Goal: Information Seeking & Learning: Compare options

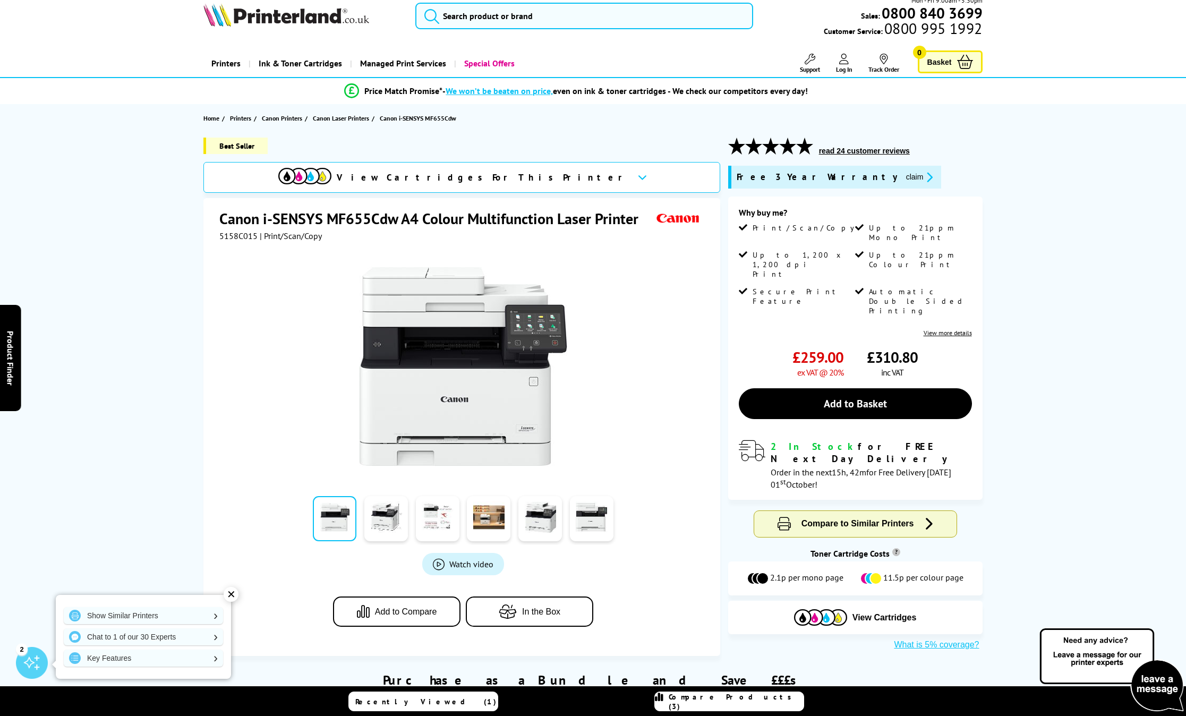
scroll to position [17, 0]
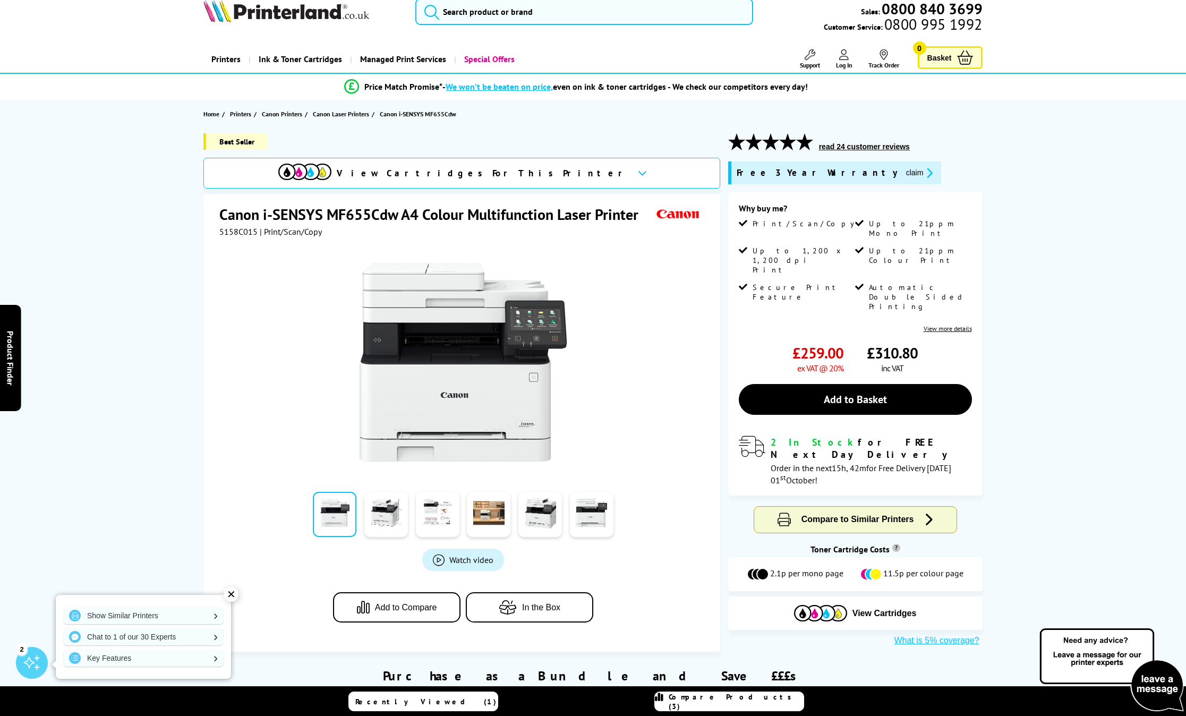
click at [425, 375] on img at bounding box center [463, 362] width 208 height 208
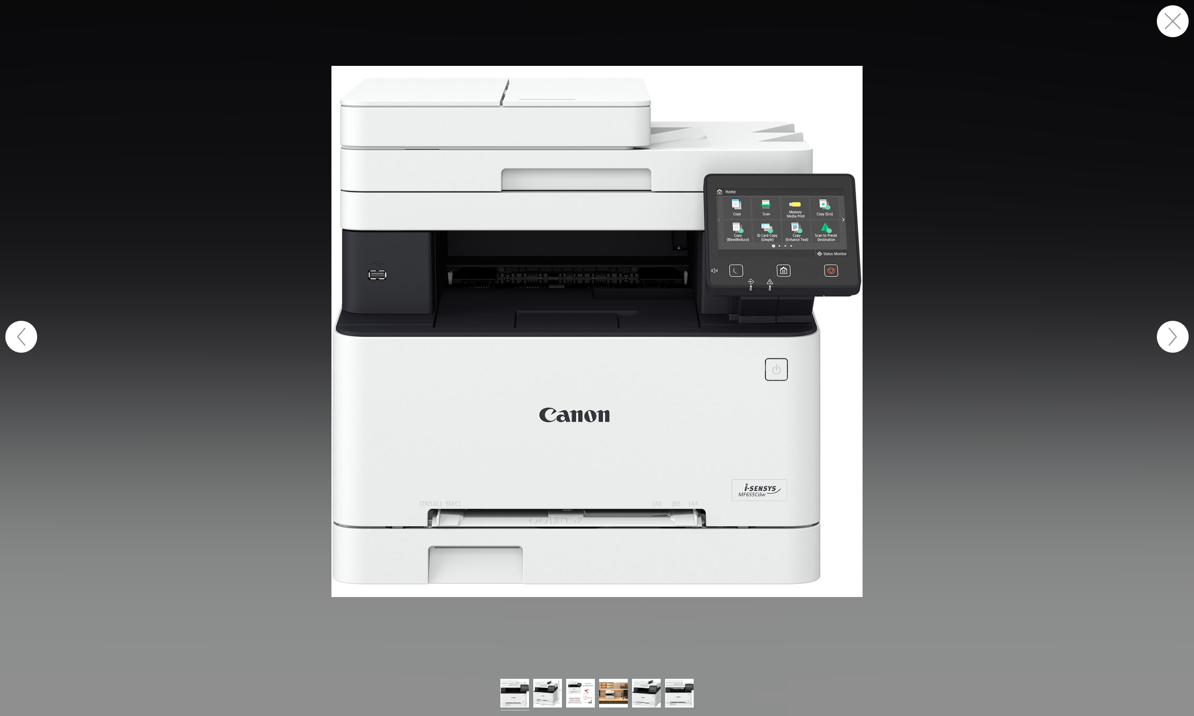
click at [1165, 20] on button "button" at bounding box center [1173, 21] width 32 height 32
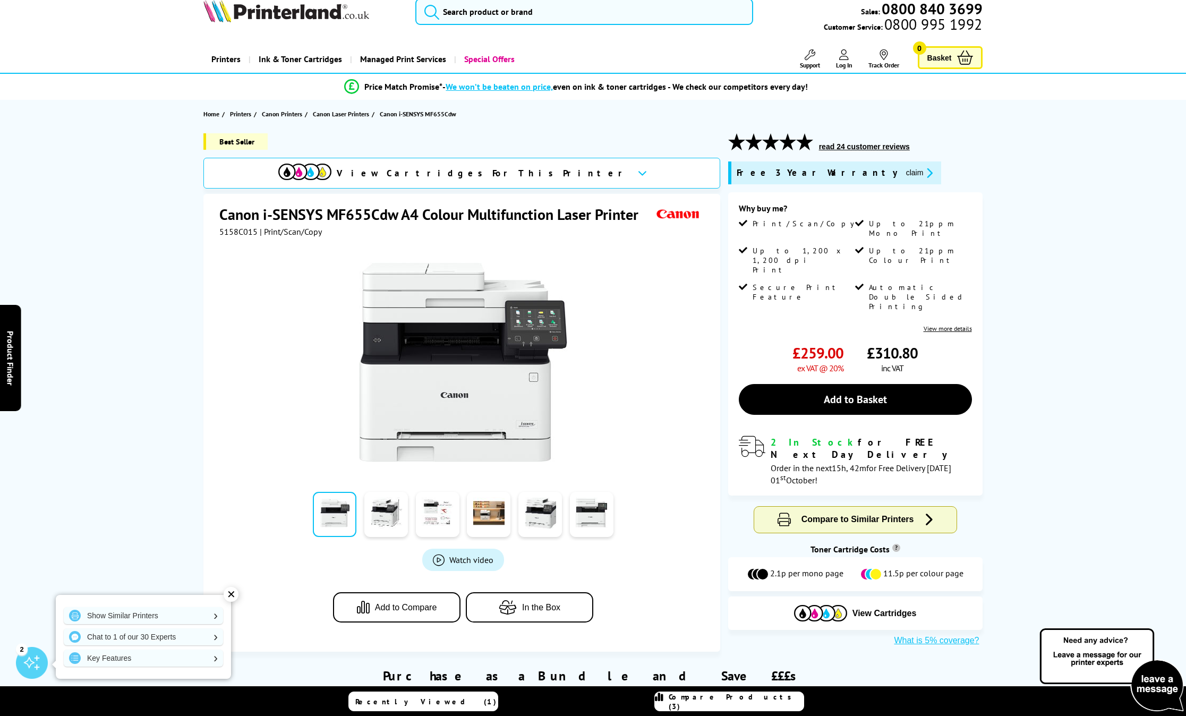
scroll to position [22, 0]
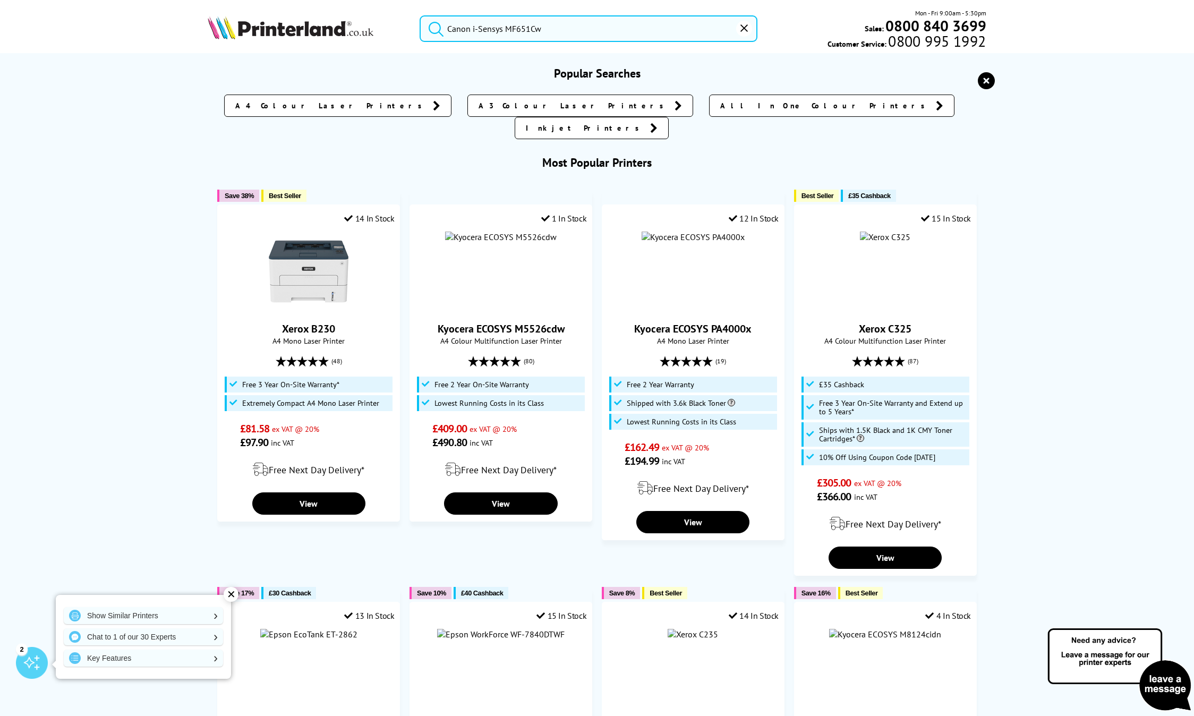
click at [591, 27] on input "Canon i-Sensys MF651Cw" at bounding box center [589, 28] width 338 height 27
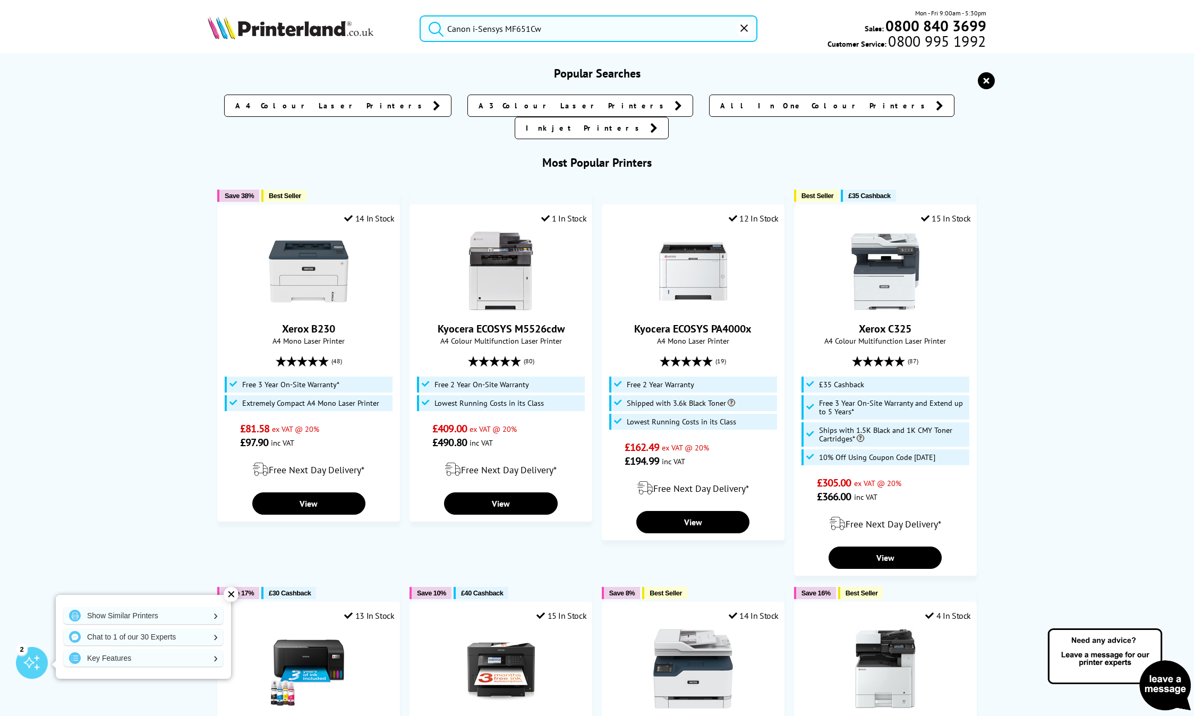
click at [985, 82] on icon "reset" at bounding box center [986, 80] width 17 height 17
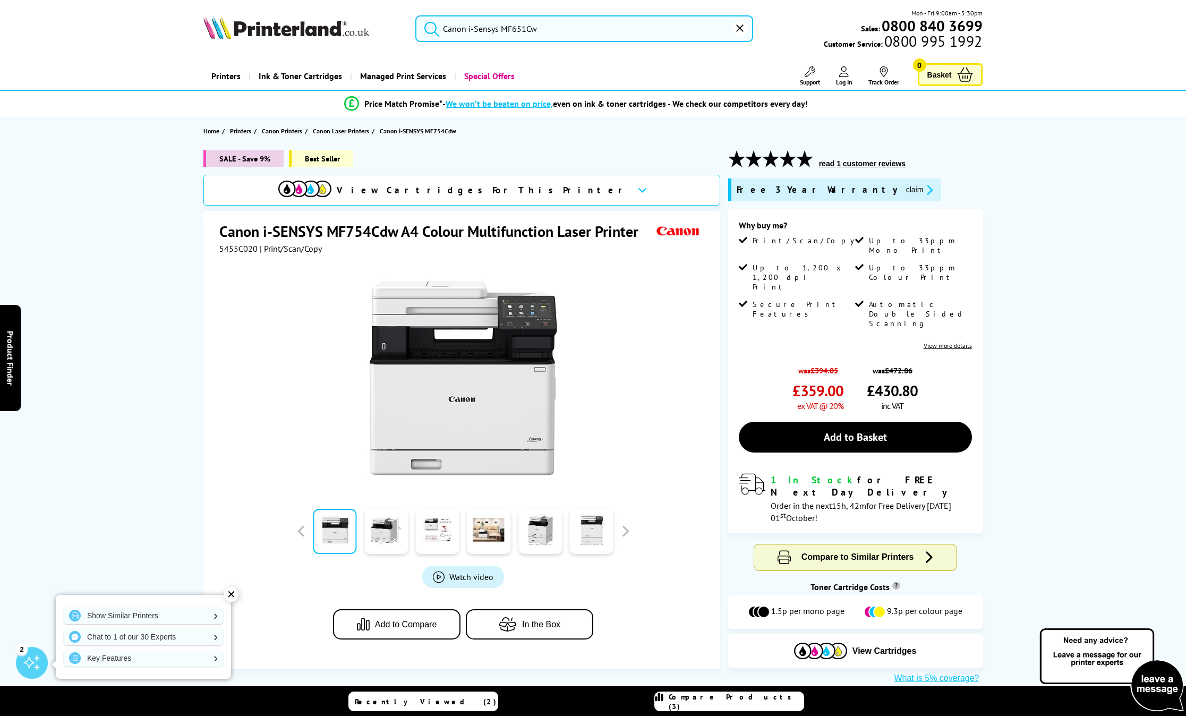
click at [429, 703] on span "Recently Viewed (2)" at bounding box center [426, 702] width 142 height 10
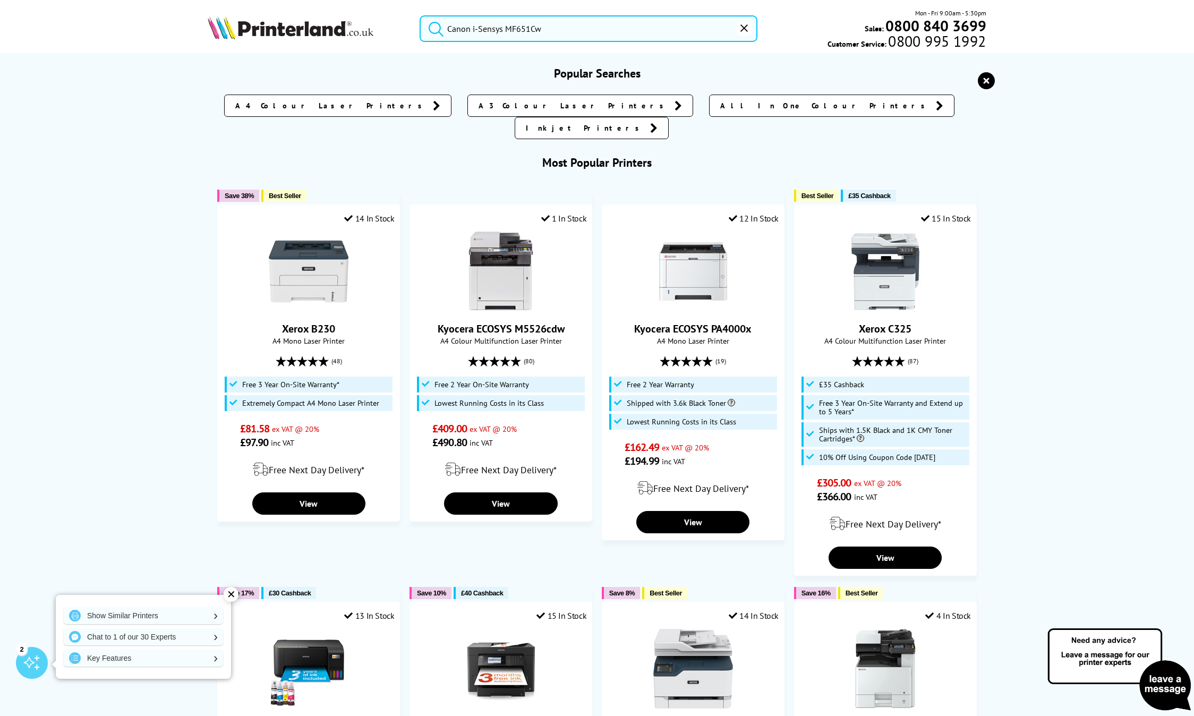
click at [570, 31] on input "Canon i-Sensys MF651Cw" at bounding box center [589, 28] width 338 height 27
paste input "Canon i-Sensys MF651Cw"
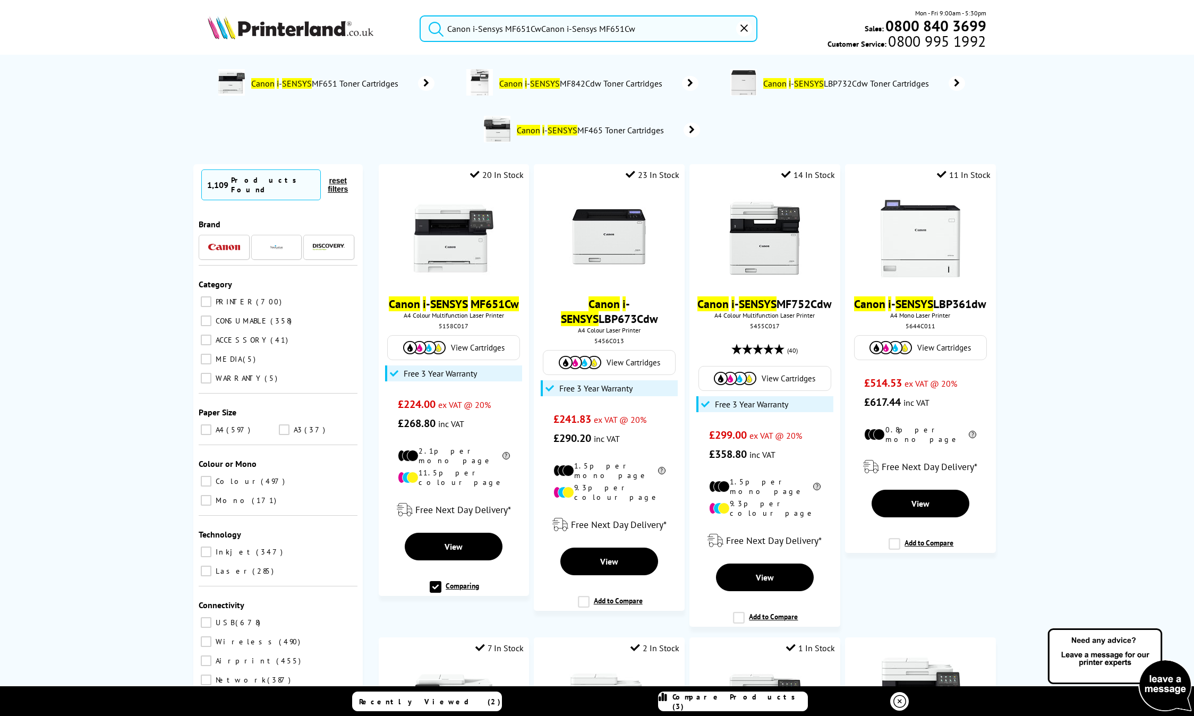
type input "Canon i-Sensys MF651Cw"
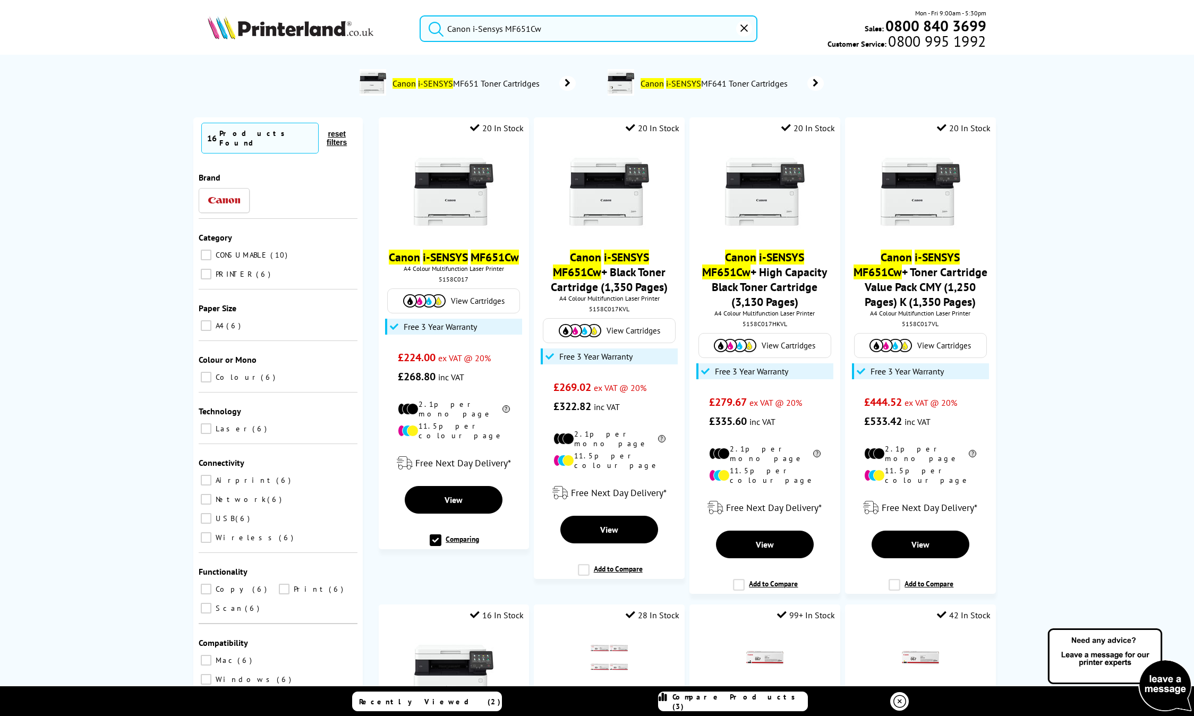
click at [420, 15] on button "submit" at bounding box center [433, 26] width 27 height 23
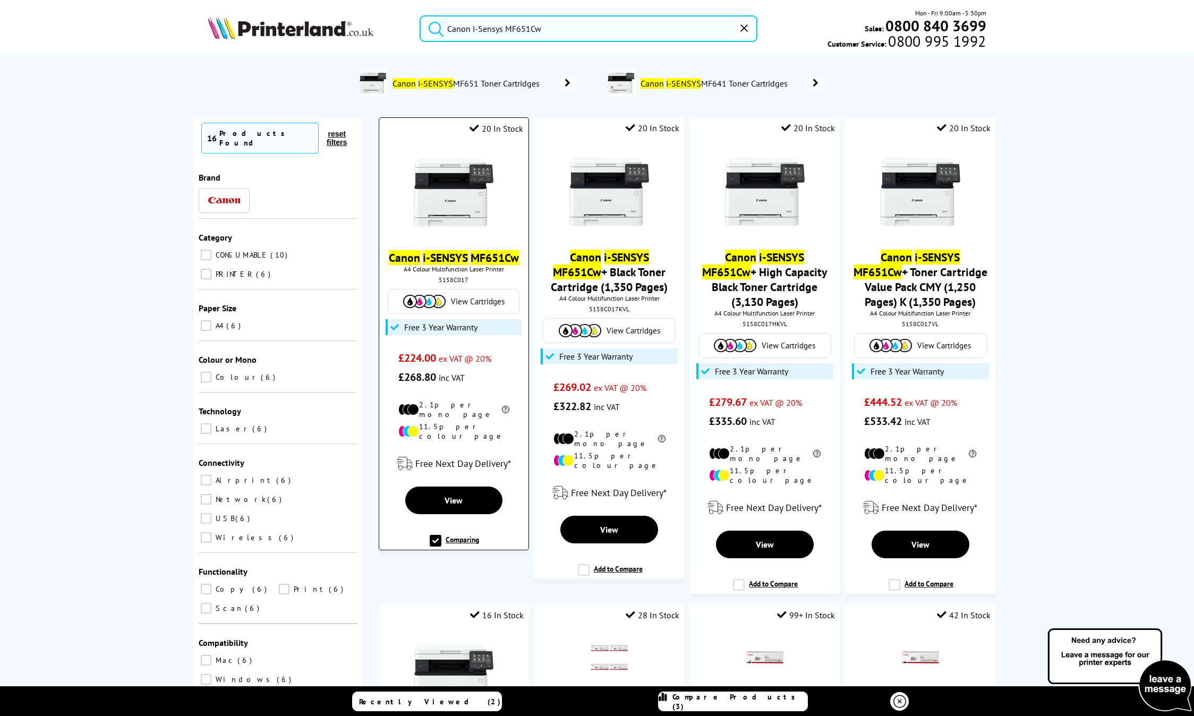
click at [447, 192] on img at bounding box center [454, 192] width 80 height 80
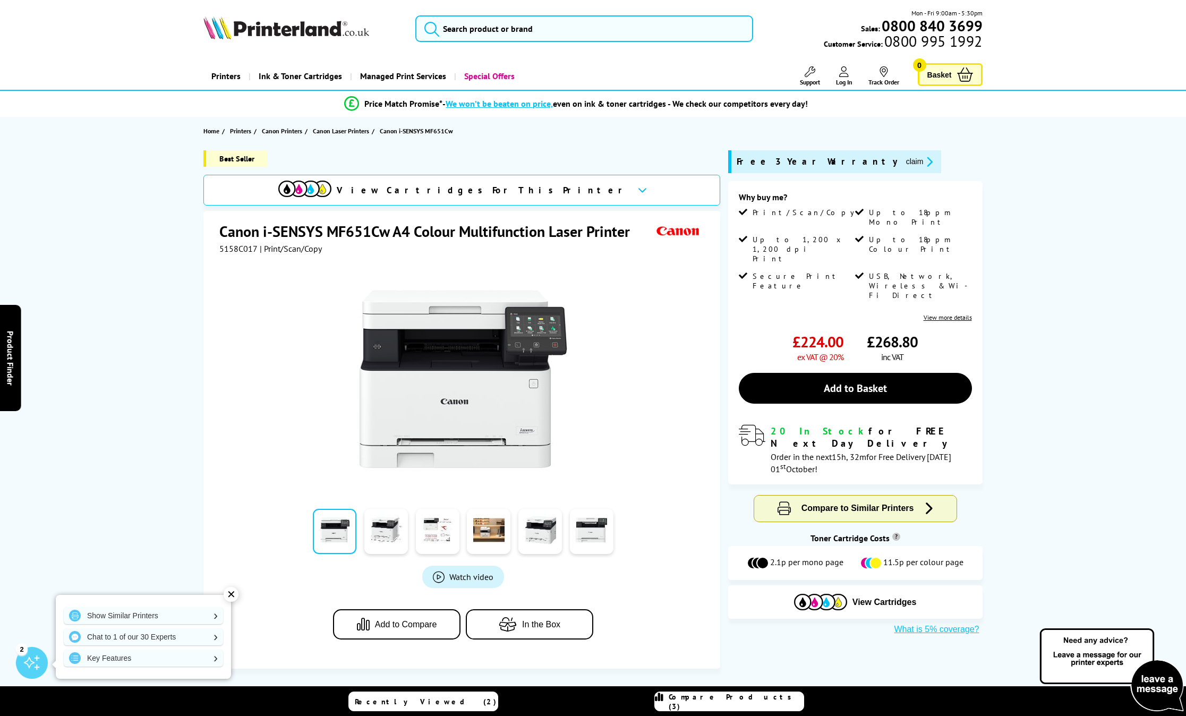
click at [444, 379] on img at bounding box center [463, 379] width 208 height 208
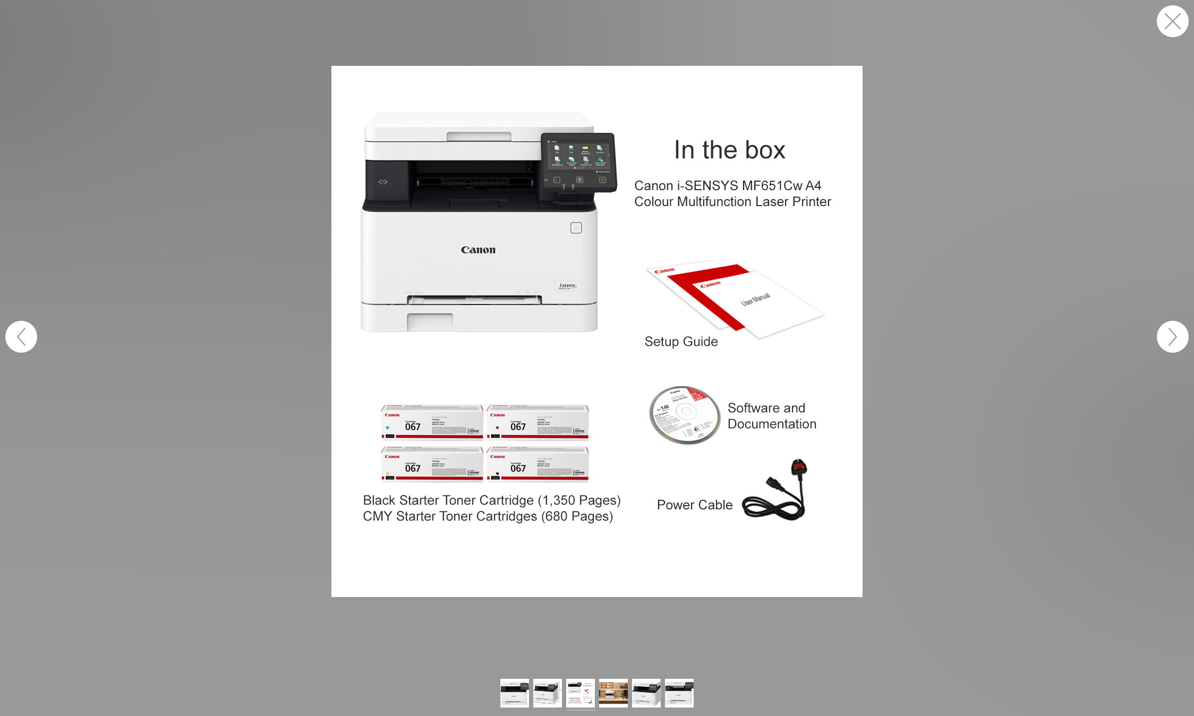
click at [1172, 22] on button "button" at bounding box center [1173, 21] width 32 height 32
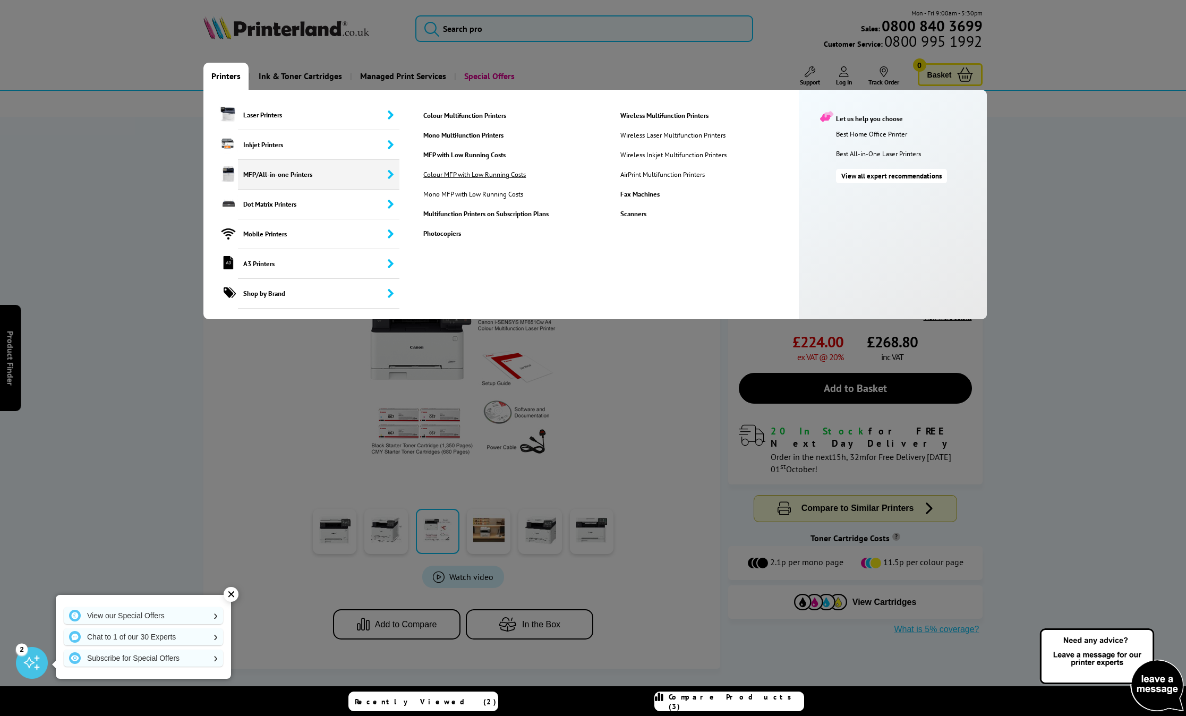
click at [470, 175] on link "Colour MFP with Low Running Costs" at bounding box center [479, 174] width 129 height 9
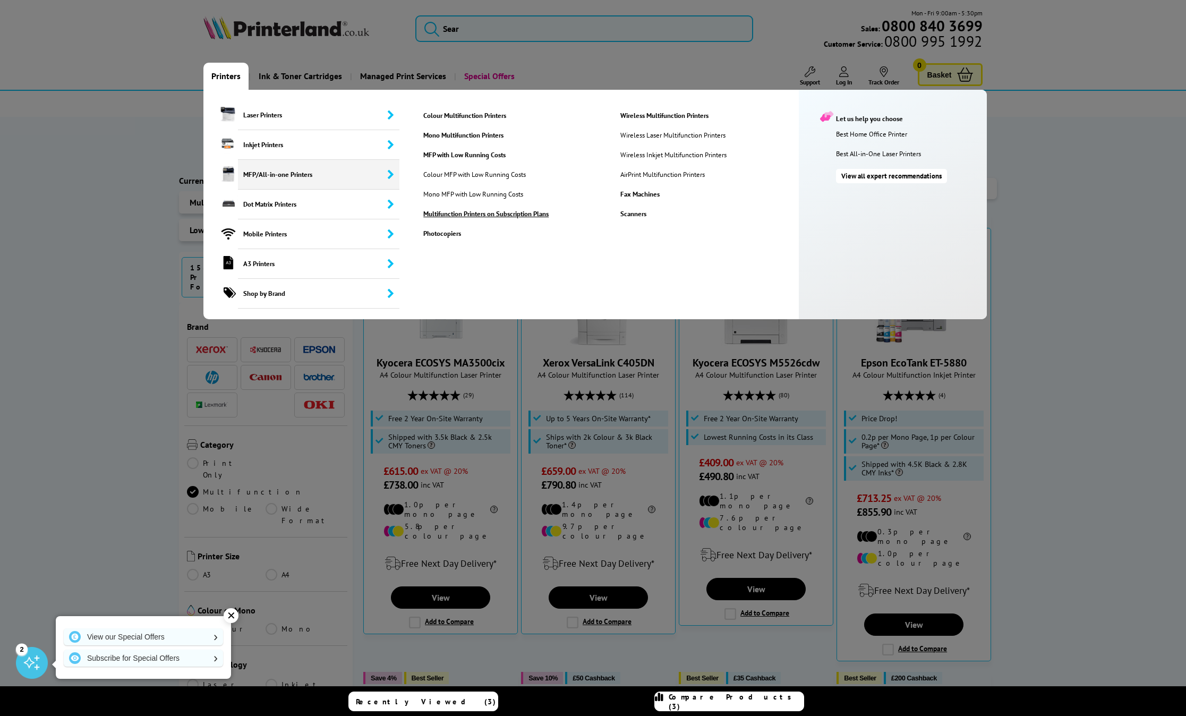
click at [496, 216] on link "Multifunction Printers on Subscription Plans" at bounding box center [513, 213] width 196 height 9
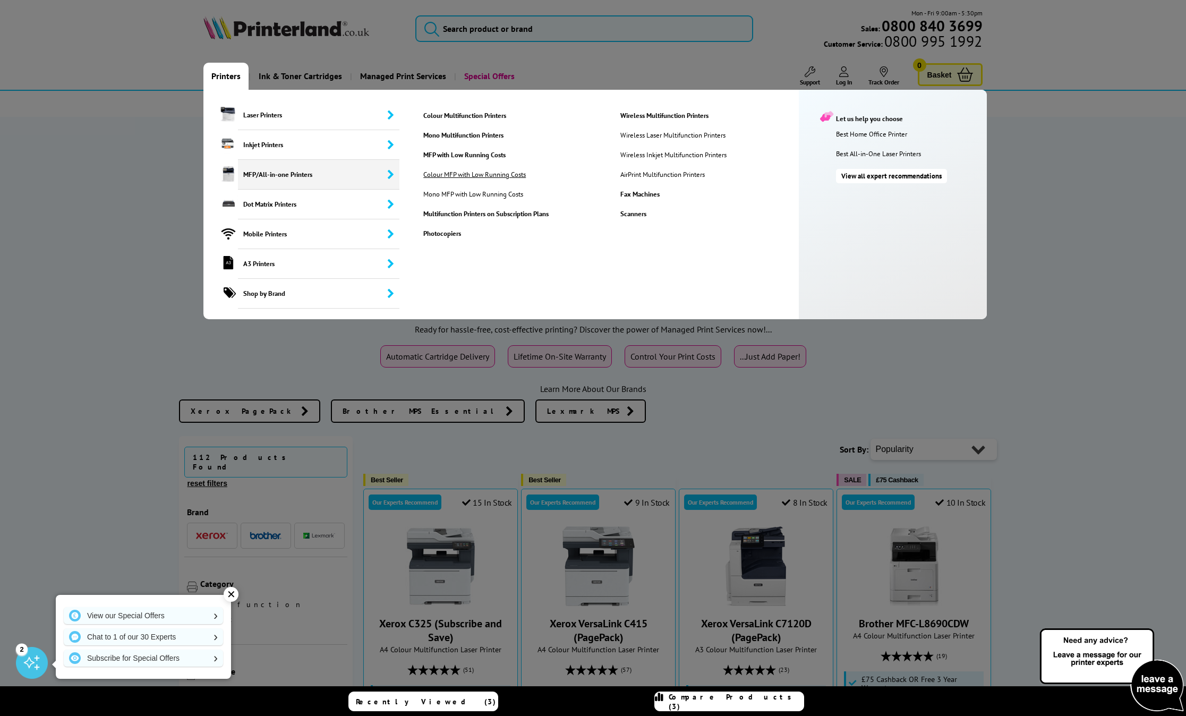
click at [463, 176] on link "Colour MFP with Low Running Costs" at bounding box center [479, 174] width 129 height 9
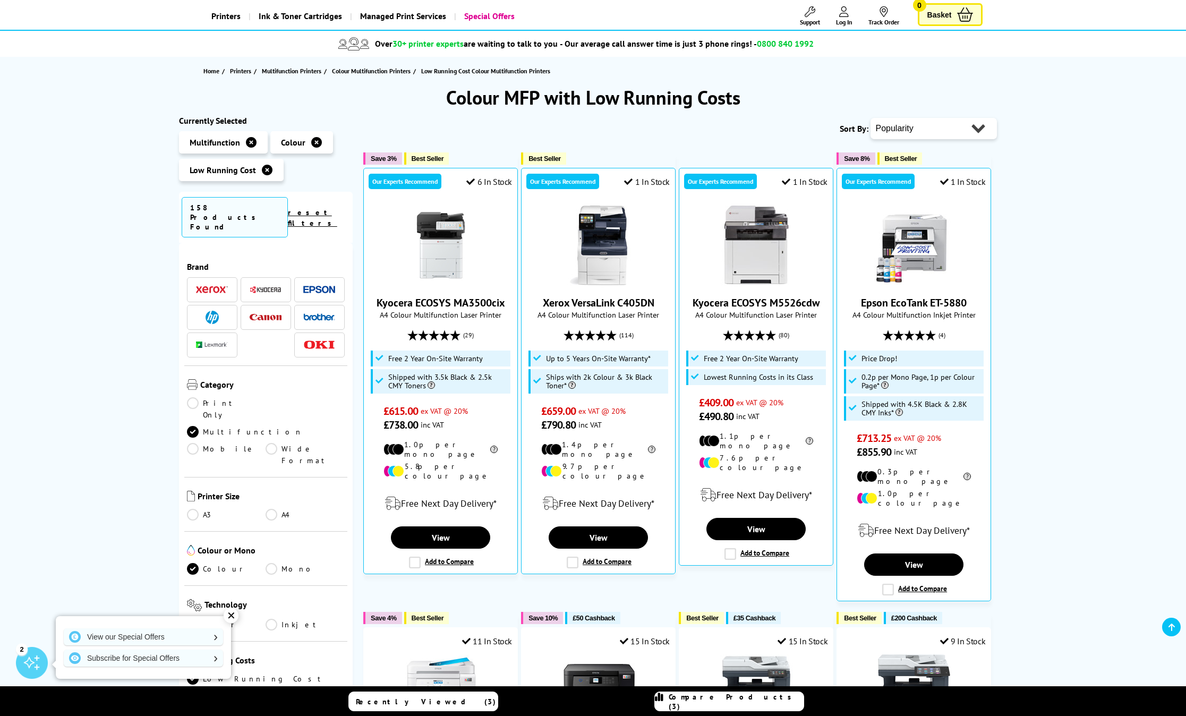
scroll to position [69, 0]
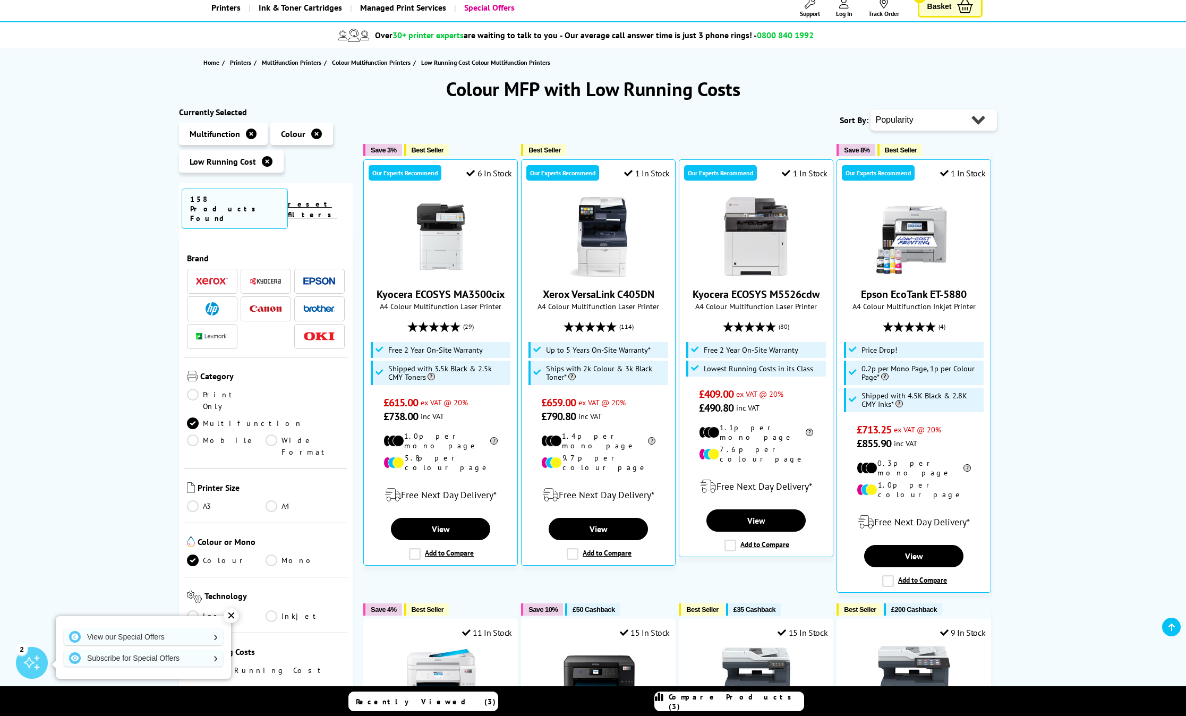
click at [950, 121] on select "Popularity Rating Price - Low to High Price - High to Low Running Costs - Low t…" at bounding box center [934, 119] width 126 height 21
select select "Price Ascending"
click at [871, 109] on select "Popularity Rating Price - Low to High Price - High to Low Running Costs - Low t…" at bounding box center [934, 119] width 126 height 21
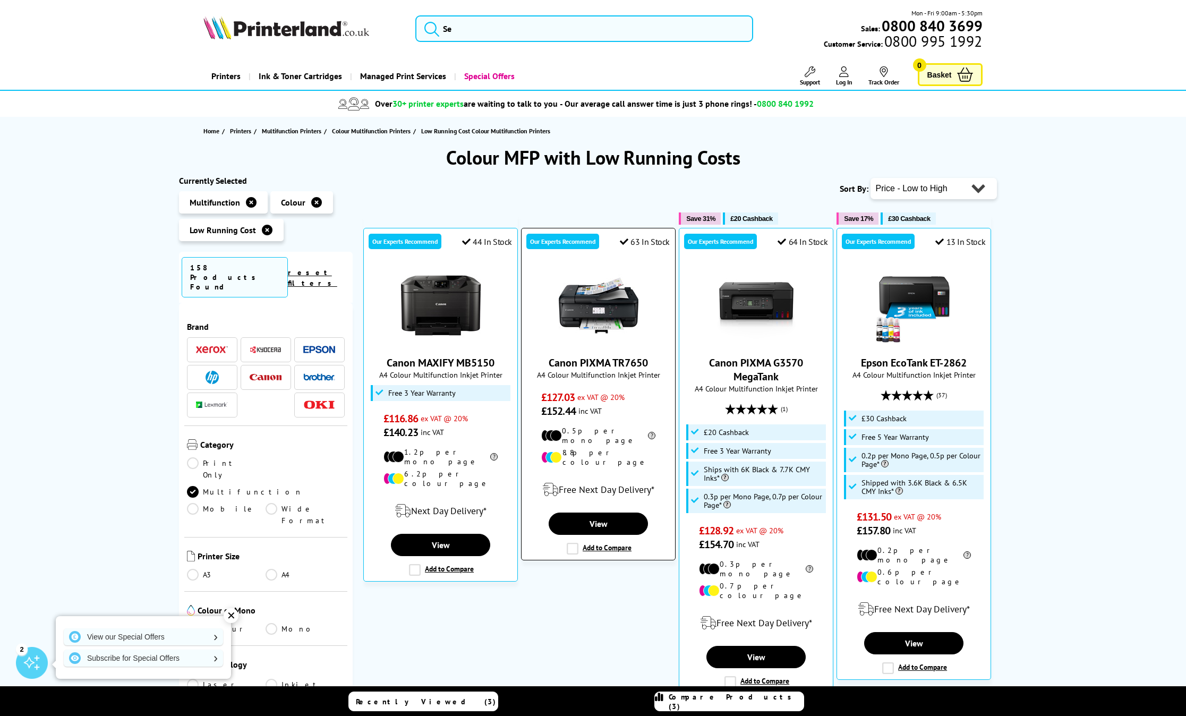
click at [616, 300] on img at bounding box center [599, 306] width 80 height 80
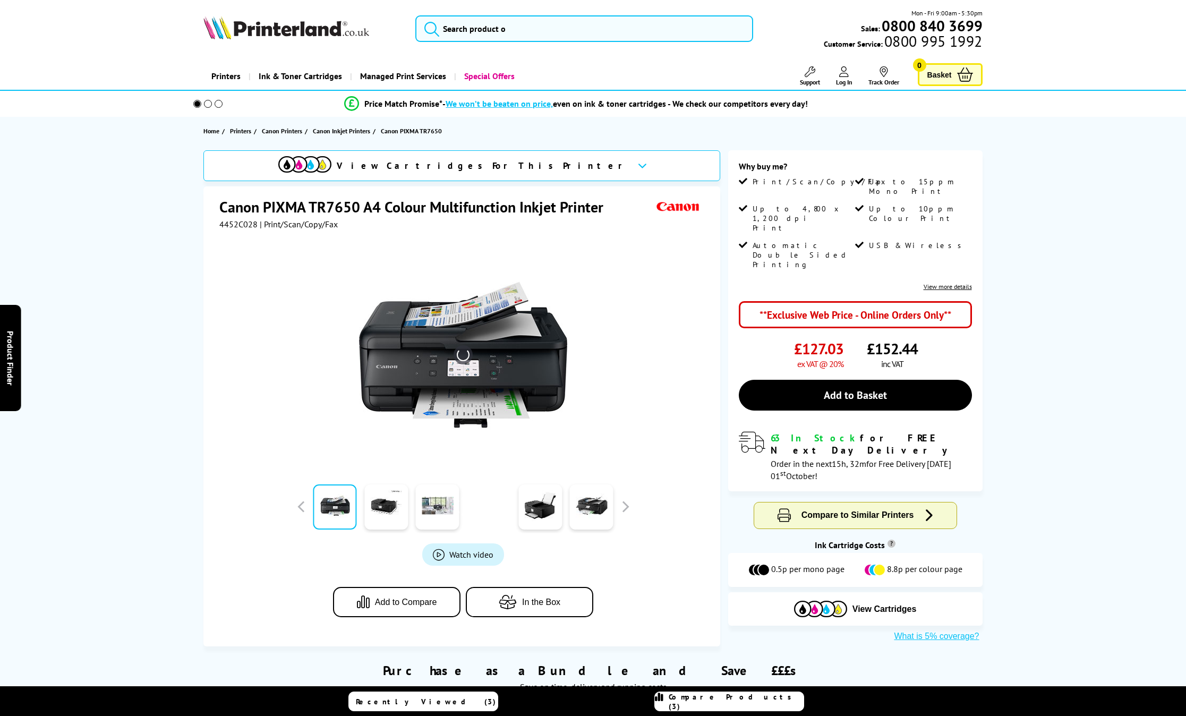
click at [460, 359] on img at bounding box center [463, 355] width 208 height 208
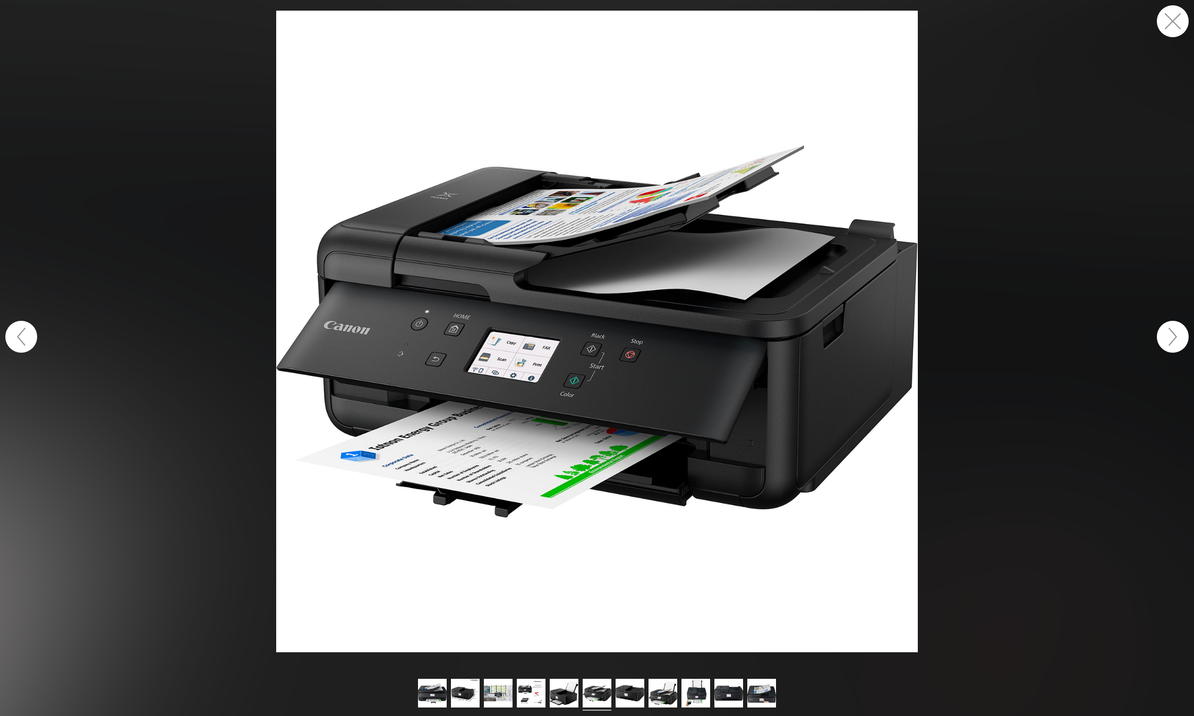
click at [1166, 20] on button "button" at bounding box center [1173, 21] width 32 height 32
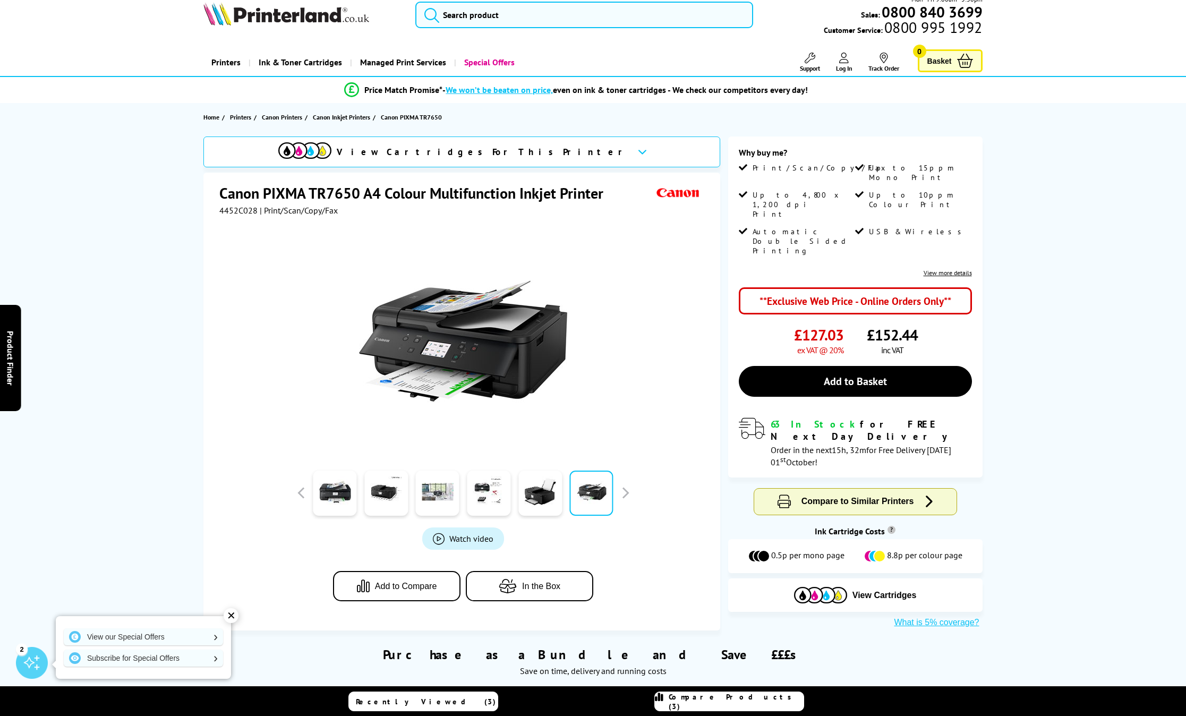
scroll to position [12, 0]
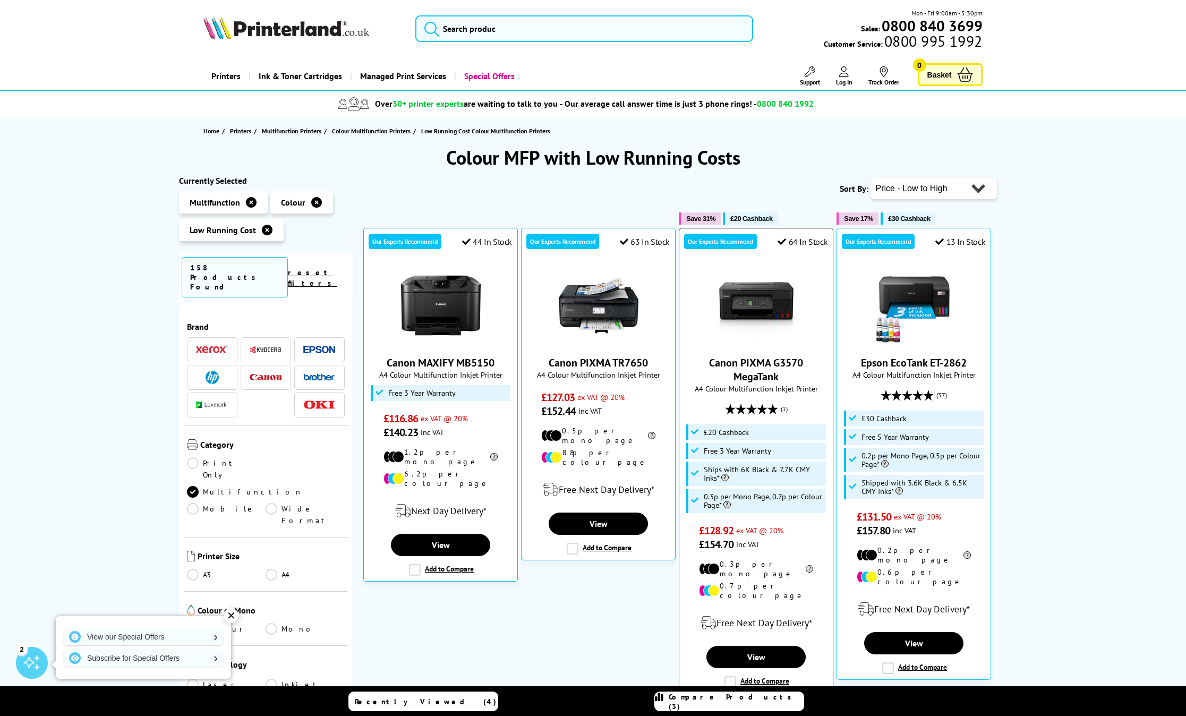
click at [760, 308] on img at bounding box center [757, 306] width 80 height 80
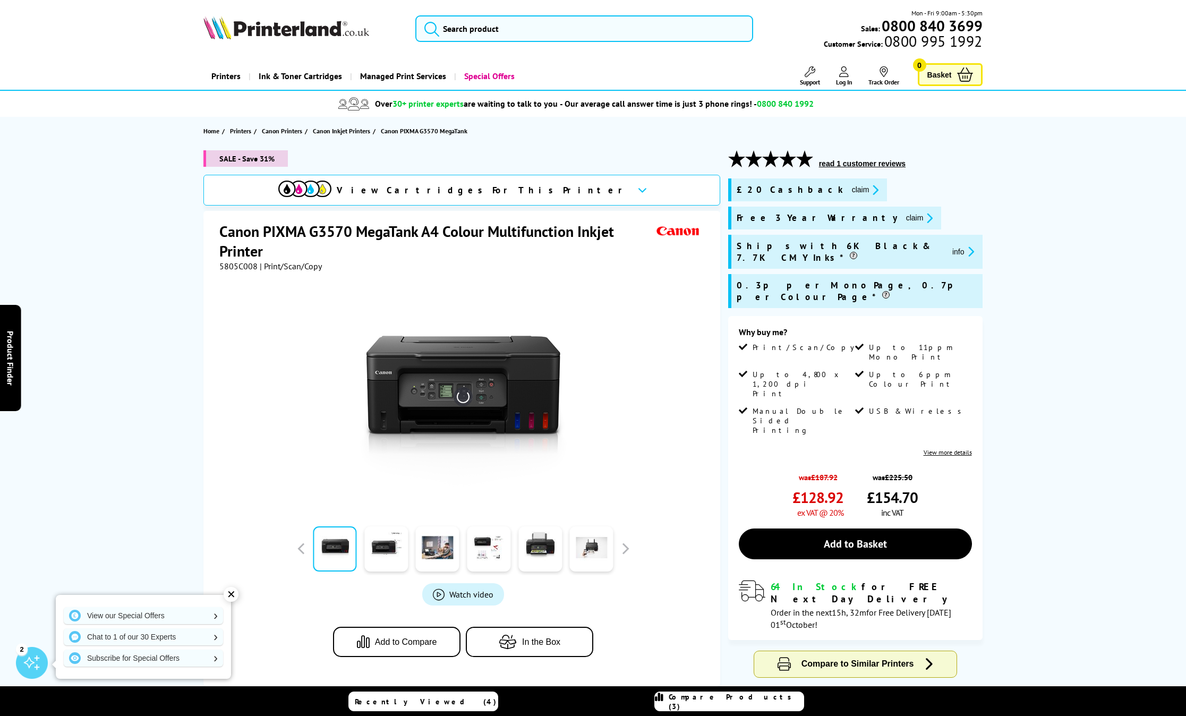
click at [437, 382] on img at bounding box center [463, 397] width 208 height 208
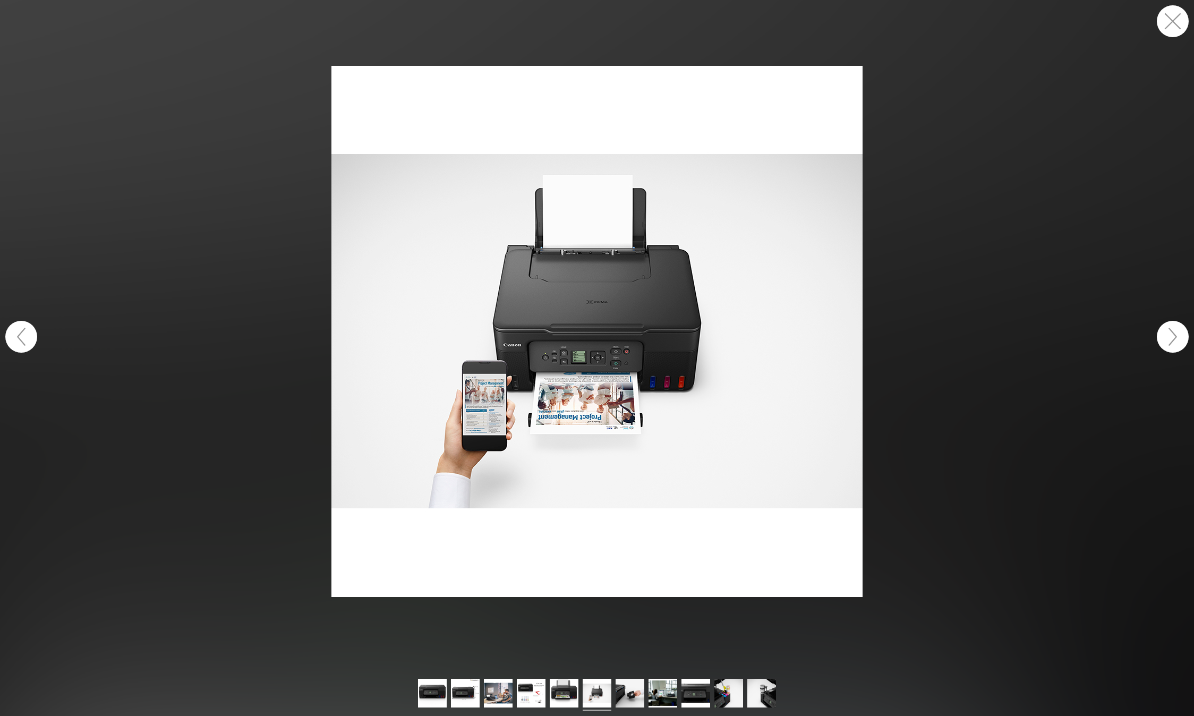
click at [1174, 29] on button "button" at bounding box center [1173, 21] width 32 height 32
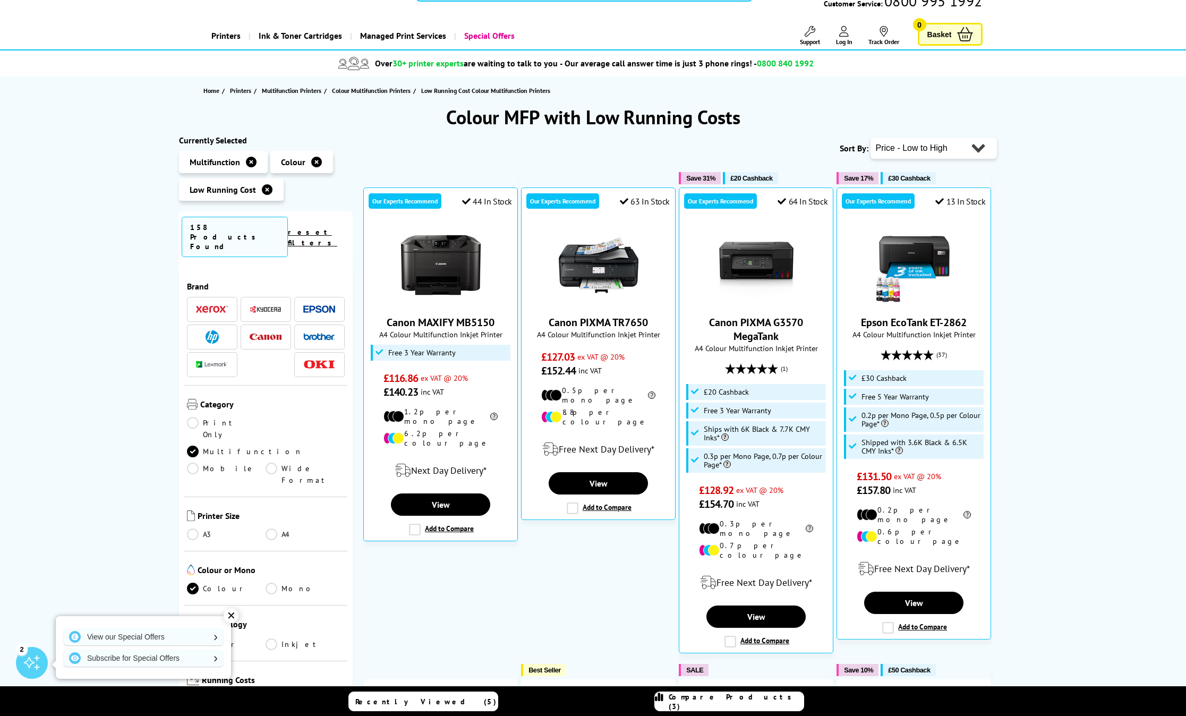
scroll to position [42, 0]
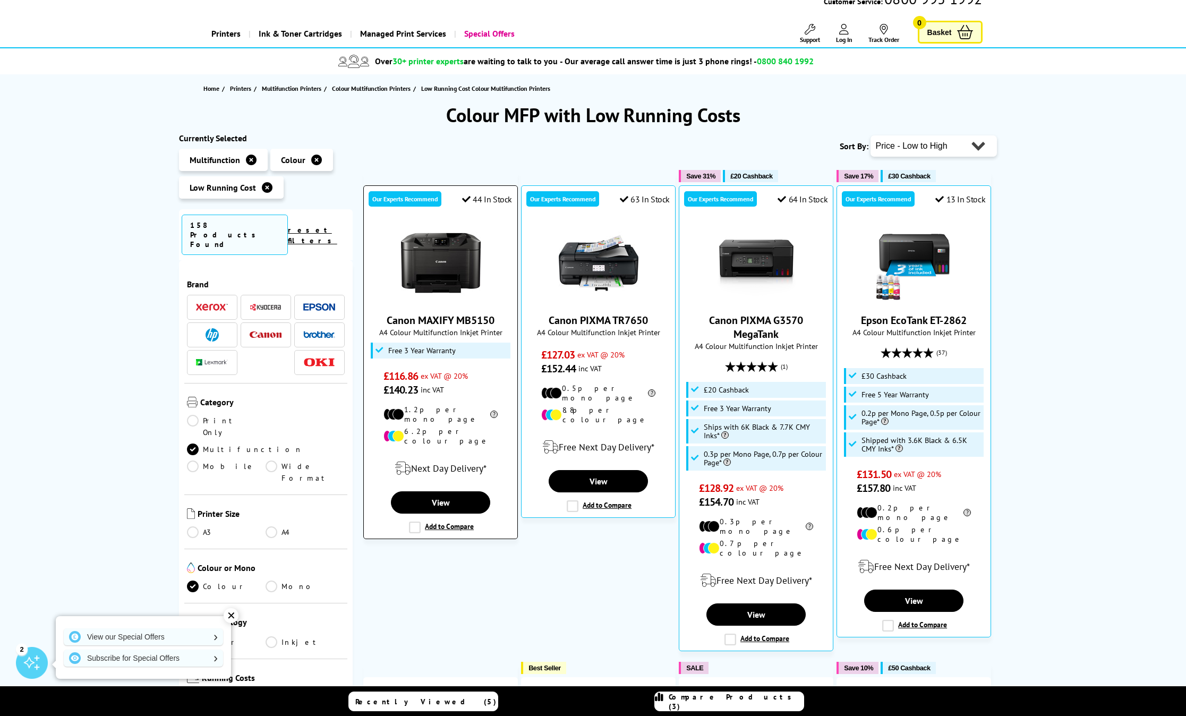
click at [441, 283] on img at bounding box center [441, 263] width 80 height 80
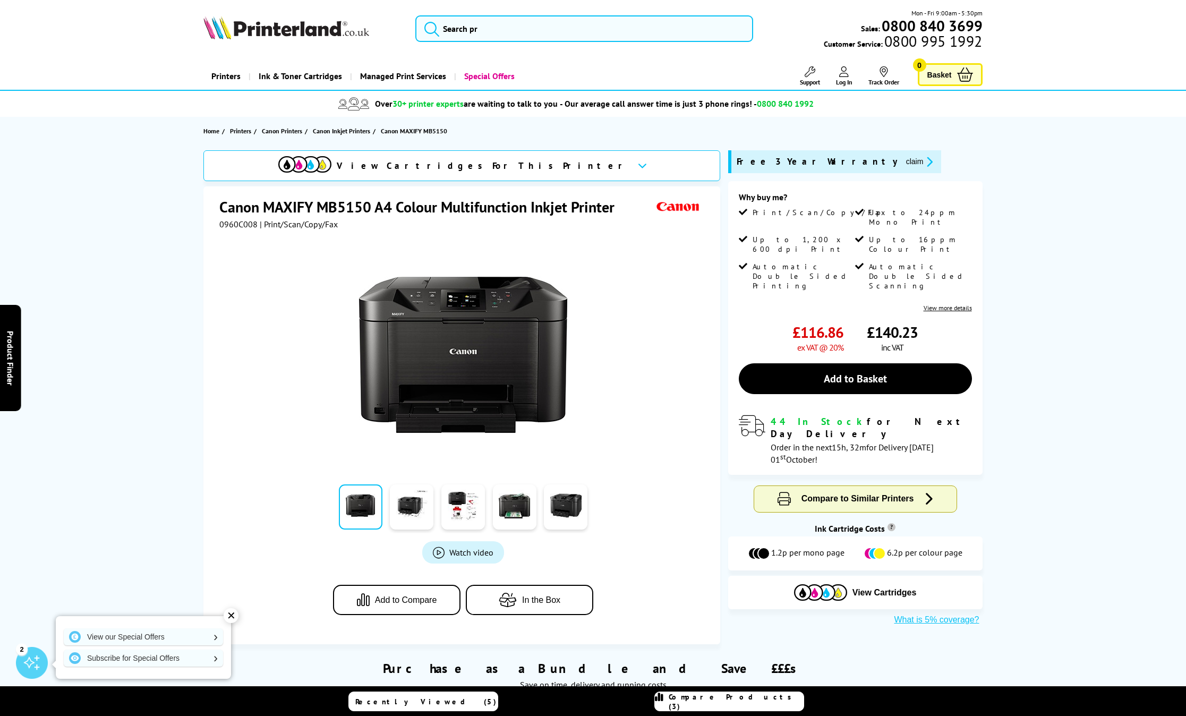
click at [447, 351] on img at bounding box center [463, 355] width 208 height 208
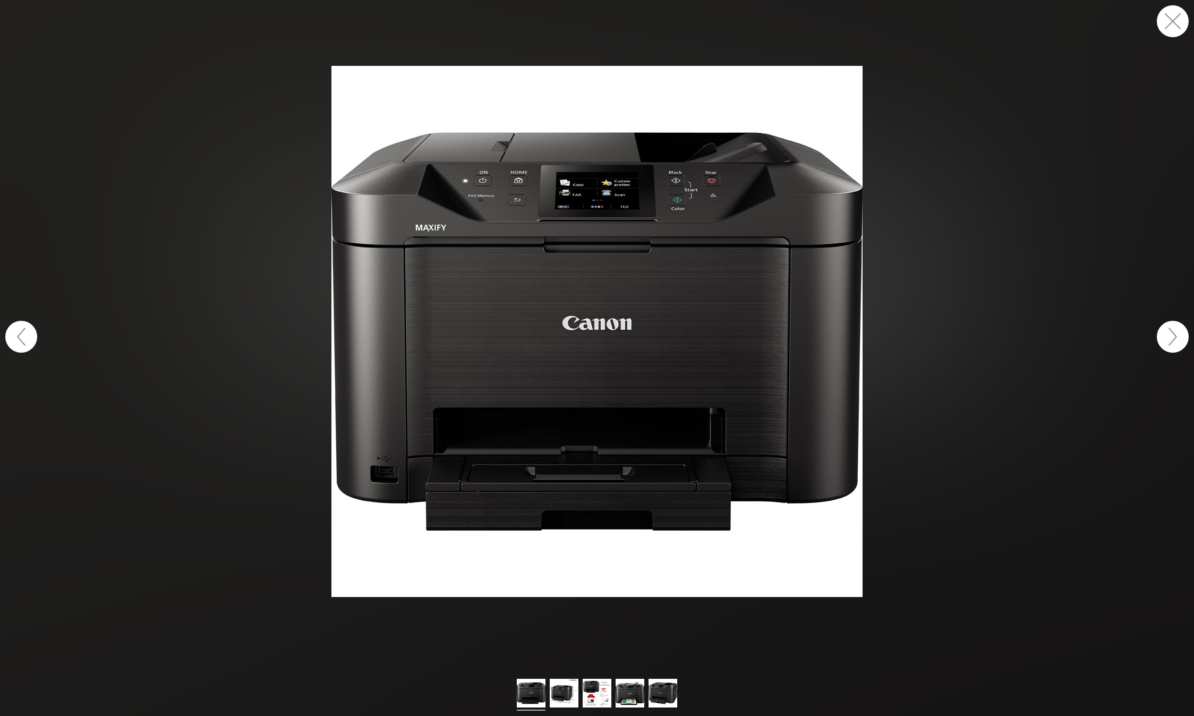
click at [1174, 23] on button "button" at bounding box center [1173, 21] width 32 height 32
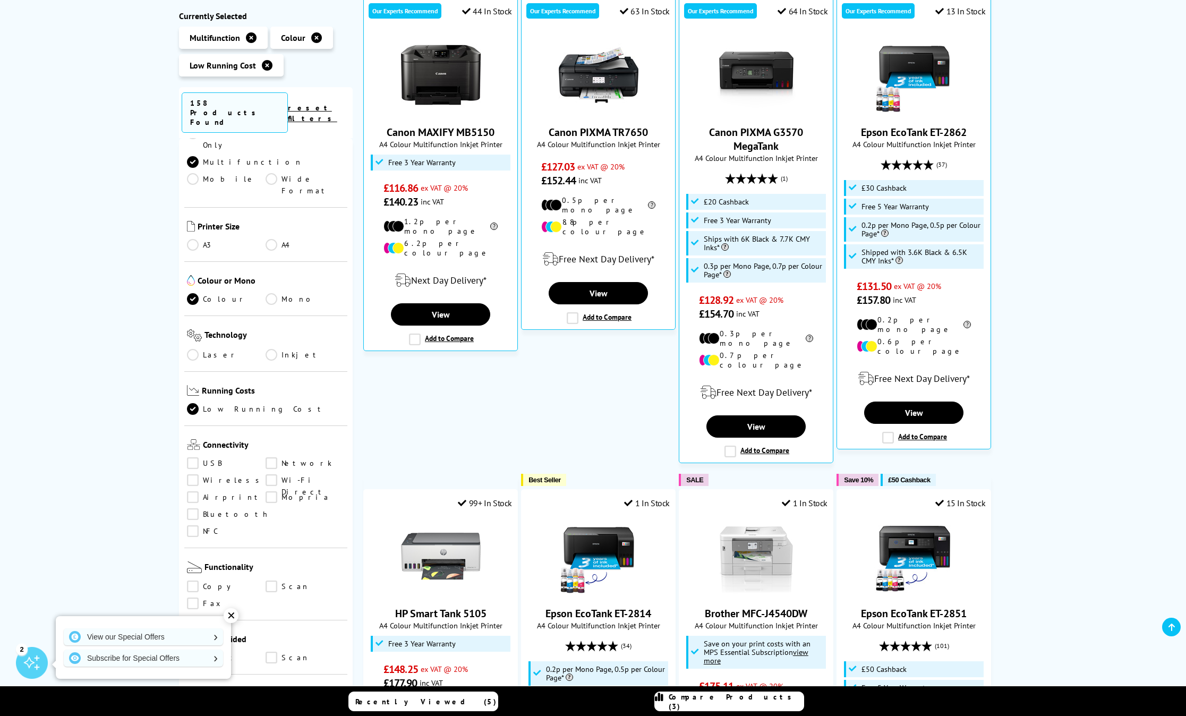
scroll to position [167, 0]
click at [195, 473] on link "Wireless" at bounding box center [226, 479] width 79 height 12
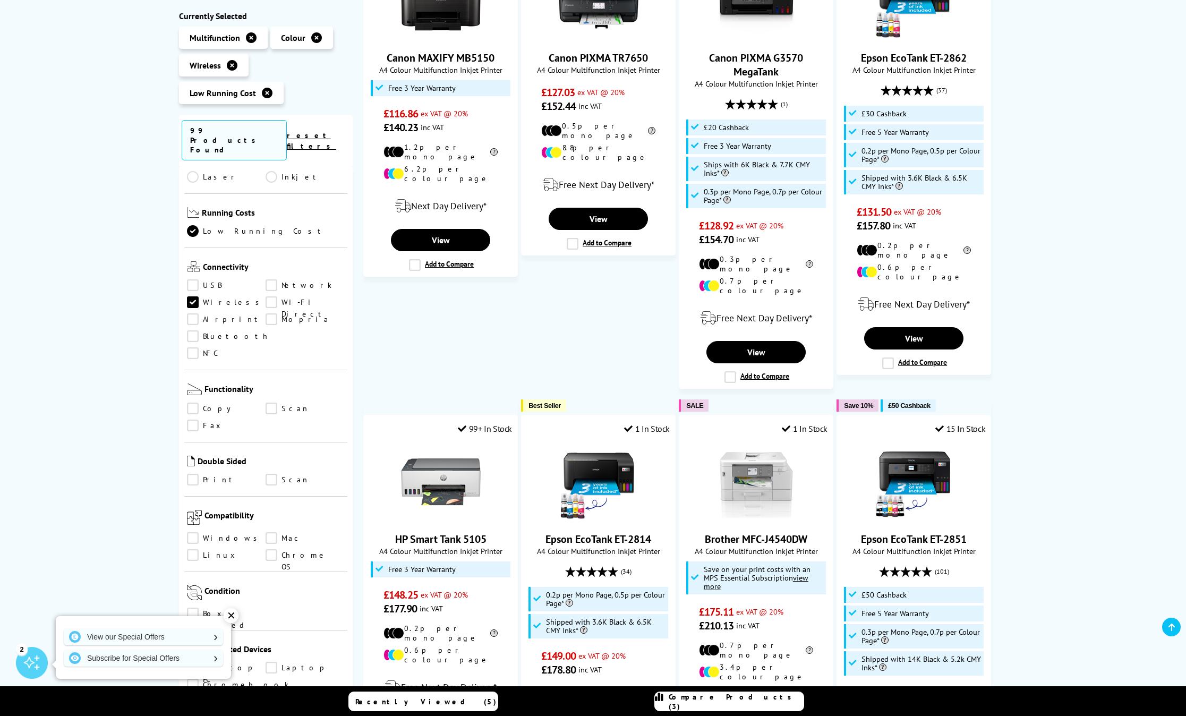
scroll to position [371, 0]
click at [193, 474] on link "Print" at bounding box center [226, 480] width 79 height 12
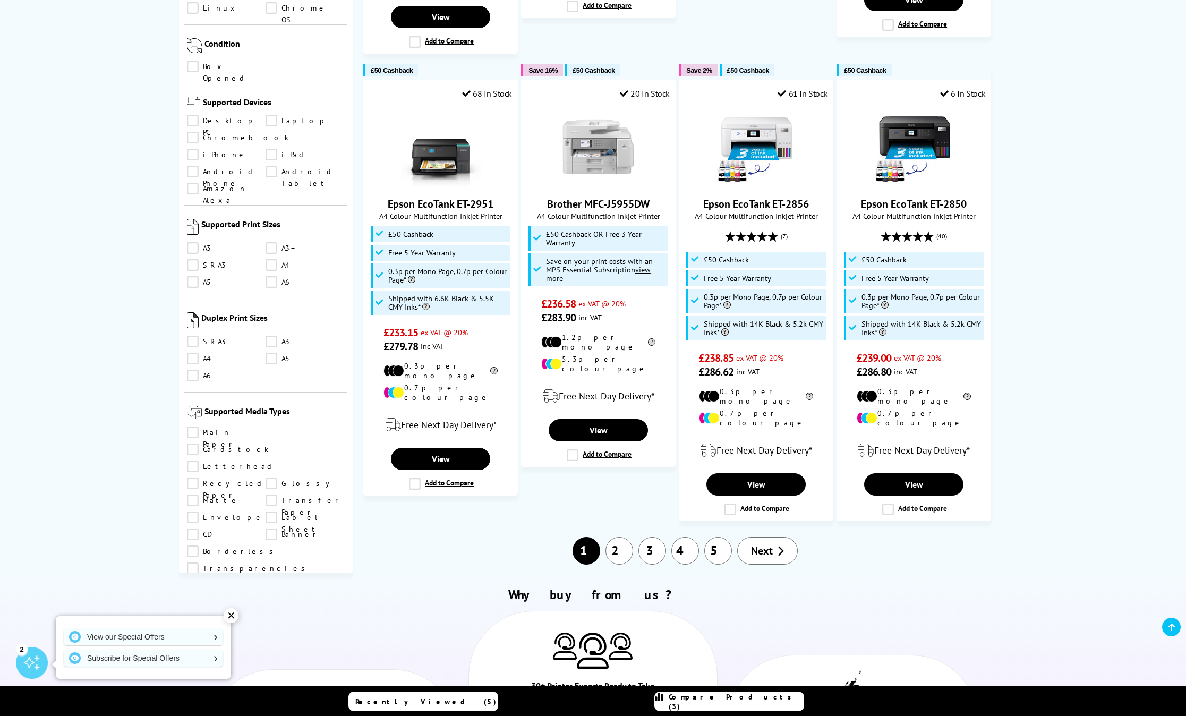
scroll to position [629, 0]
click at [266, 516] on link "Envelope" at bounding box center [226, 522] width 79 height 12
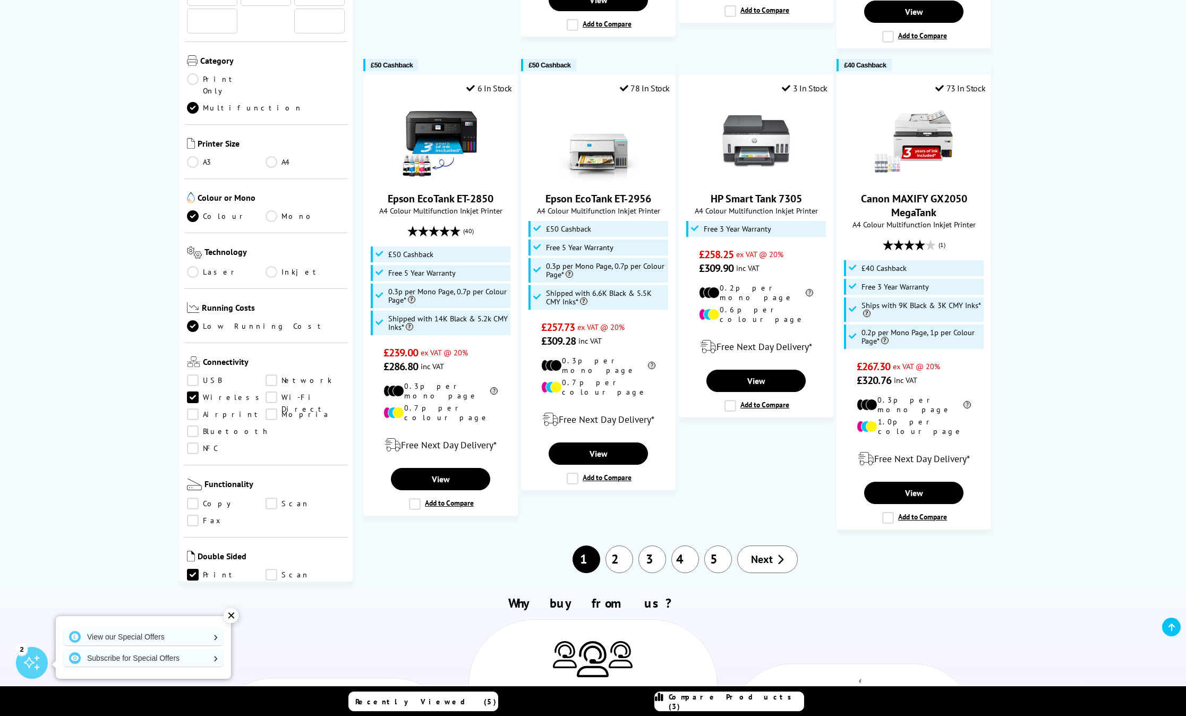
scroll to position [629, 0]
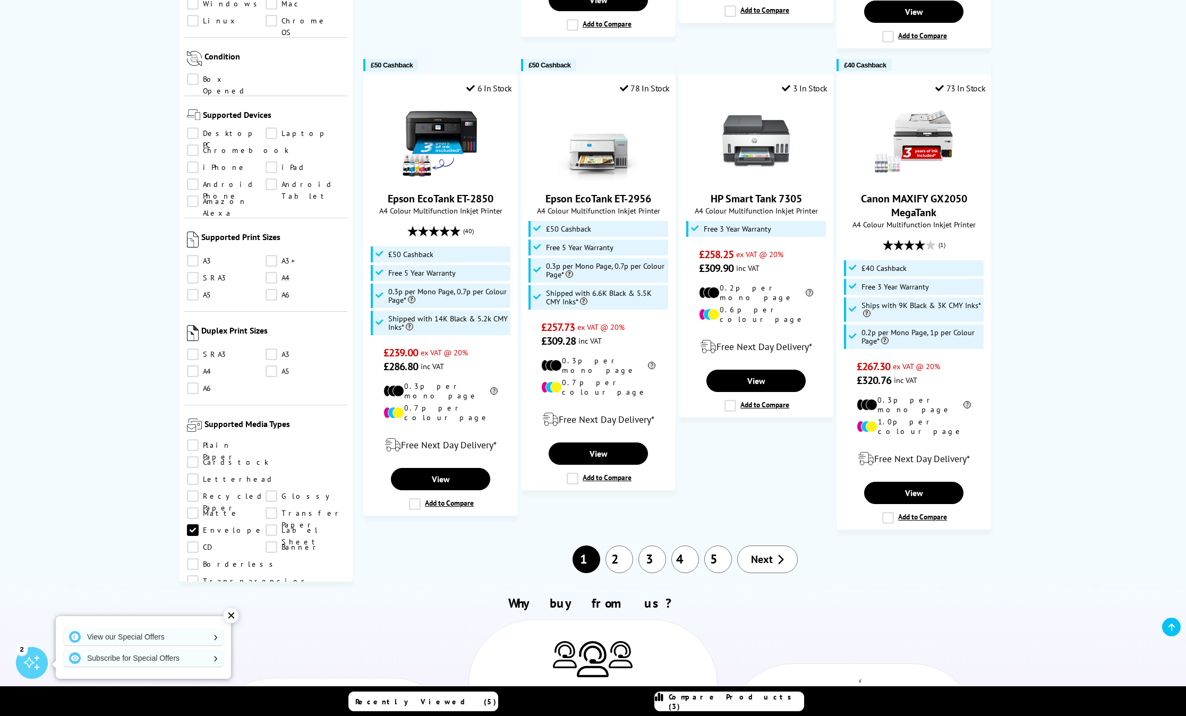
click at [197, 439] on link "Plain Paper" at bounding box center [226, 445] width 79 height 12
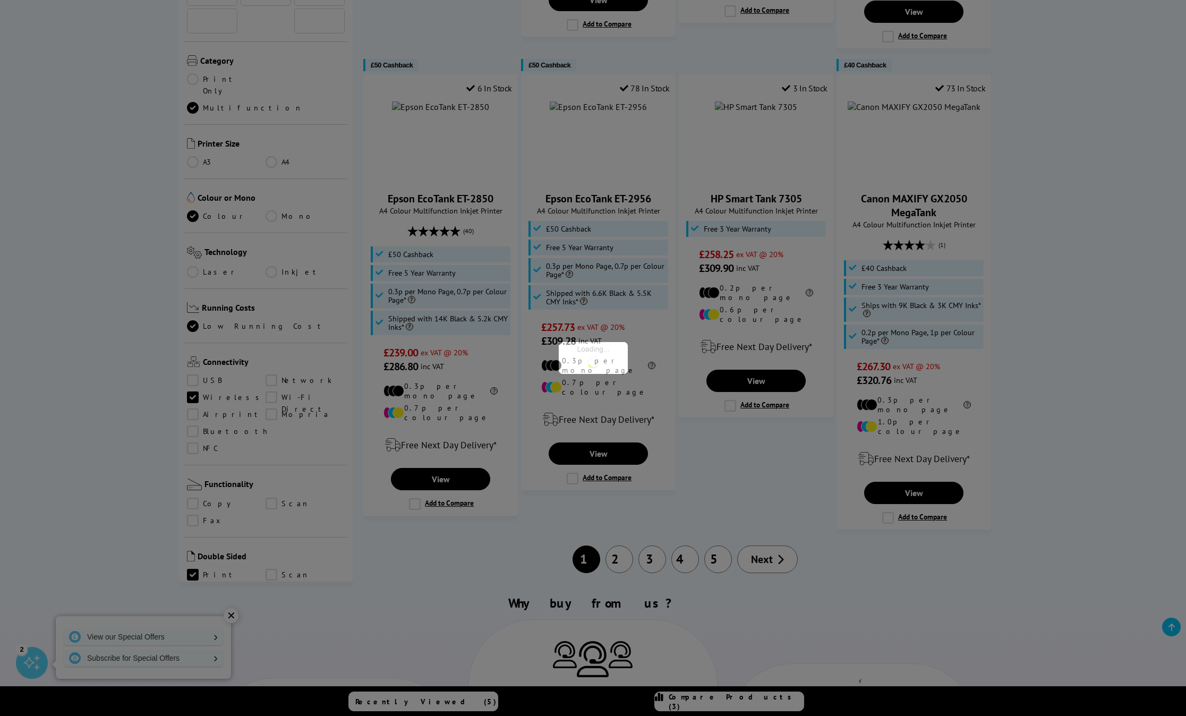
scroll to position [629, 0]
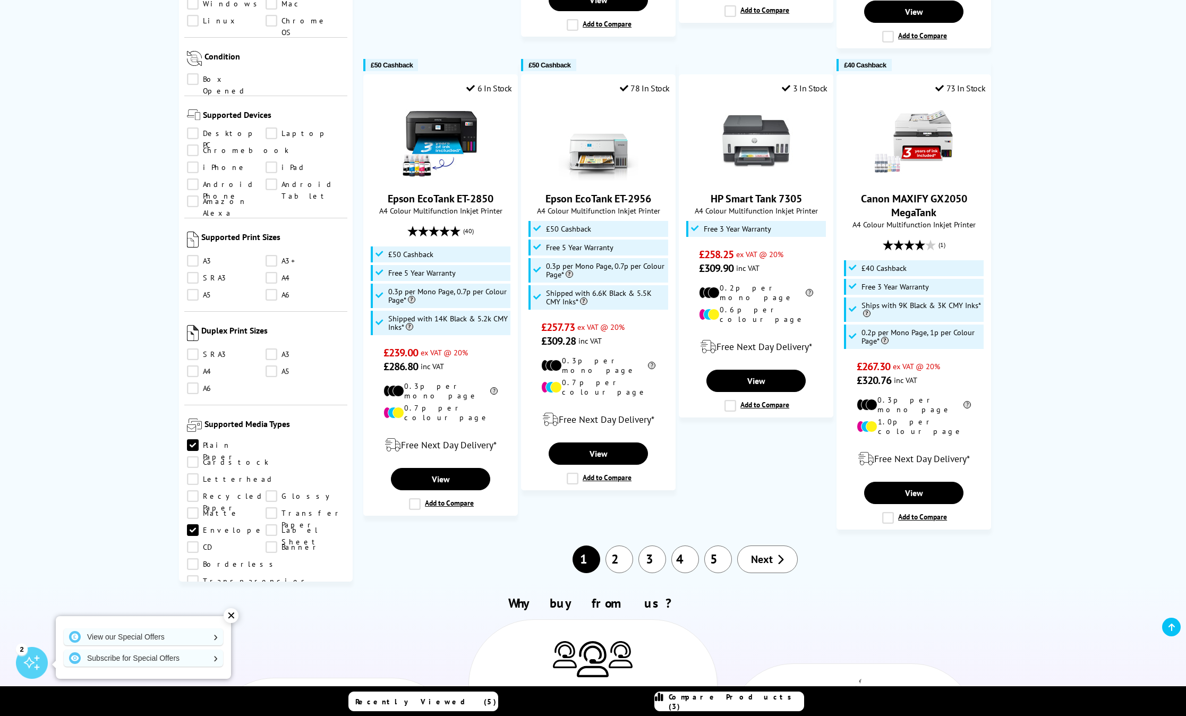
click at [266, 490] on link "Glossy" at bounding box center [305, 496] width 79 height 12
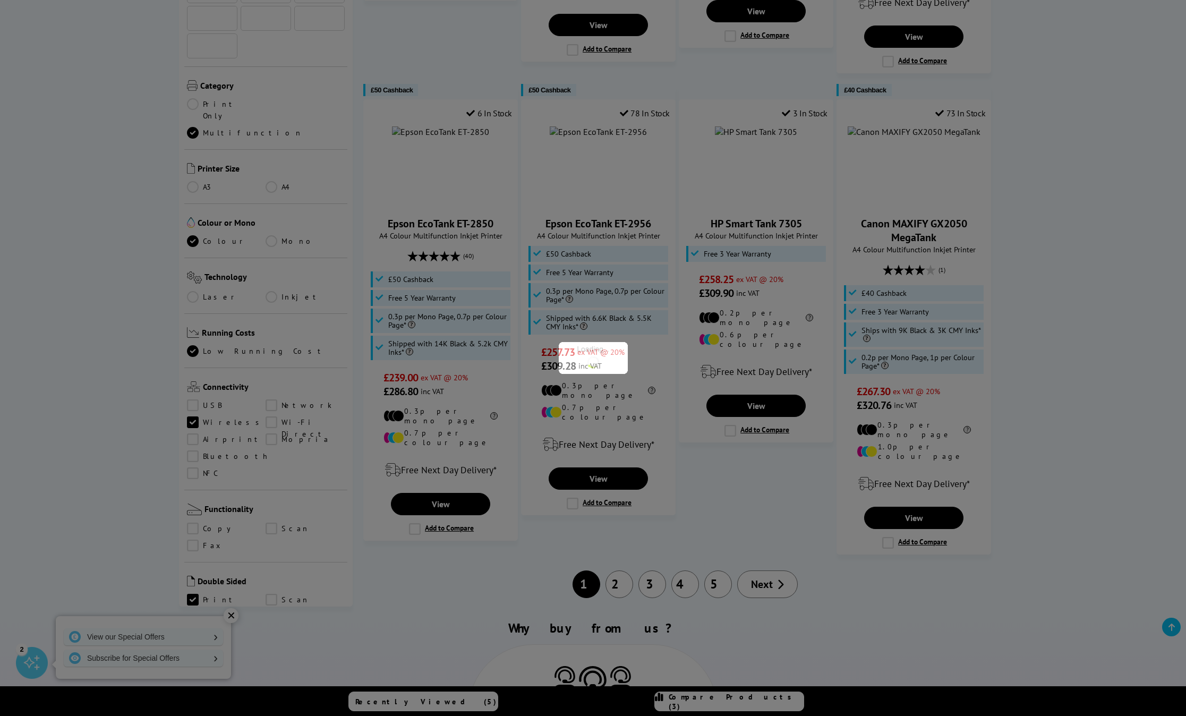
scroll to position [629, 0]
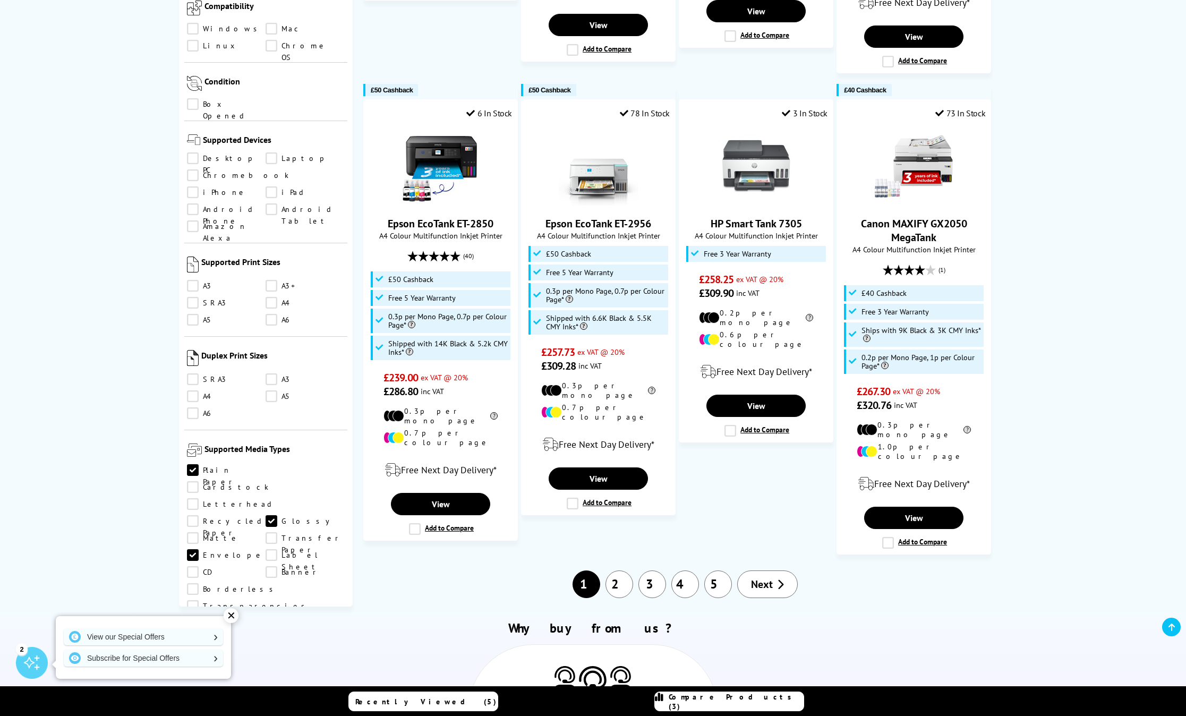
click at [266, 515] on link "Glossy" at bounding box center [305, 521] width 79 height 12
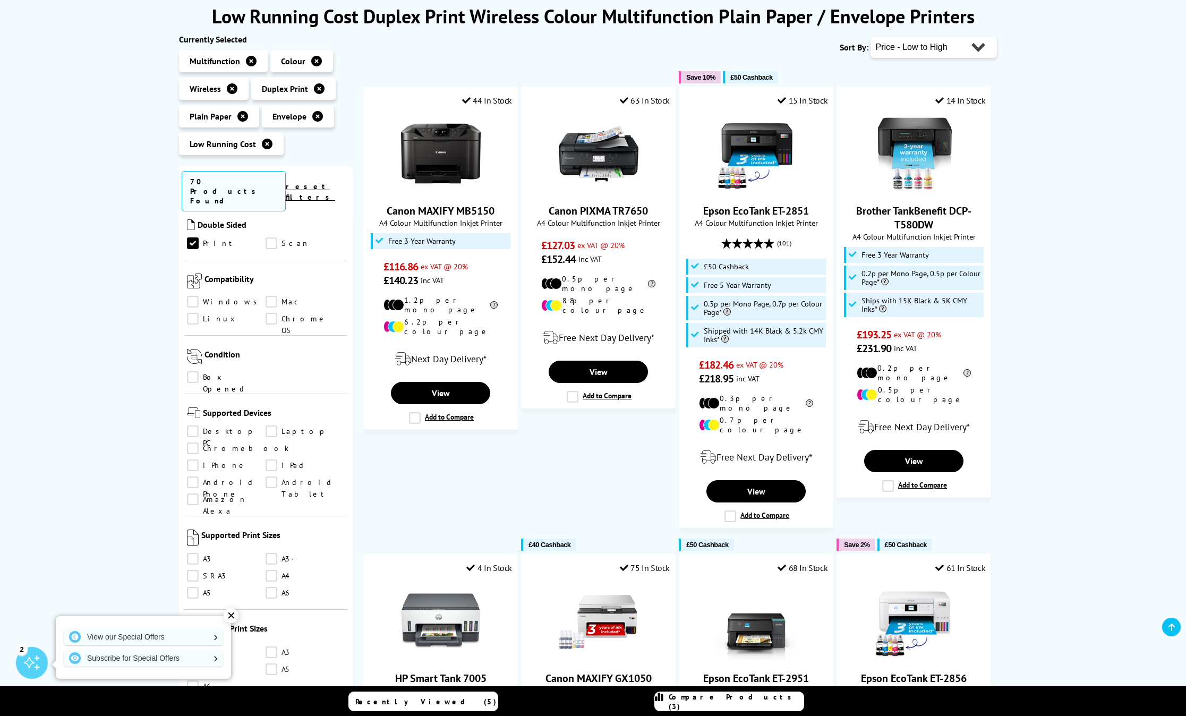
scroll to position [143, 0]
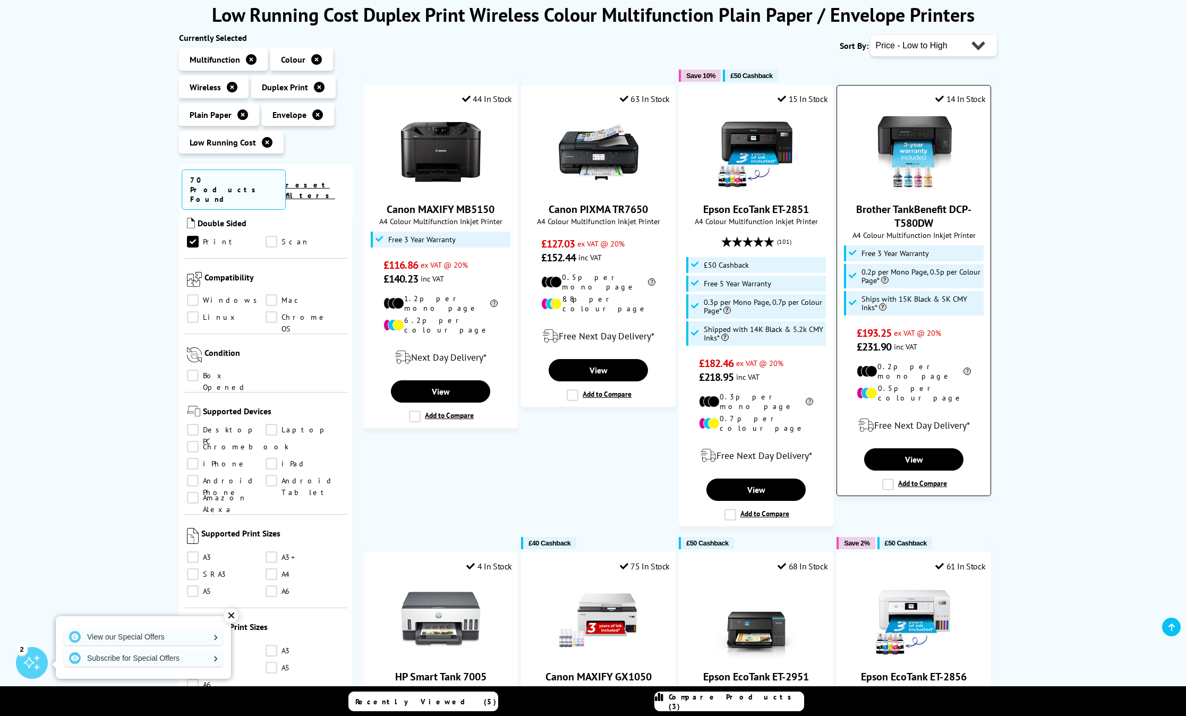
click at [890, 479] on label "Add to Compare" at bounding box center [914, 485] width 65 height 12
click at [0, 0] on input "Add to Compare" at bounding box center [0, 0] width 0 height 0
click at [573, 389] on label "Add to Compare" at bounding box center [599, 395] width 65 height 12
click at [0, 0] on input "Add to Compare" at bounding box center [0, 0] width 0 height 0
click at [714, 699] on span "Compare Products (4)" at bounding box center [736, 701] width 135 height 19
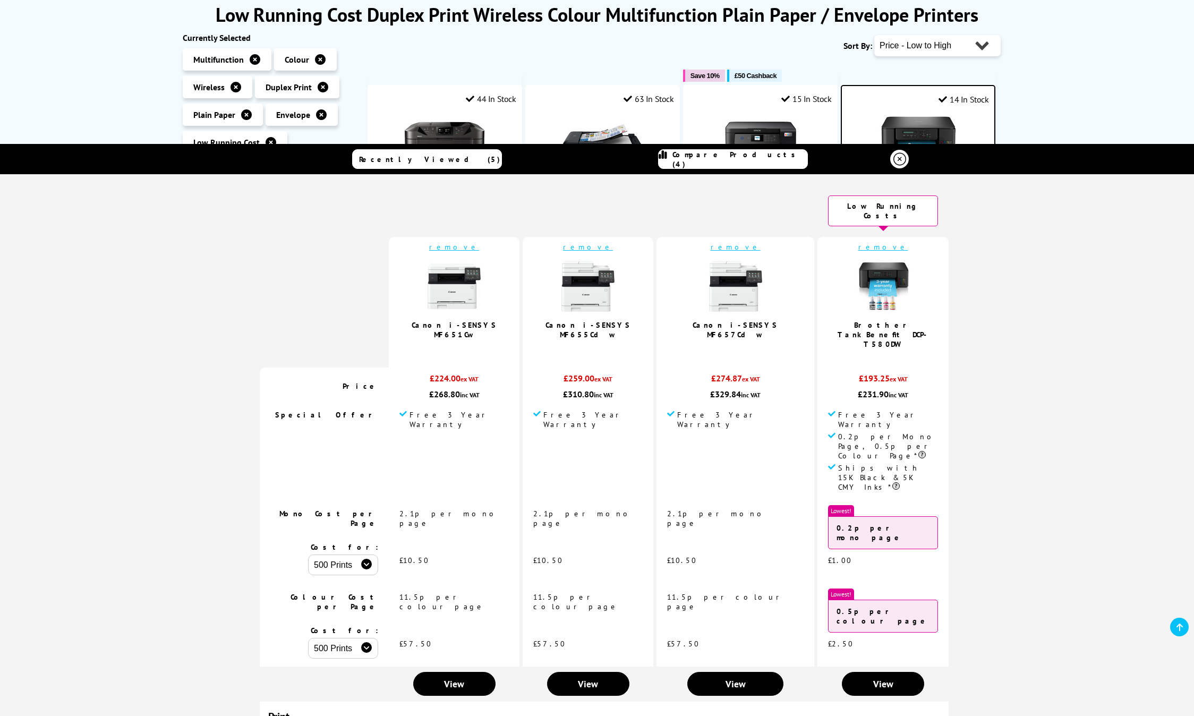
click at [723, 242] on link "remove" at bounding box center [736, 247] width 50 height 10
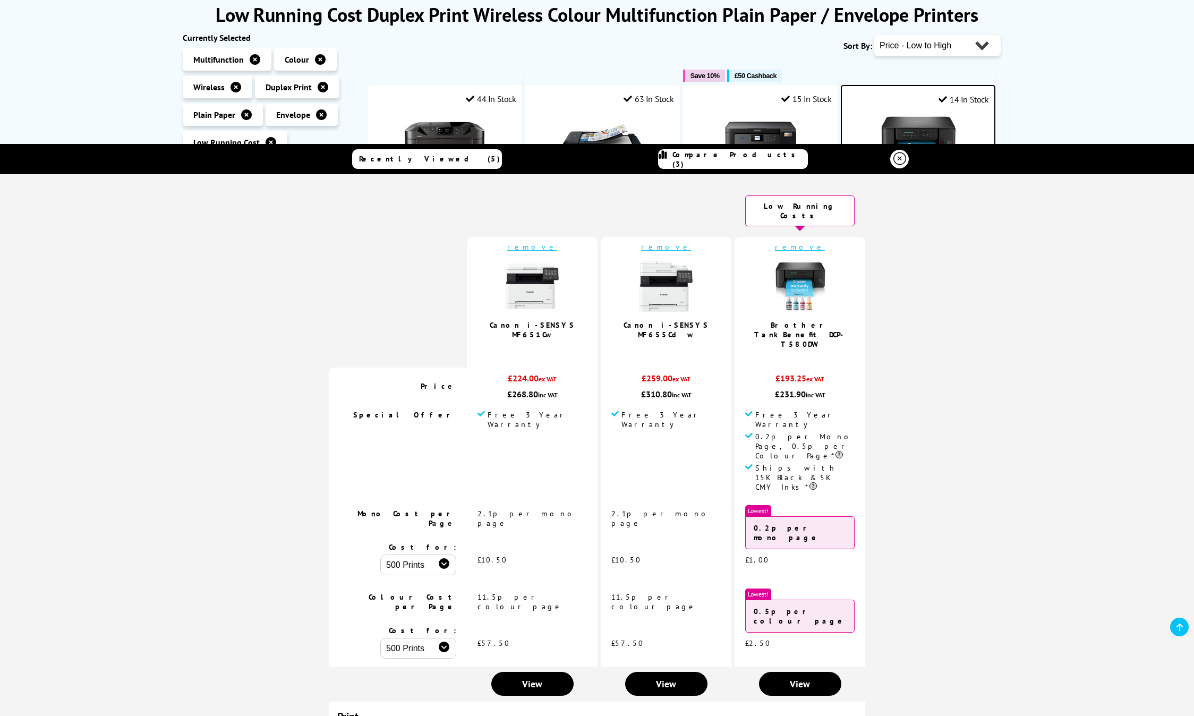
click at [654, 242] on link "remove" at bounding box center [666, 247] width 50 height 10
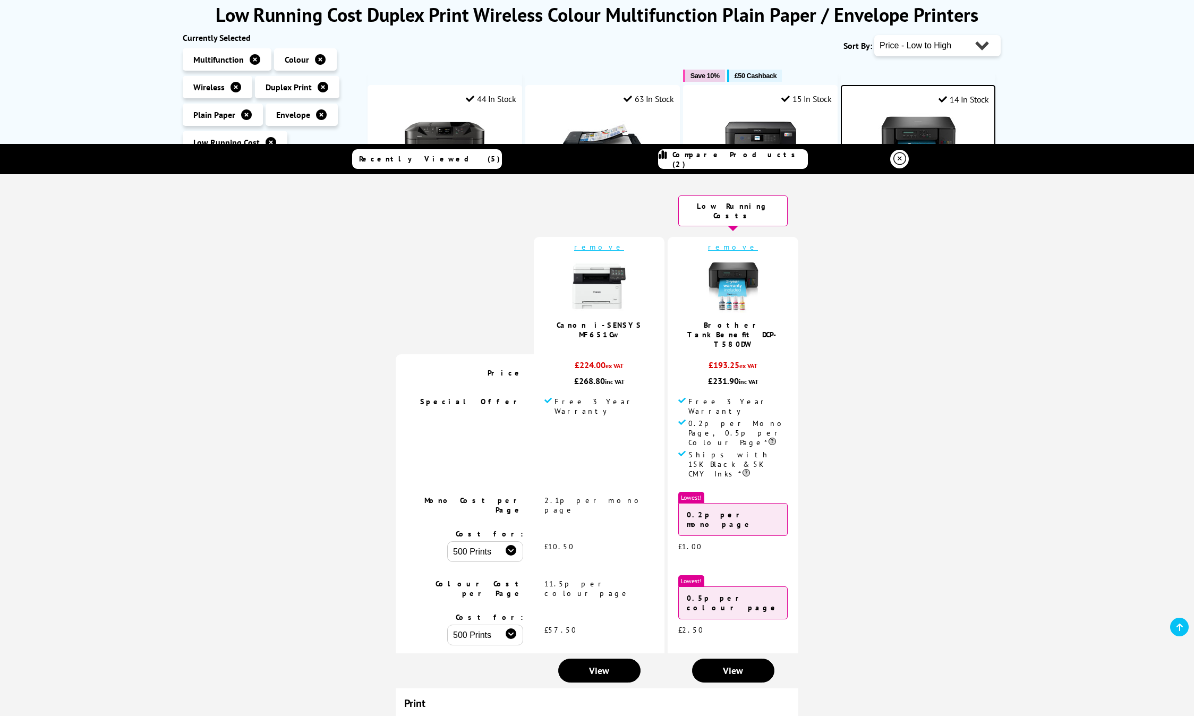
click at [602, 242] on link "remove" at bounding box center [599, 247] width 50 height 10
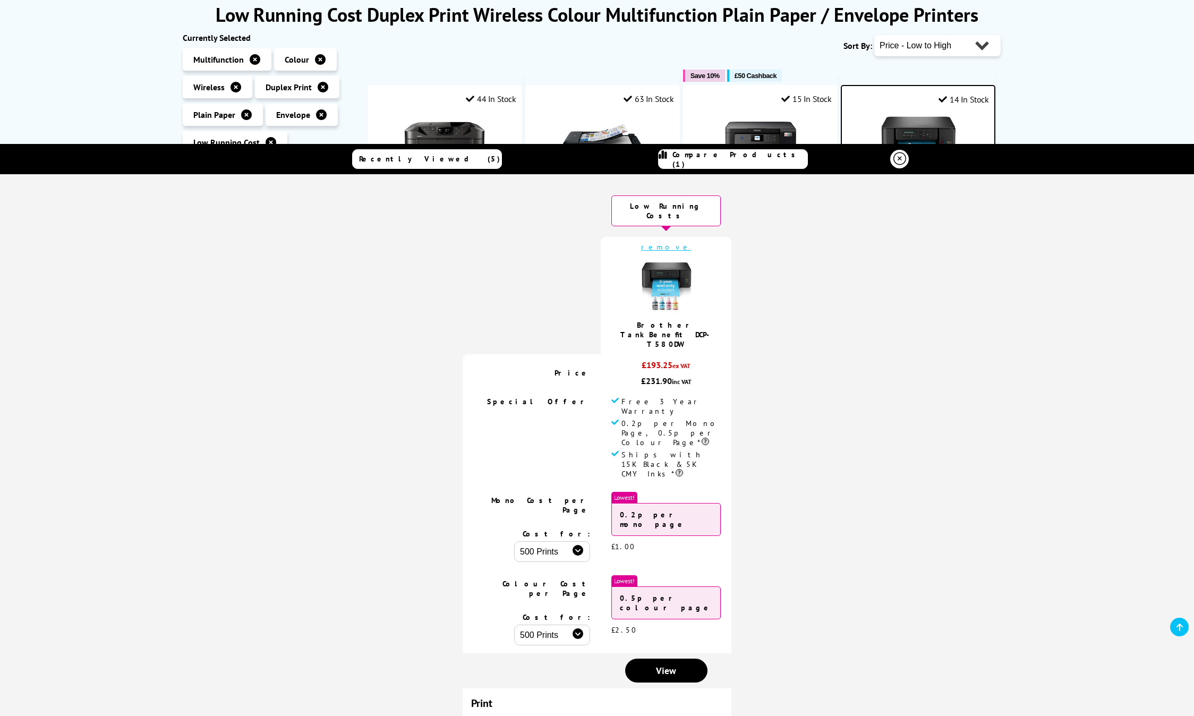
click at [894, 160] on icon at bounding box center [899, 158] width 13 height 13
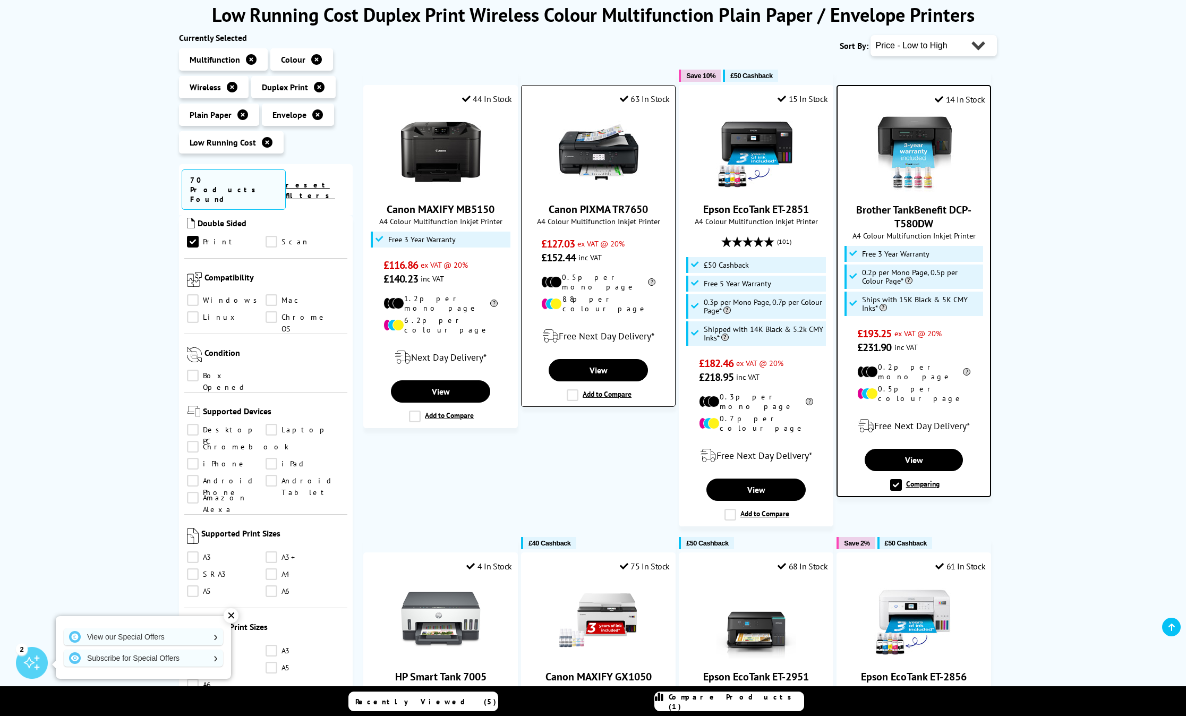
click at [572, 389] on label "Add to Compare" at bounding box center [599, 395] width 65 height 12
click at [0, 0] on input "Add to Compare" at bounding box center [0, 0] width 0 height 0
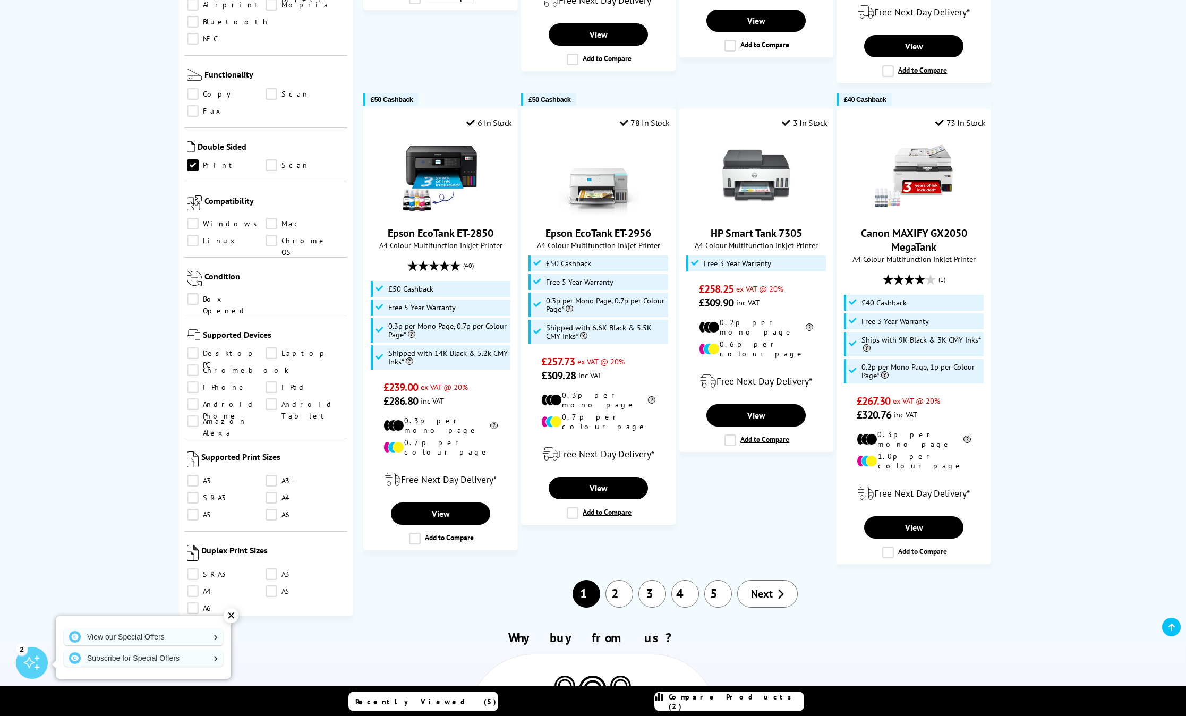
scroll to position [440, 0]
click at [266, 403] on link "Android Phone" at bounding box center [226, 409] width 79 height 12
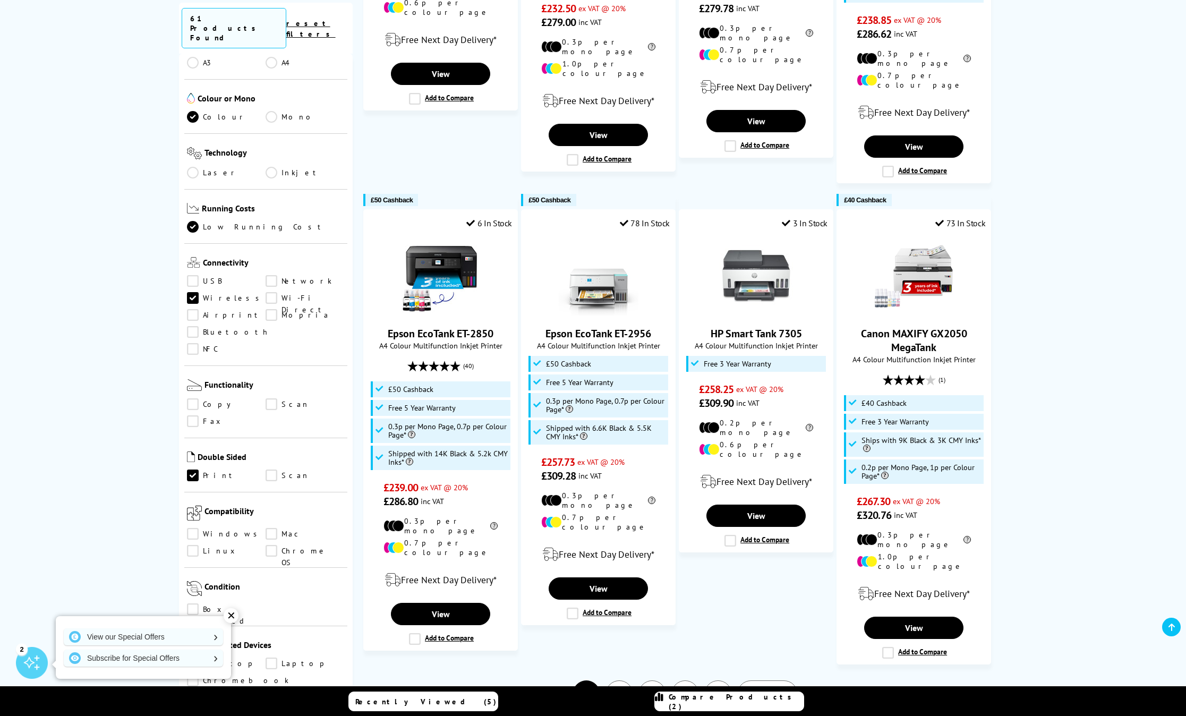
scroll to position [233, 0]
click at [266, 344] on link "NFC" at bounding box center [226, 350] width 79 height 12
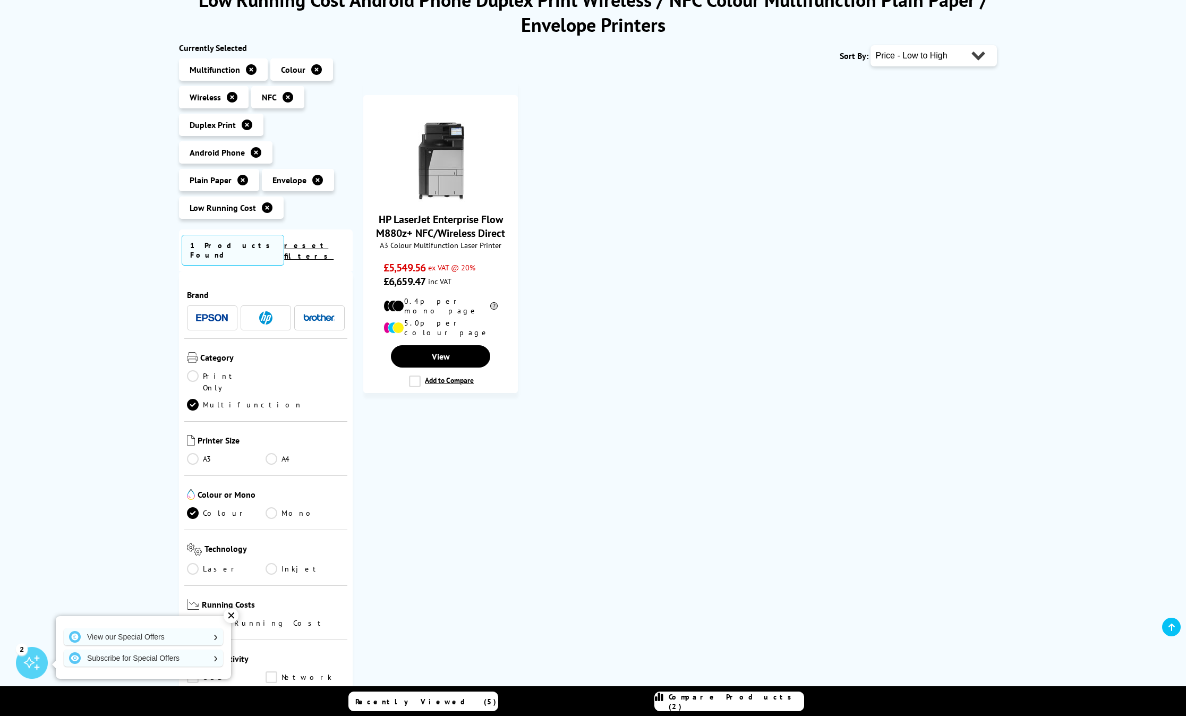
scroll to position [173, 0]
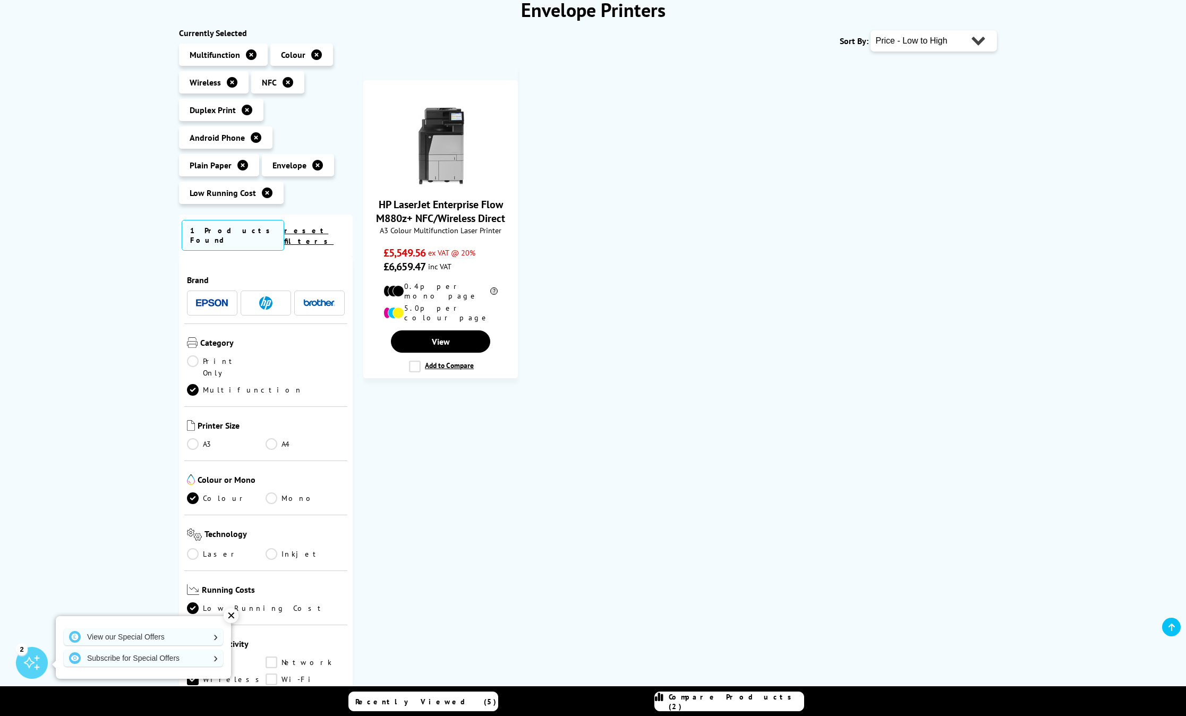
click at [284, 81] on icon at bounding box center [288, 82] width 11 height 11
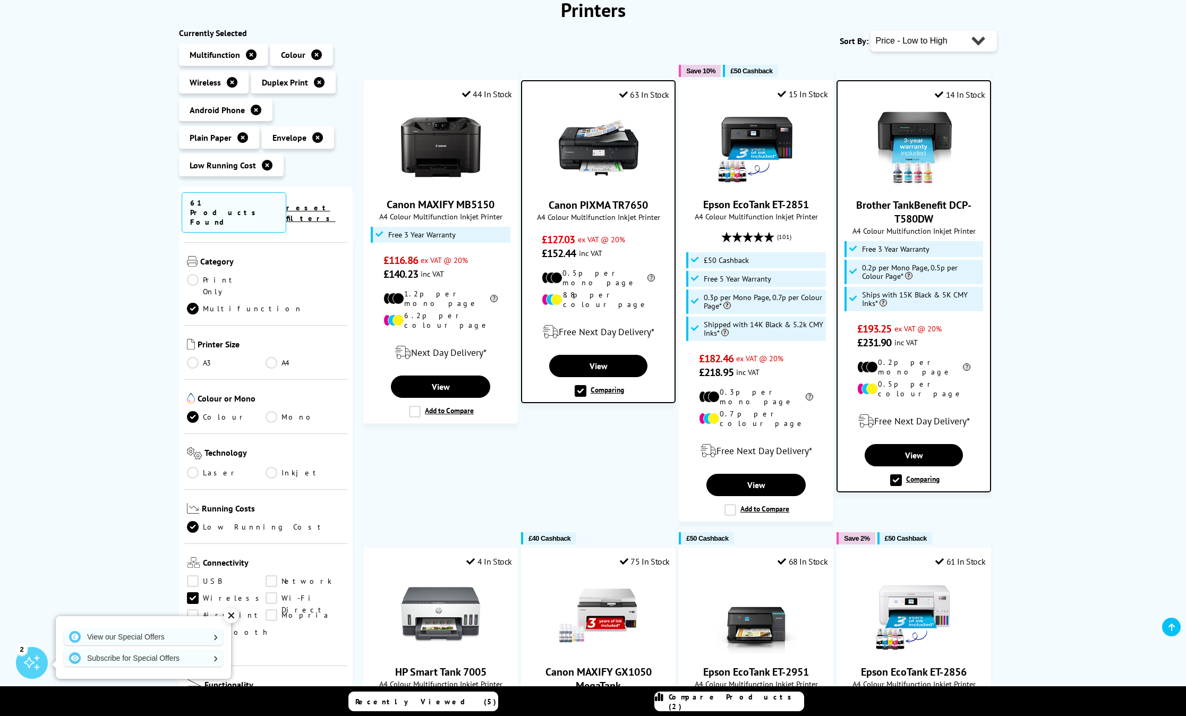
scroll to position [126, 0]
click at [272, 459] on link "Inkjet" at bounding box center [305, 465] width 79 height 12
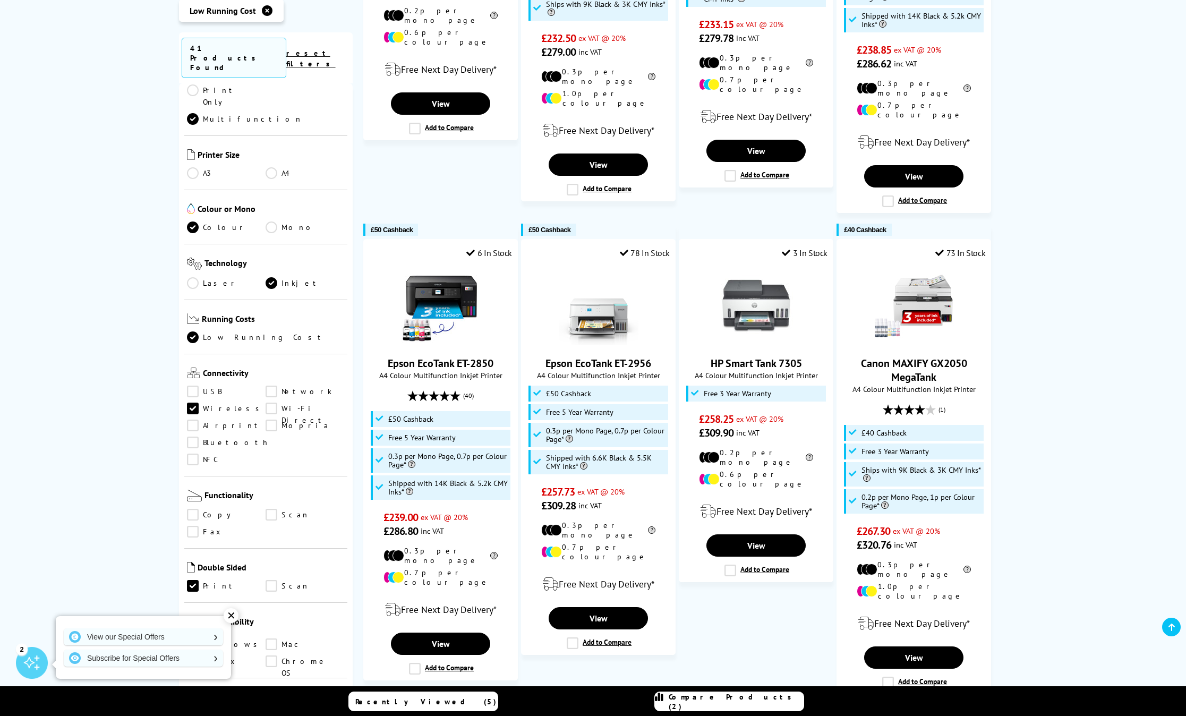
scroll to position [949, 0]
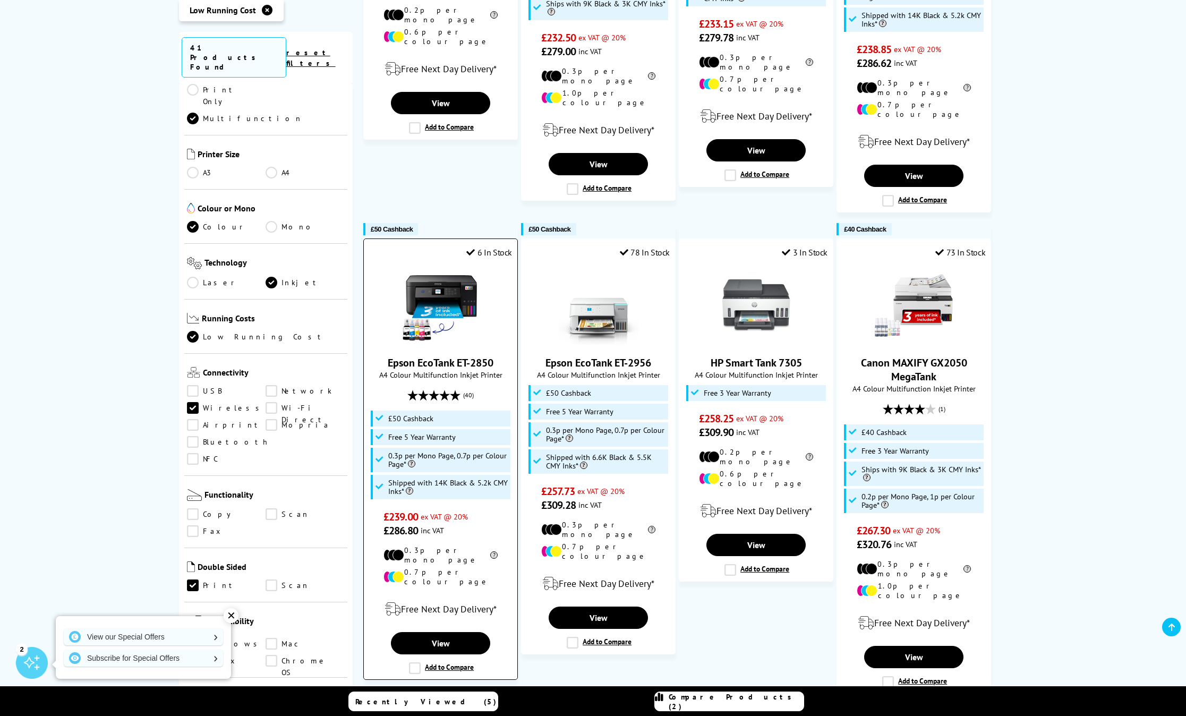
click at [413, 662] on label "Add to Compare" at bounding box center [441, 668] width 65 height 12
click at [0, 0] on input "Add to Compare" at bounding box center [0, 0] width 0 height 0
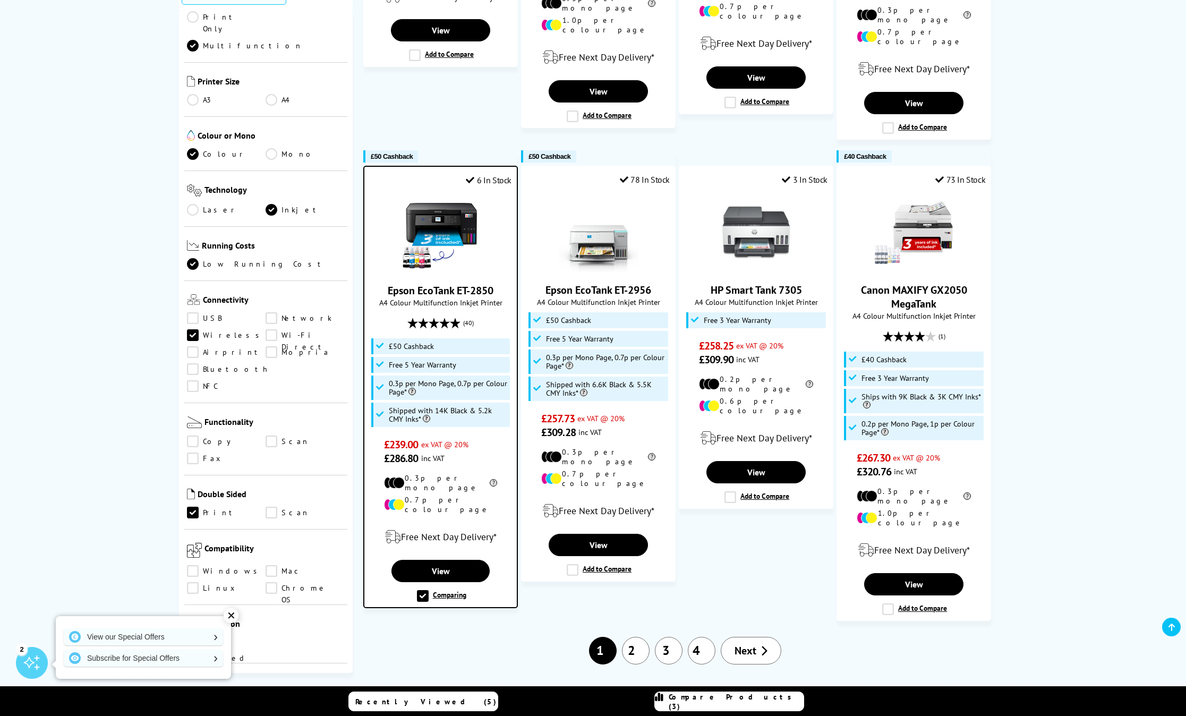
scroll to position [1024, 0]
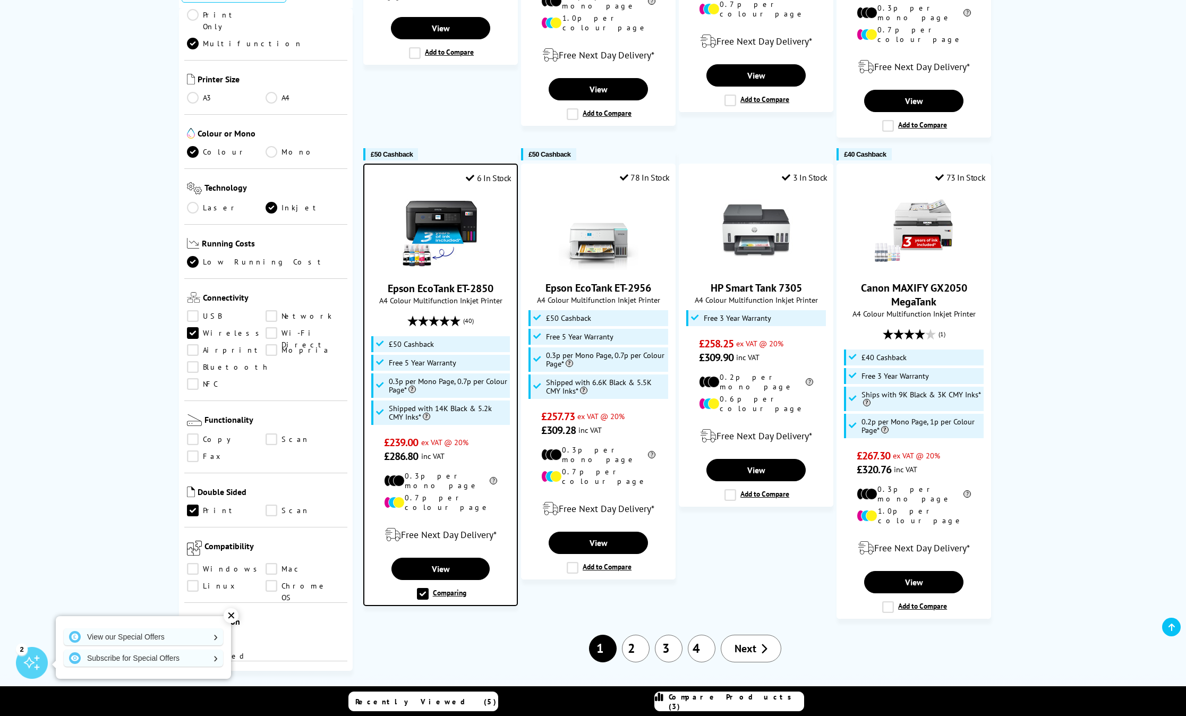
click at [636, 635] on link "2" at bounding box center [636, 649] width 28 height 28
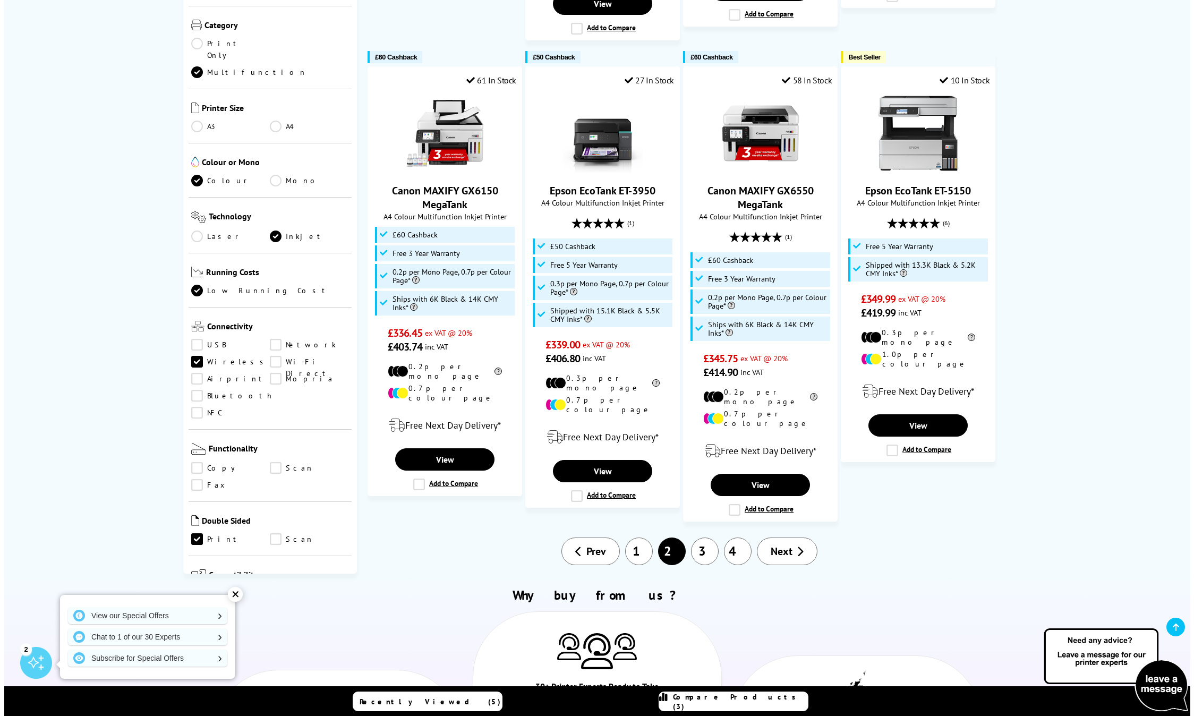
scroll to position [1160, 0]
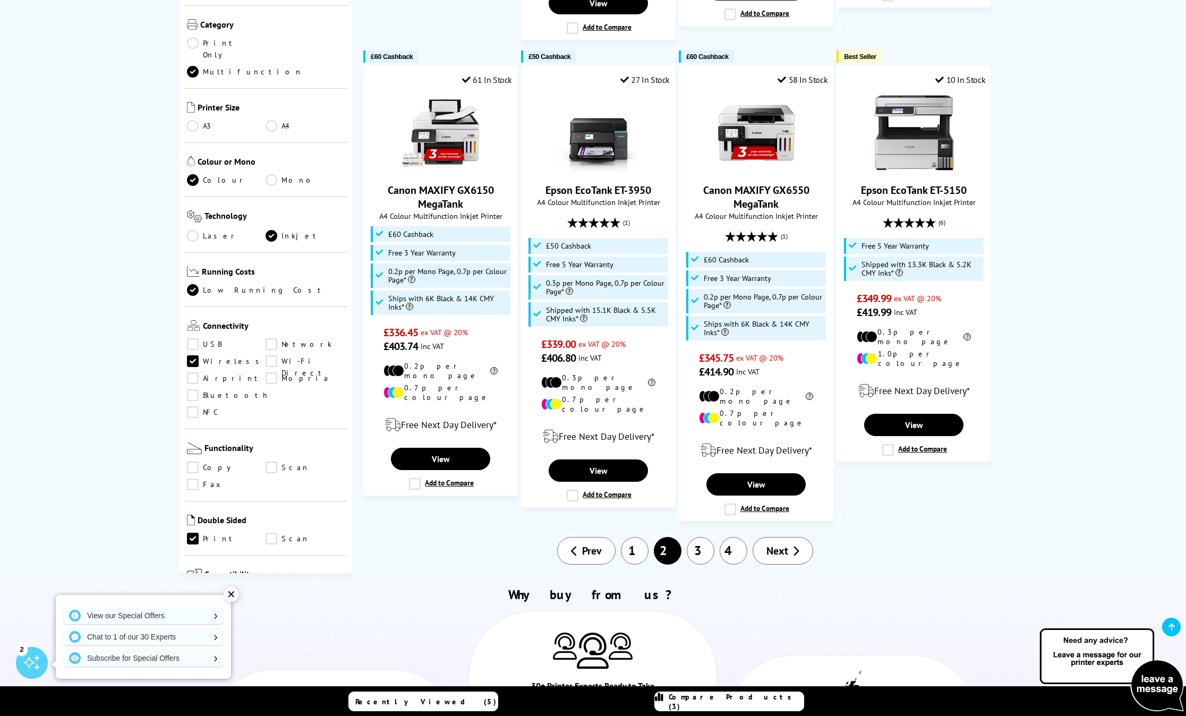
click at [731, 705] on span "Compare Products (3)" at bounding box center [736, 701] width 135 height 19
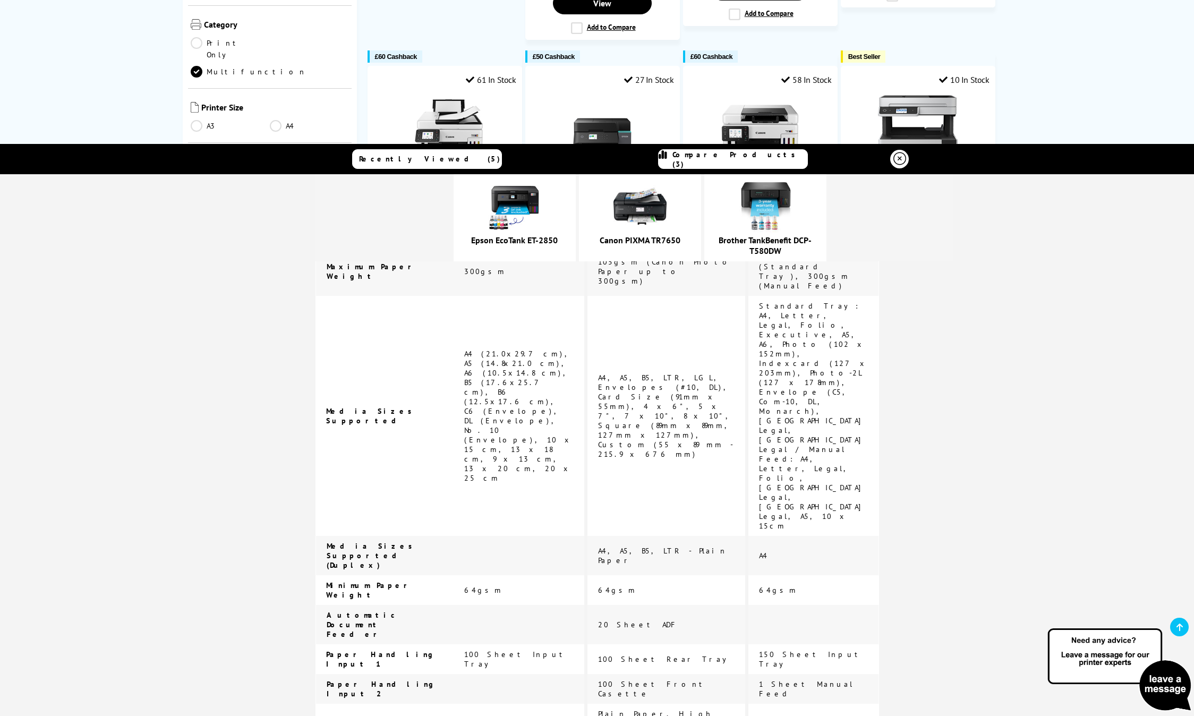
scroll to position [2118, 0]
click at [667, 201] on img at bounding box center [639, 206] width 53 height 53
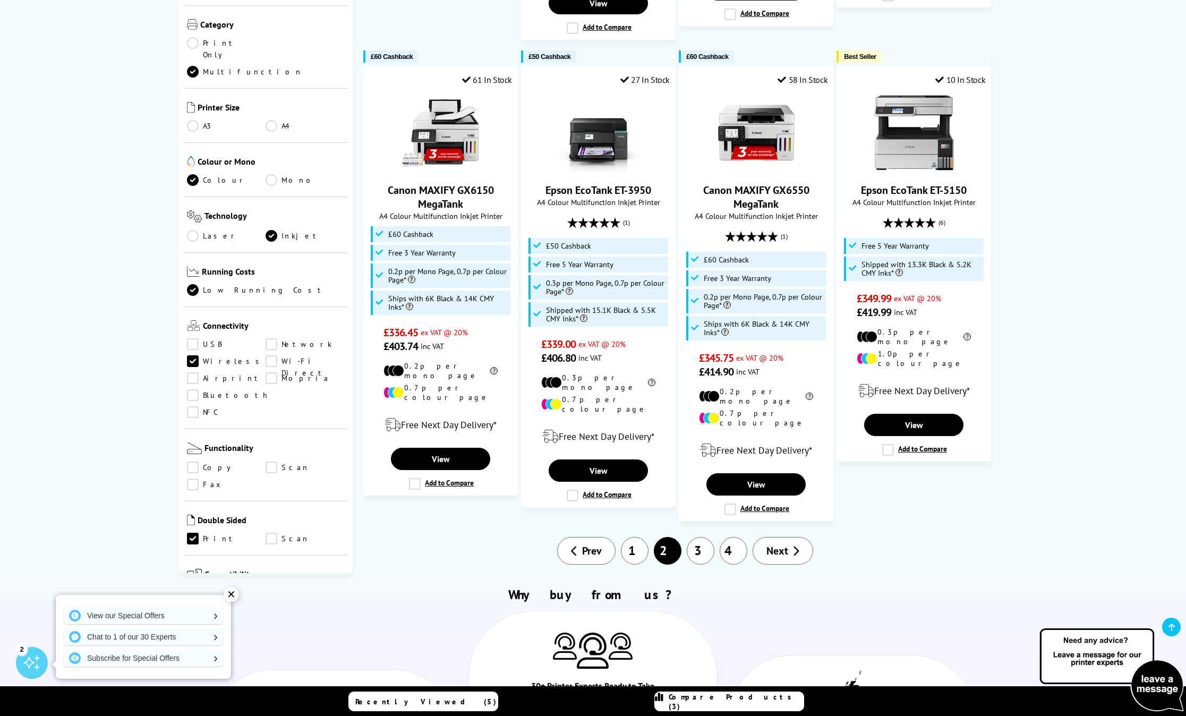
click at [731, 704] on span "Compare Products (3)" at bounding box center [736, 701] width 135 height 19
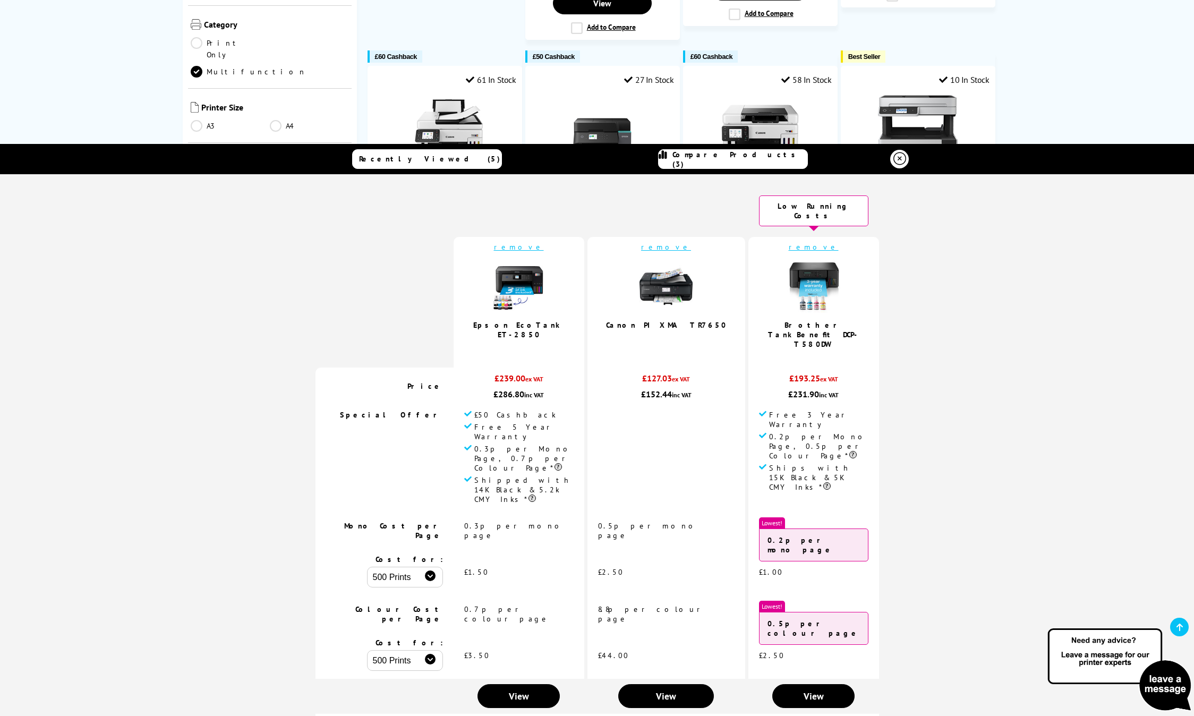
click at [667, 278] on img at bounding box center [666, 286] width 53 height 53
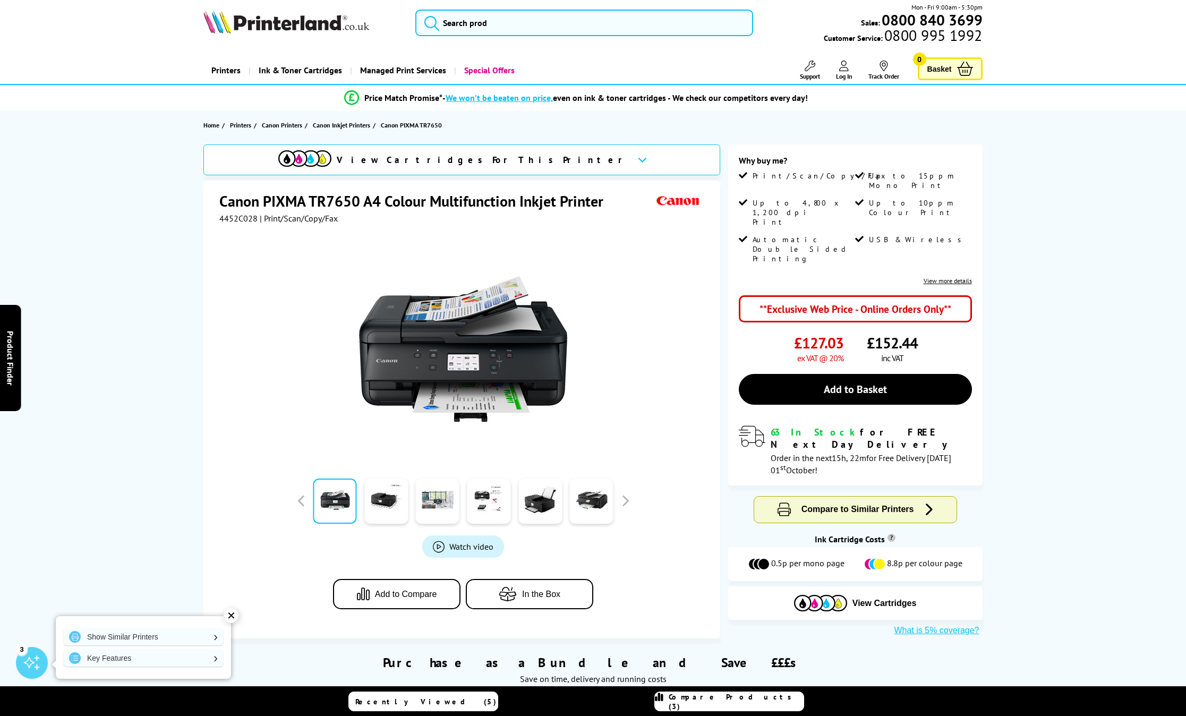
scroll to position [7, 0]
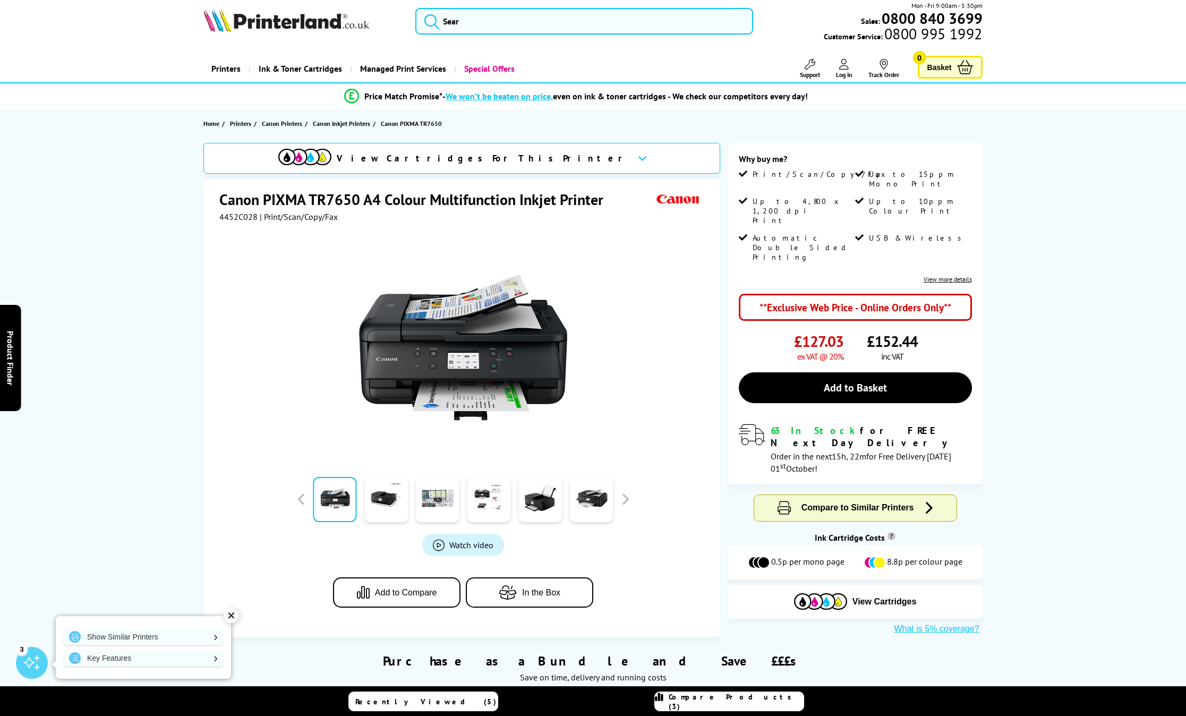
click at [873, 643] on div "Purchase as a Bundle and Save £££s Save on time, delivery and running costs" at bounding box center [592, 662] width 779 height 51
click at [386, 509] on link at bounding box center [386, 499] width 44 height 45
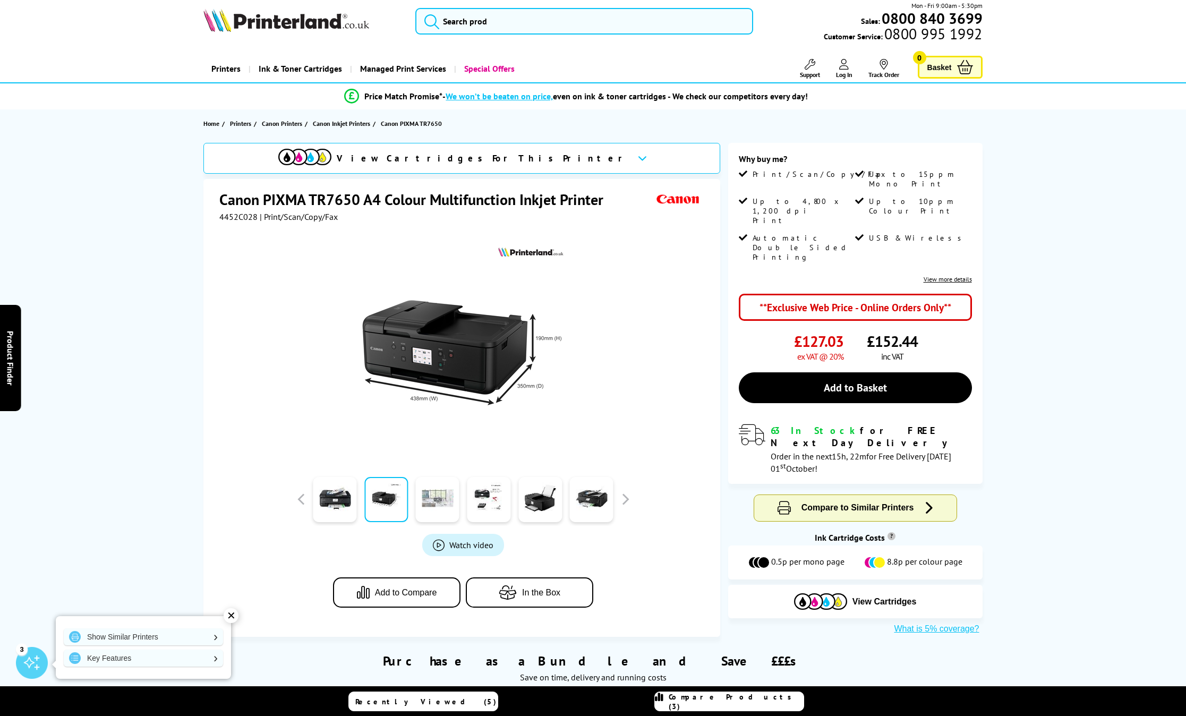
click at [439, 505] on link at bounding box center [438, 499] width 44 height 45
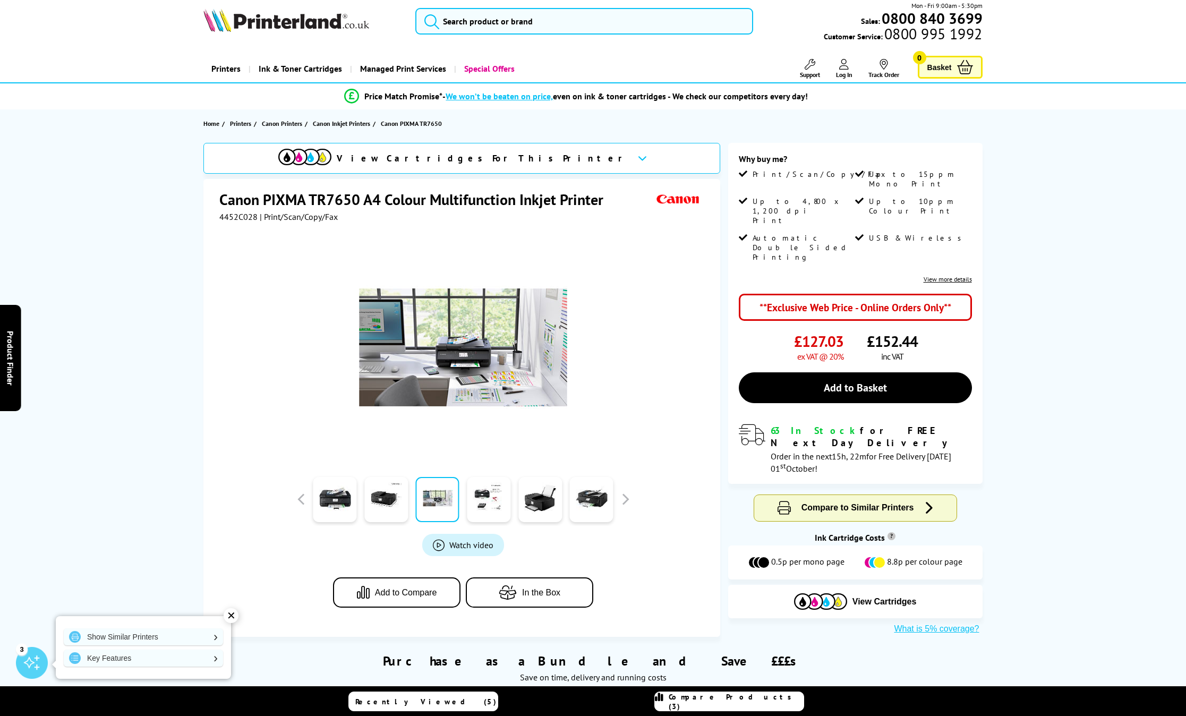
click at [438, 384] on img at bounding box center [463, 347] width 208 height 208
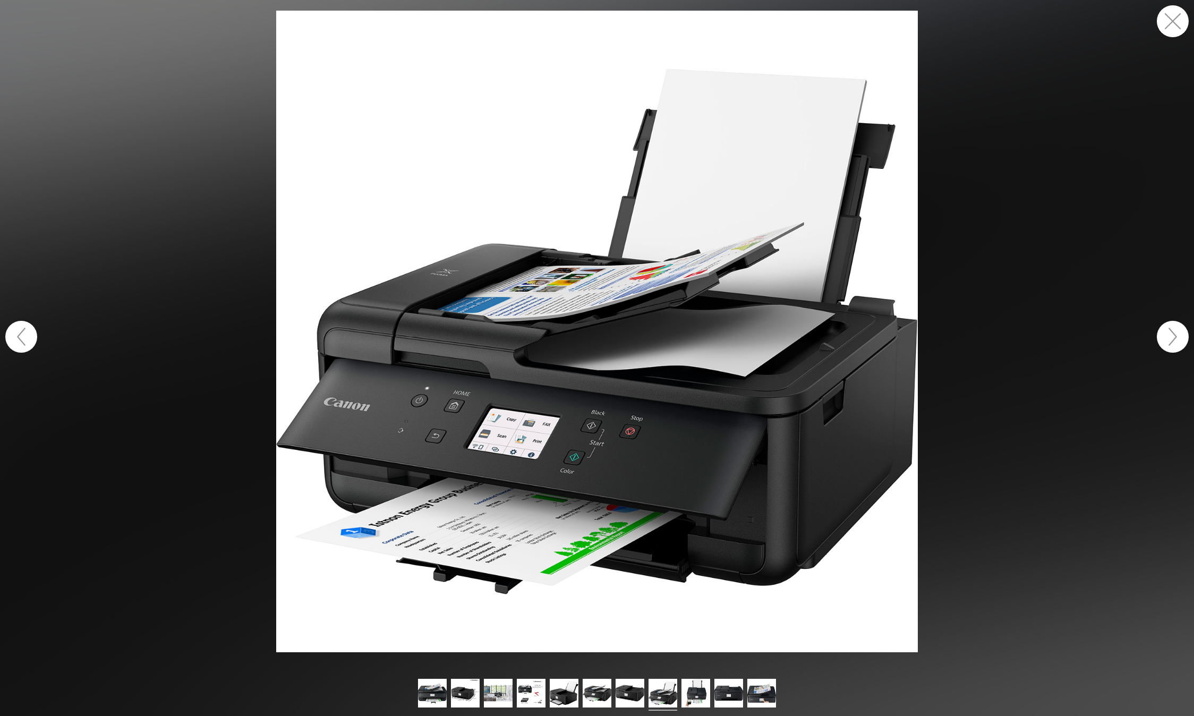
click at [1172, 25] on button "button" at bounding box center [1173, 21] width 32 height 32
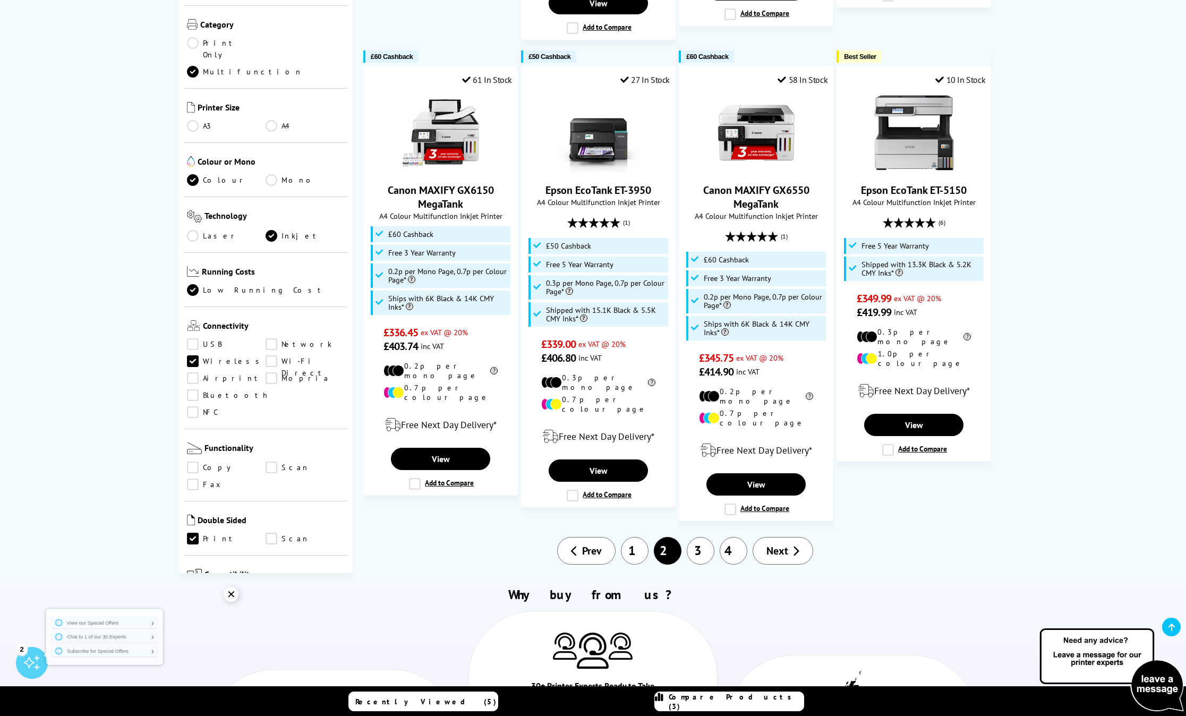
click at [700, 537] on link "3" at bounding box center [701, 551] width 28 height 28
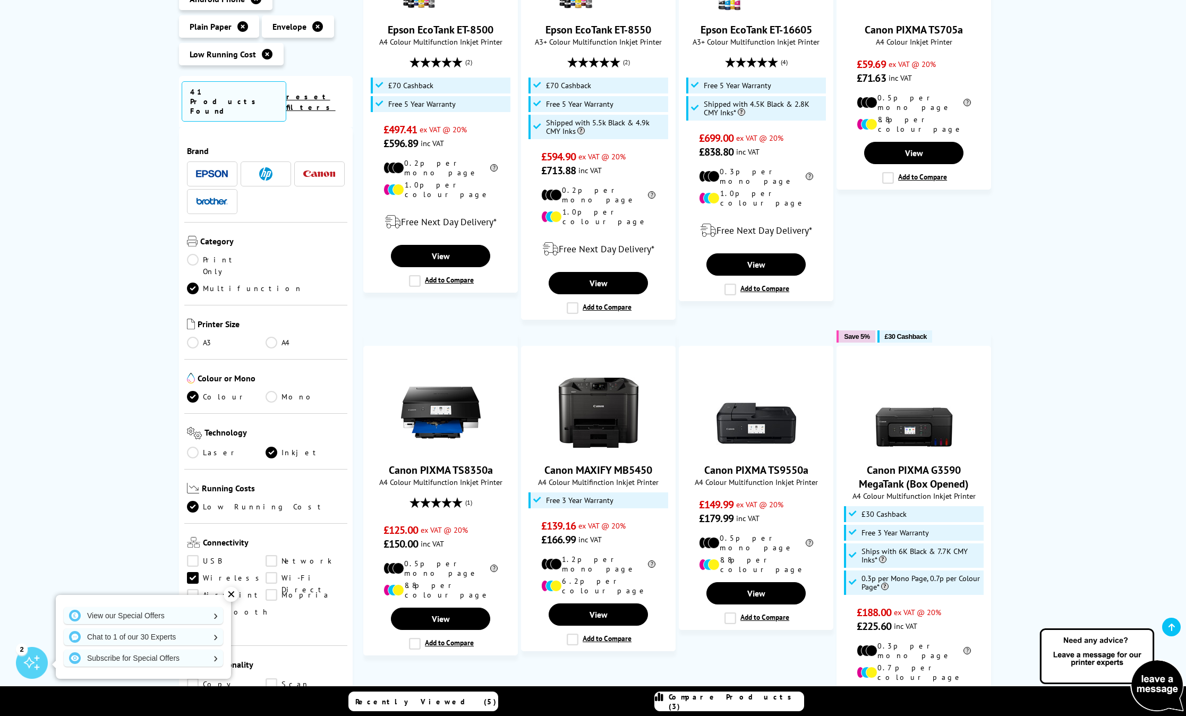
scroll to position [840, 0]
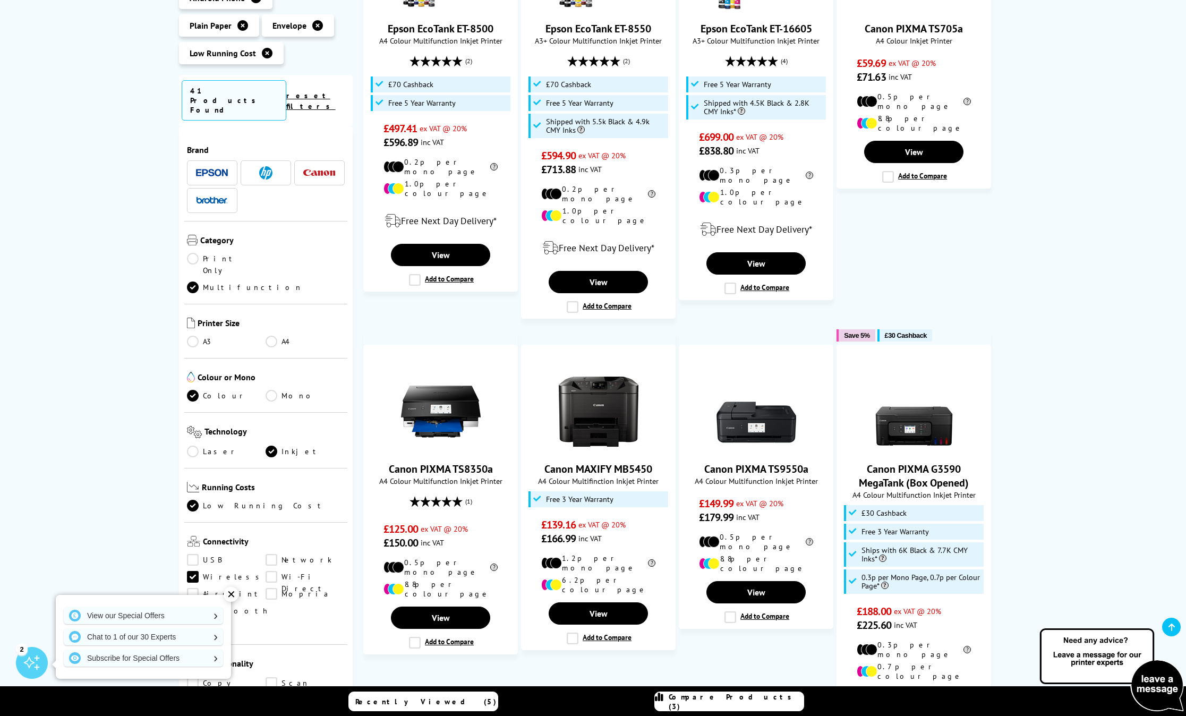
click at [728, 701] on span "Compare Products (3)" at bounding box center [736, 701] width 135 height 19
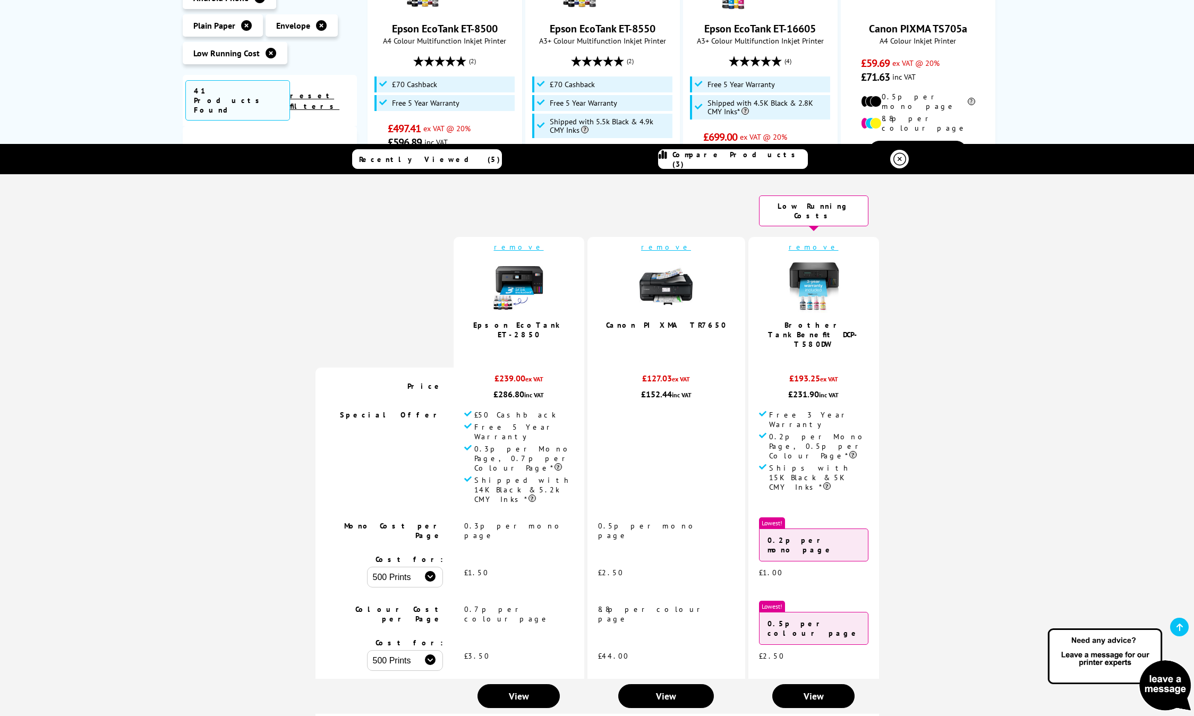
click at [899, 158] on icon at bounding box center [899, 158] width 13 height 13
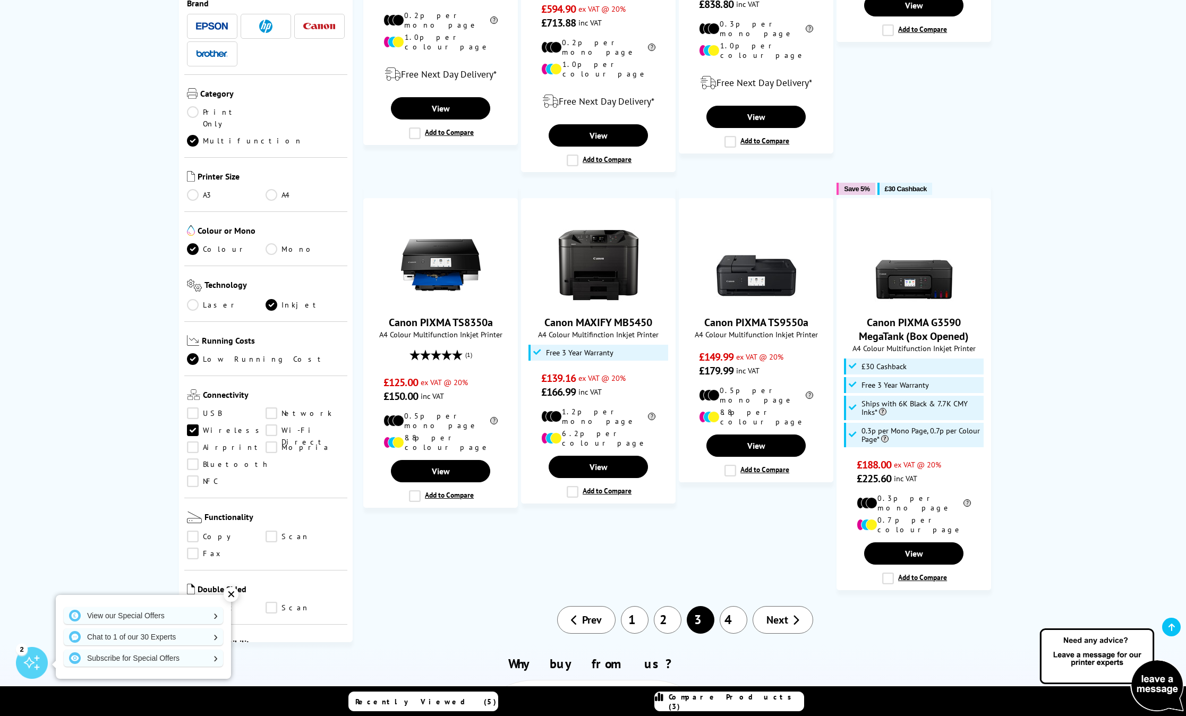
scroll to position [984, 0]
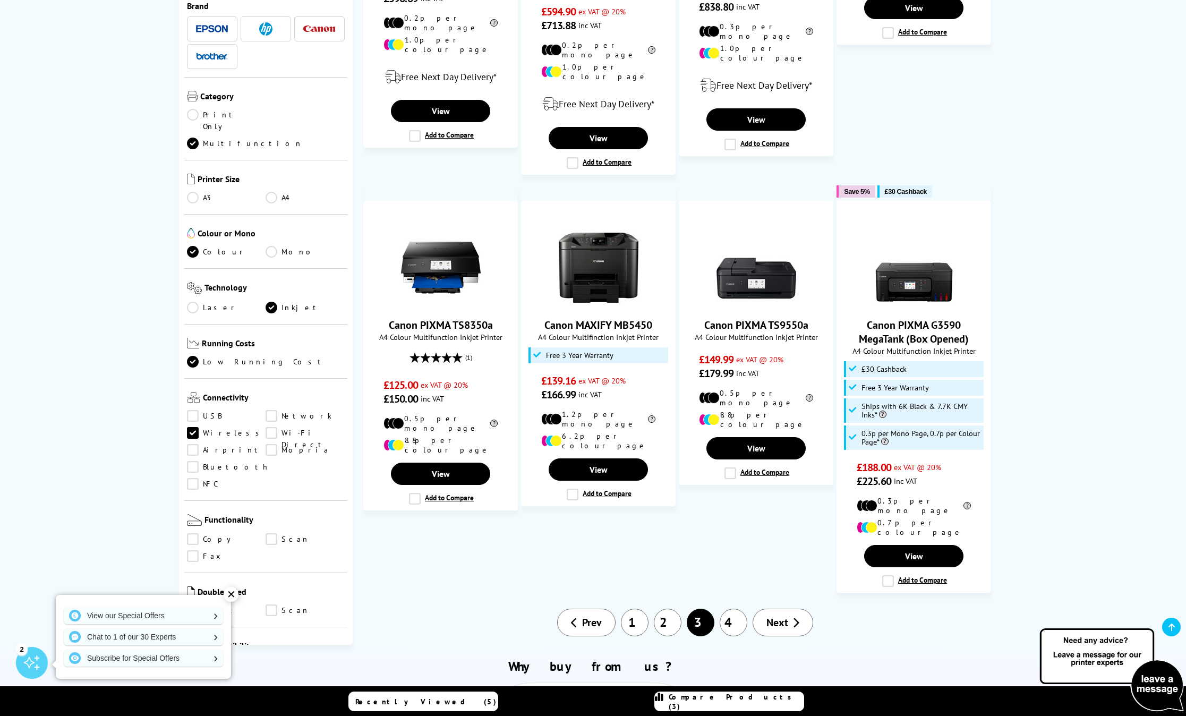
click at [730, 609] on link "4" at bounding box center [734, 623] width 28 height 28
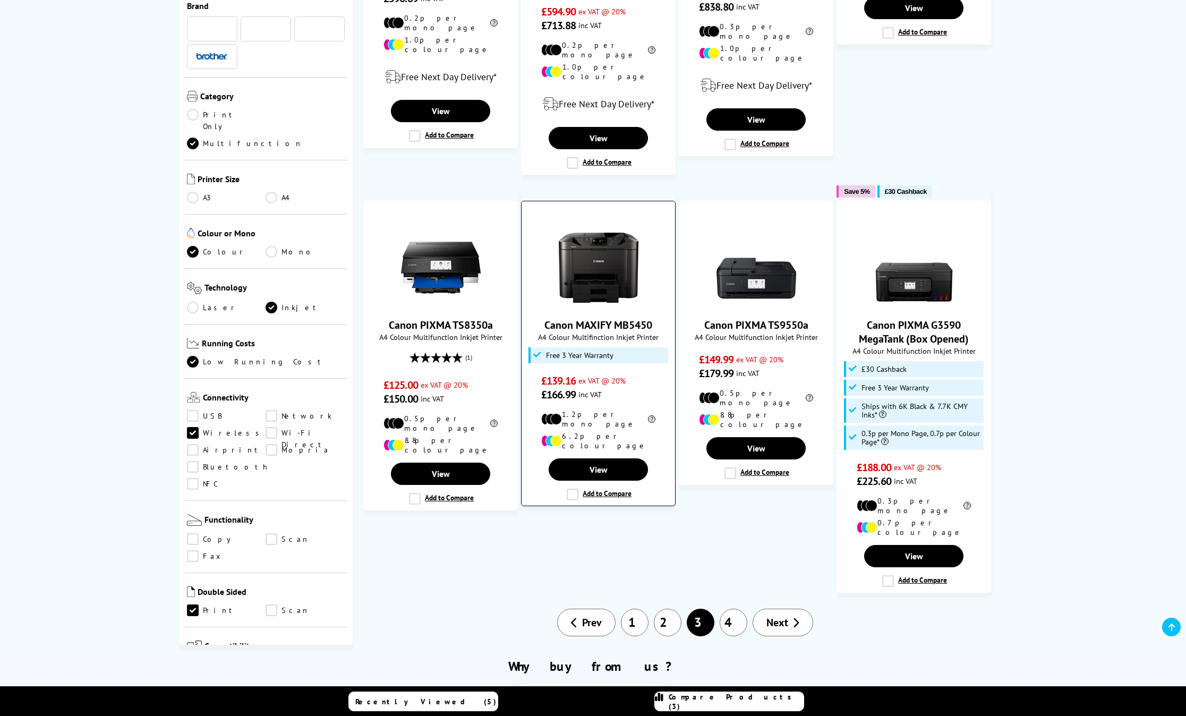
scroll to position [984, 0]
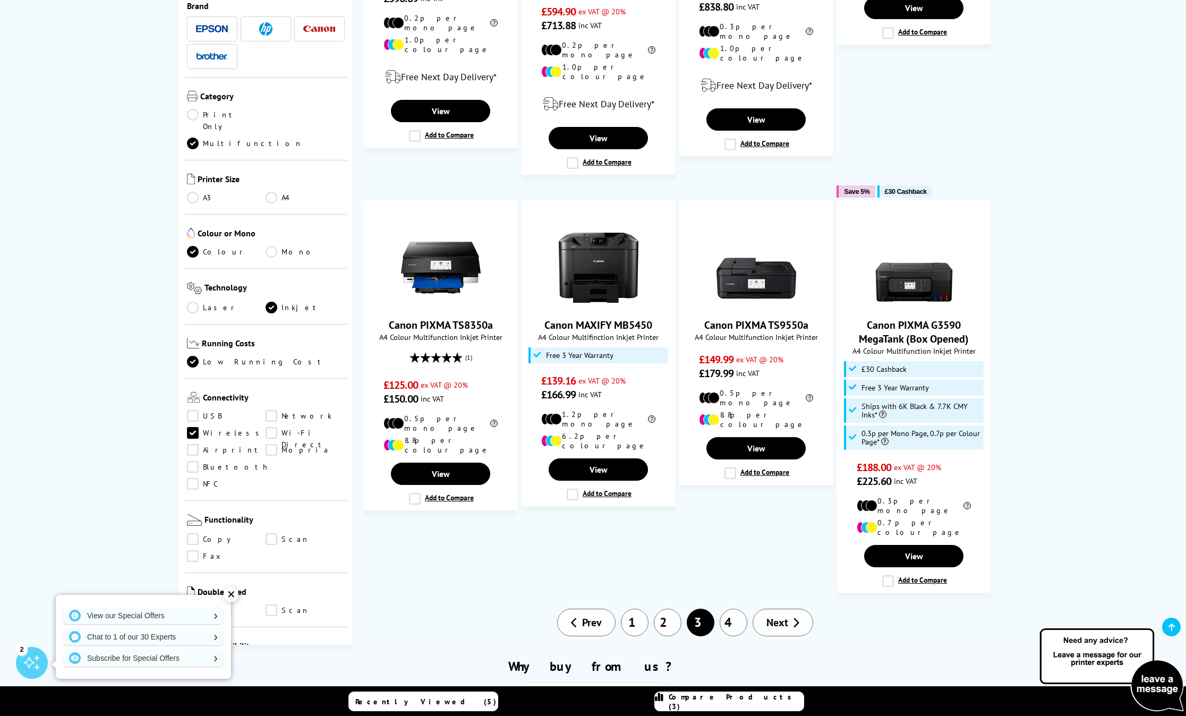
click at [771, 248] on img at bounding box center [757, 268] width 80 height 80
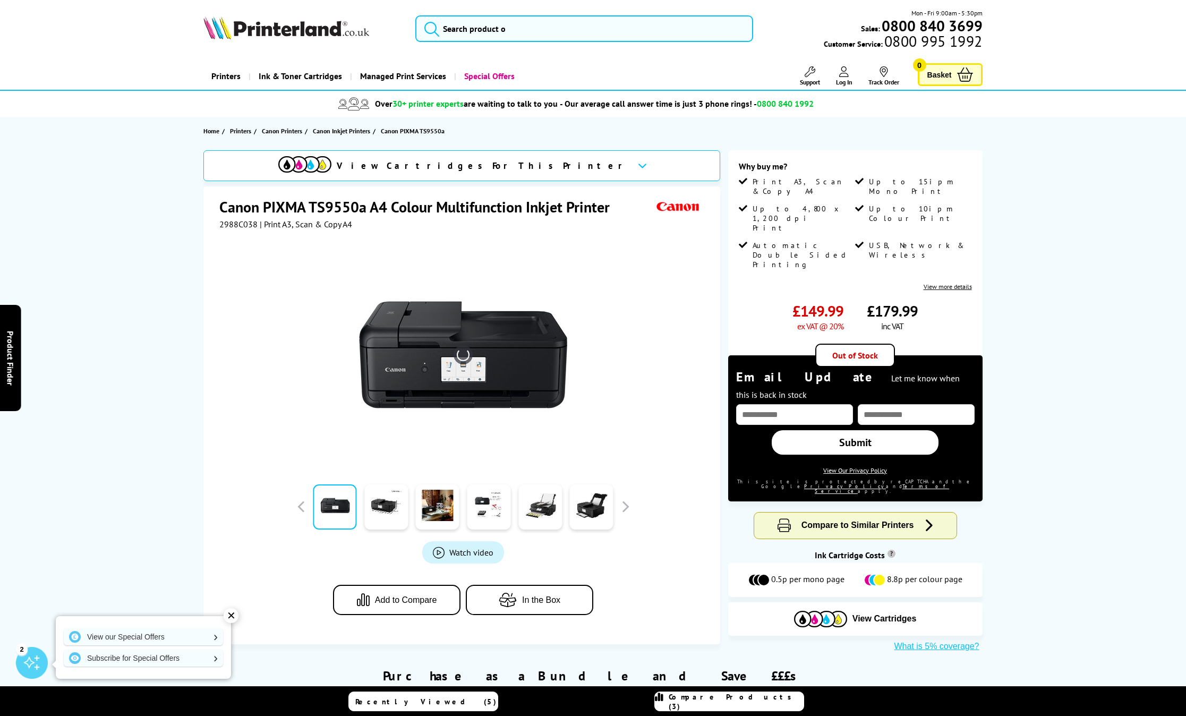
click at [467, 331] on img at bounding box center [463, 355] width 208 height 208
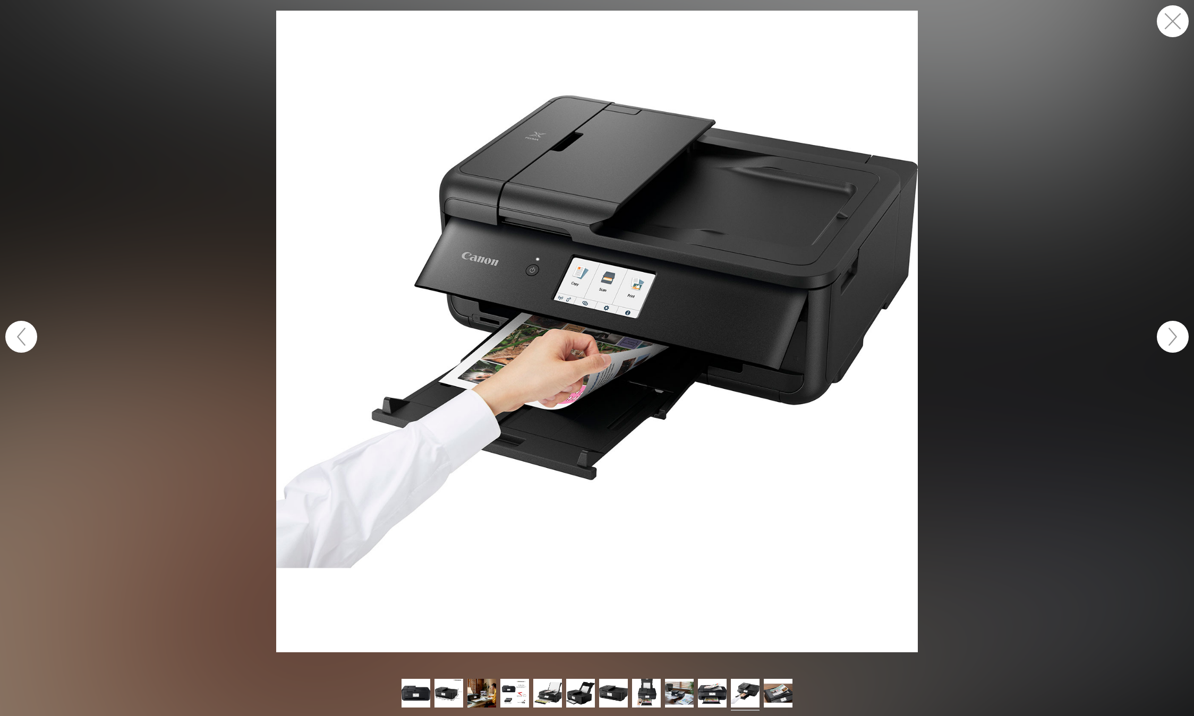
click at [1173, 14] on button "button" at bounding box center [1173, 21] width 32 height 32
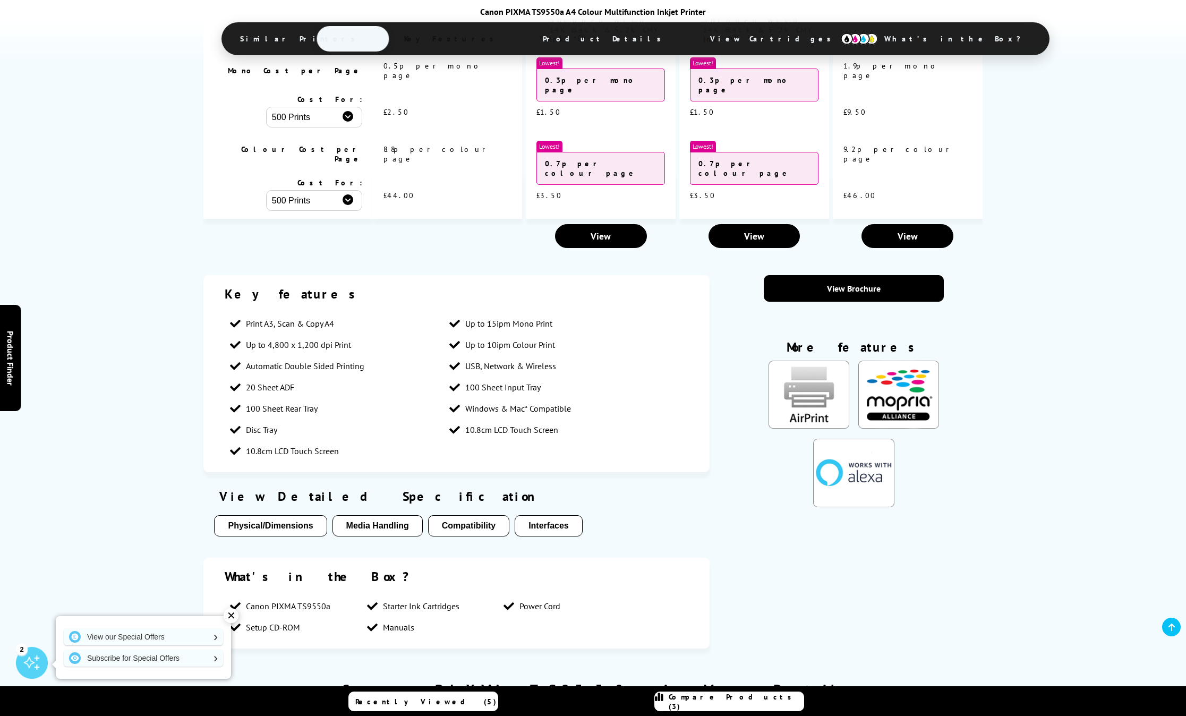
scroll to position [1190, 0]
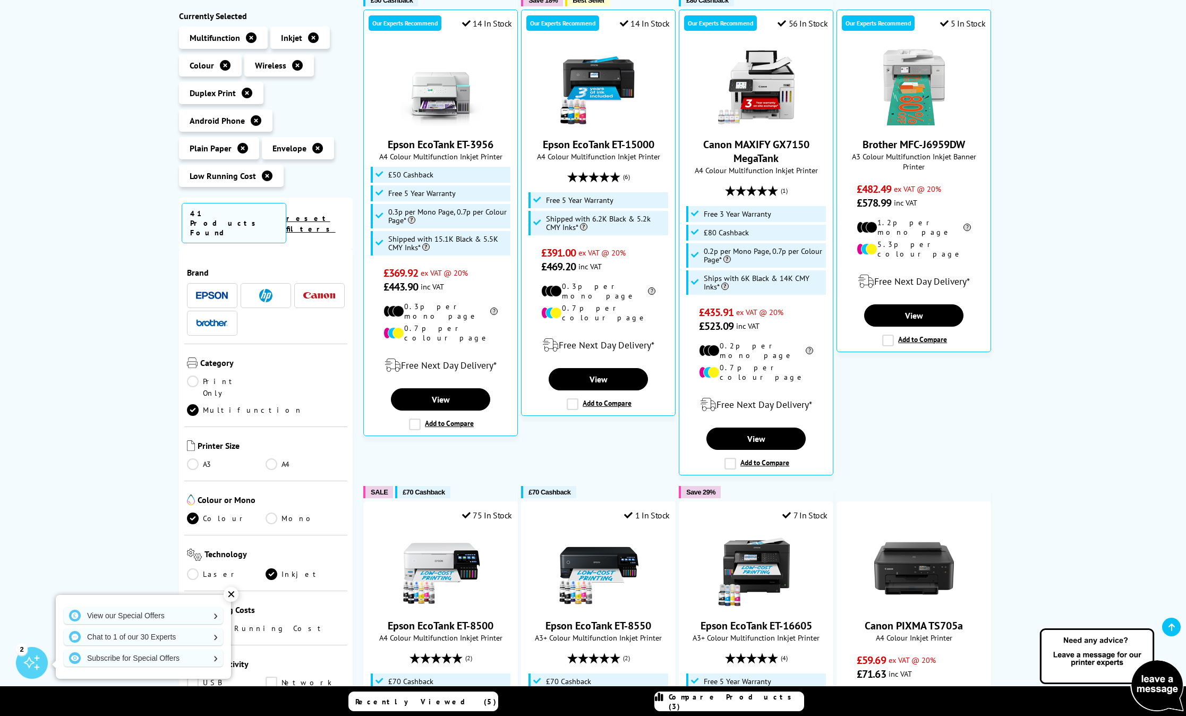
scroll to position [246, 0]
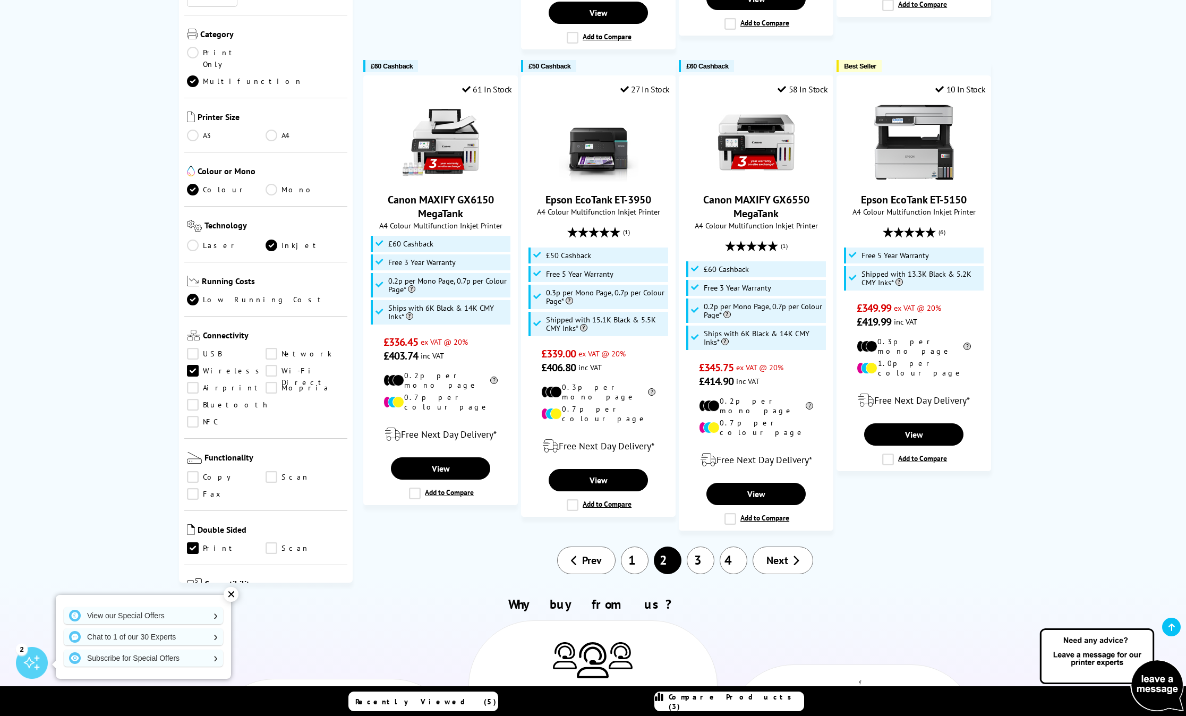
scroll to position [1150, 0]
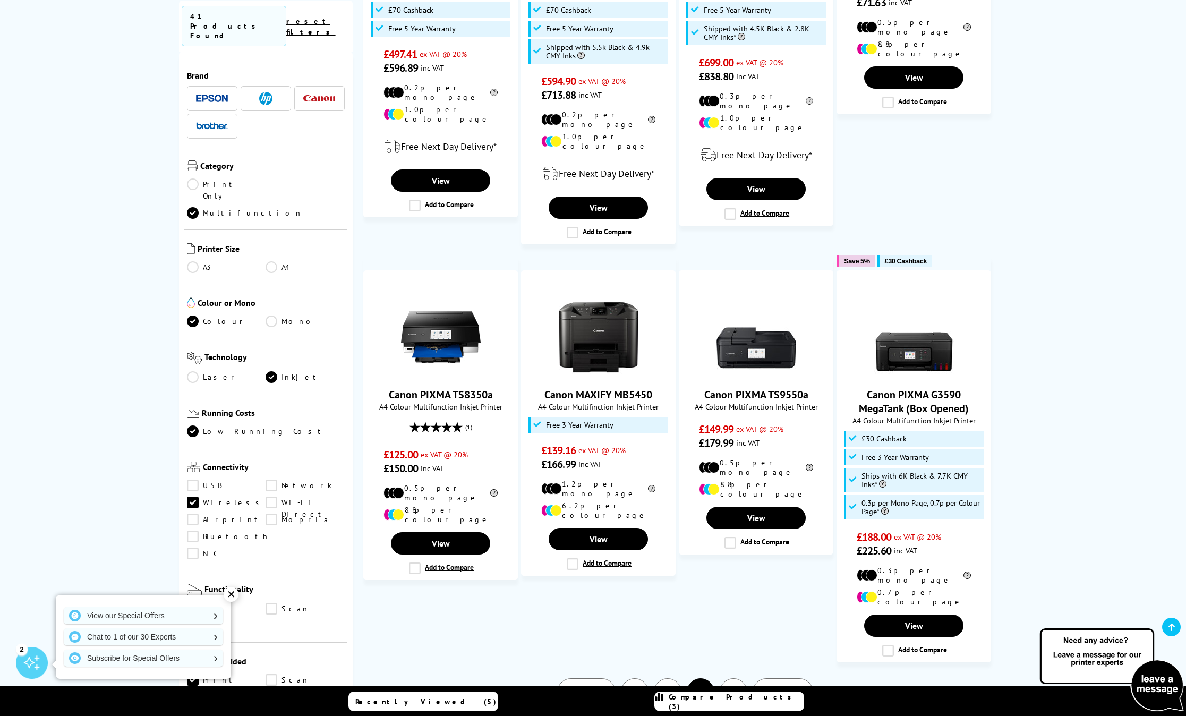
scroll to position [915, 0]
click at [449, 306] on img at bounding box center [441, 337] width 80 height 80
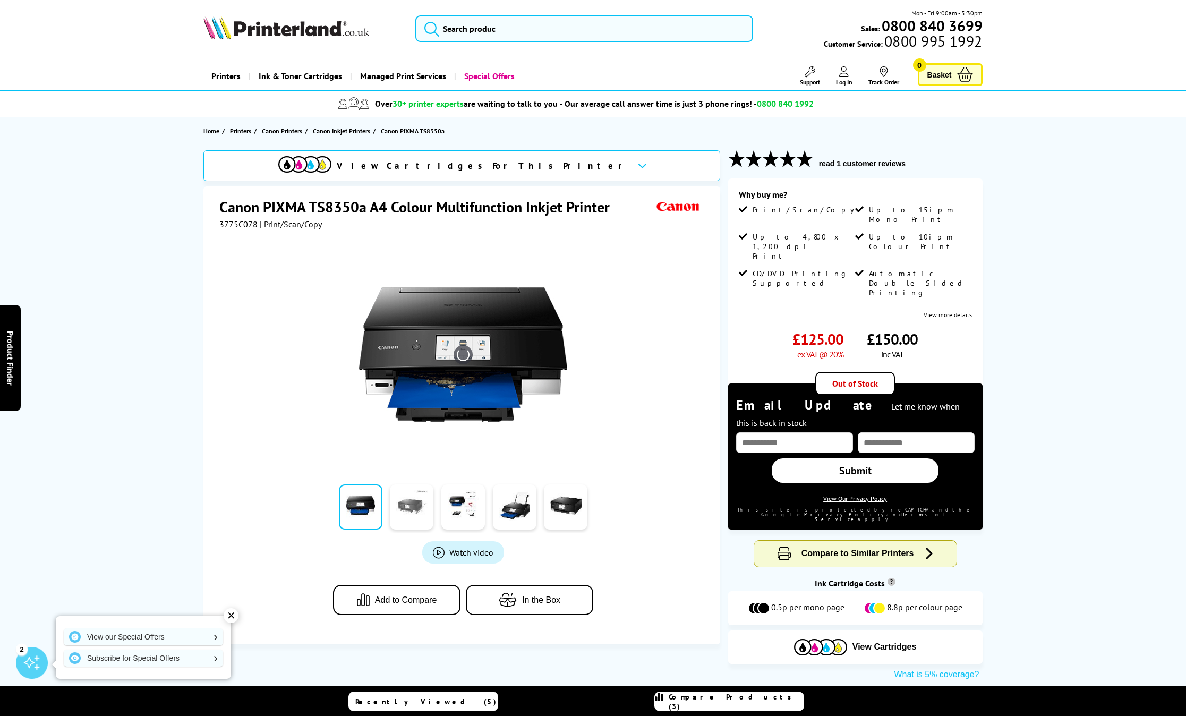
click at [411, 503] on link at bounding box center [412, 506] width 44 height 45
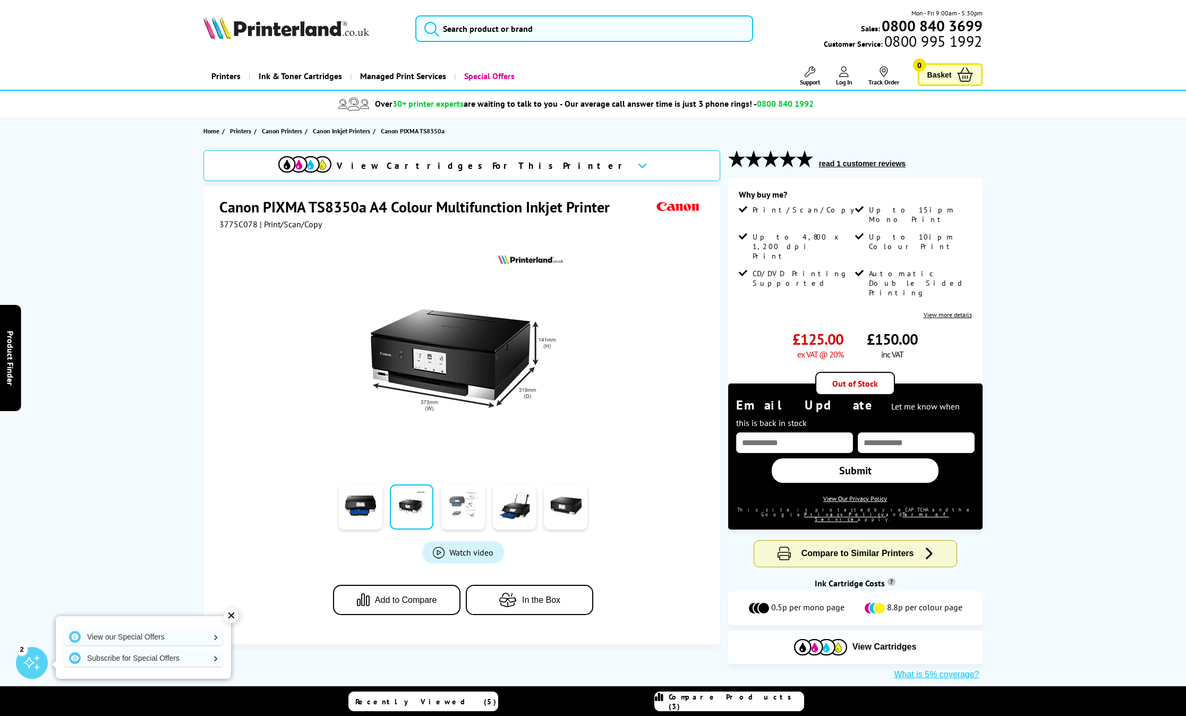
click at [447, 509] on link at bounding box center [463, 506] width 44 height 45
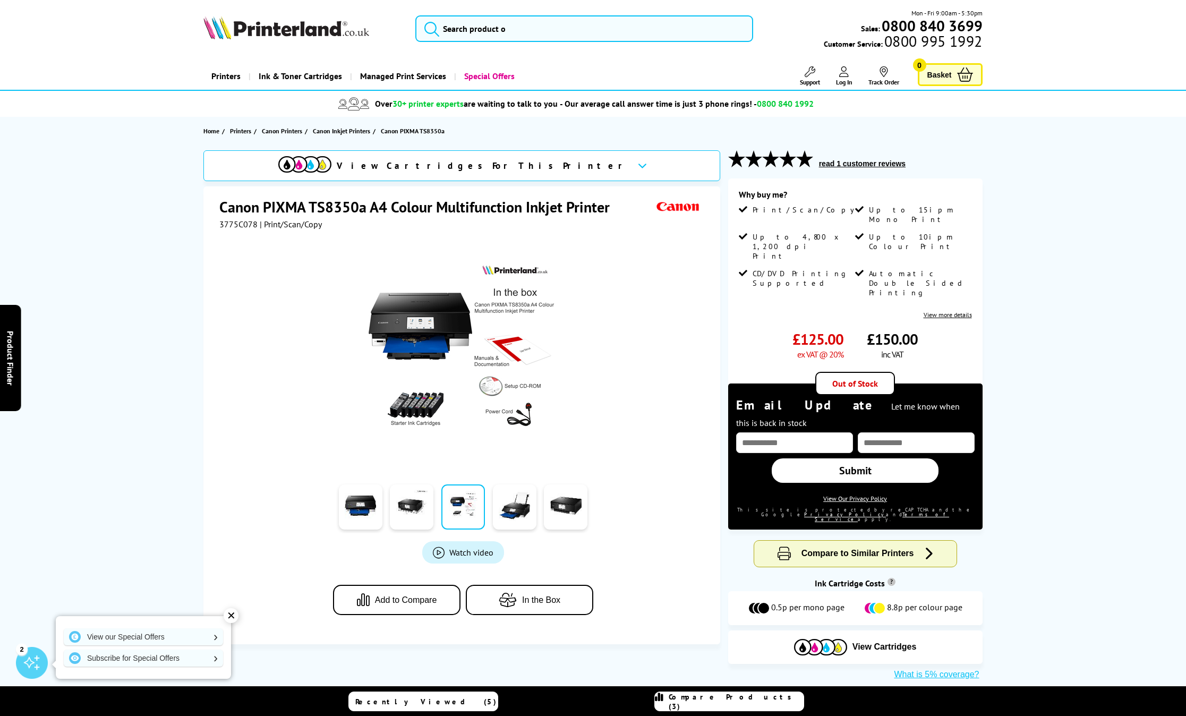
click at [421, 351] on img at bounding box center [463, 355] width 208 height 208
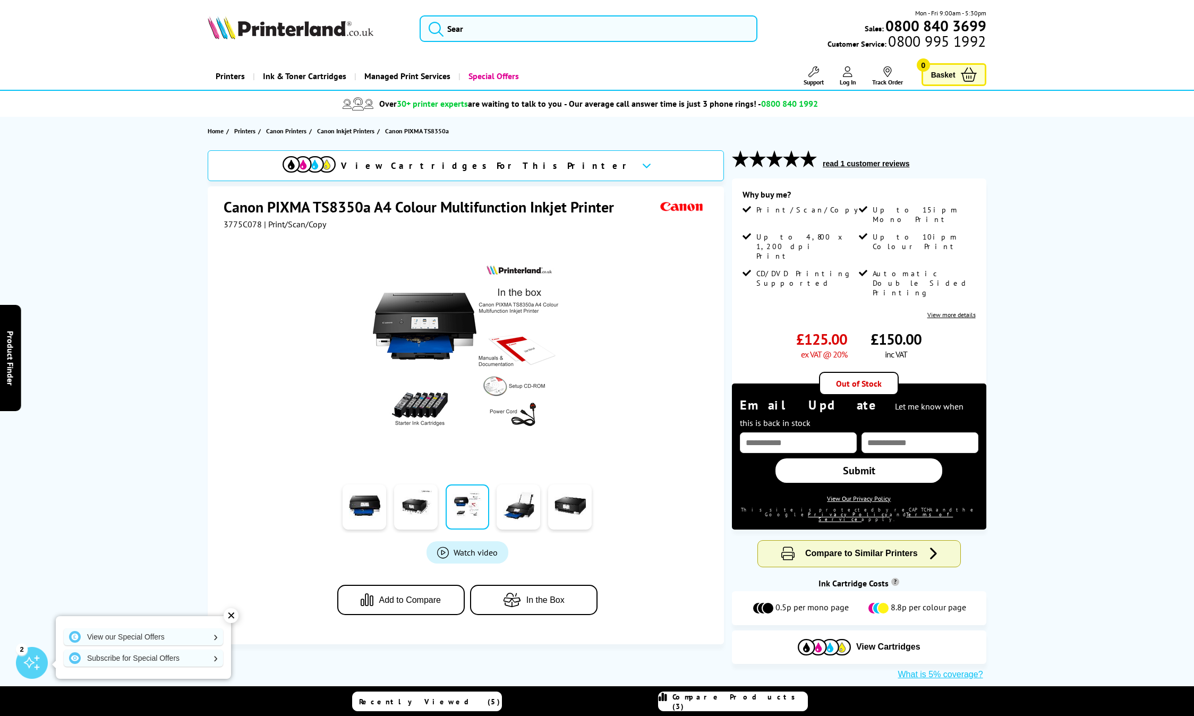
click at [449, 333] on img at bounding box center [467, 355] width 208 height 208
click at [444, 306] on img at bounding box center [467, 355] width 208 height 208
click at [372, 504] on link at bounding box center [365, 506] width 44 height 45
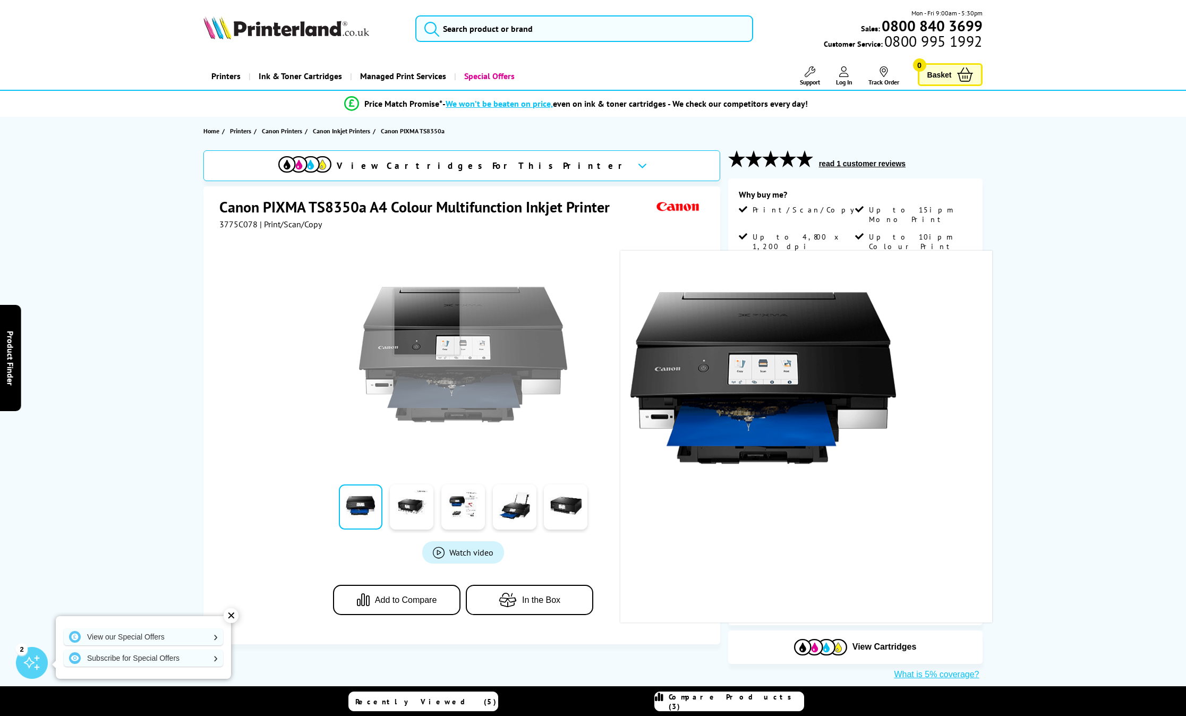
click at [427, 321] on img at bounding box center [463, 355] width 208 height 208
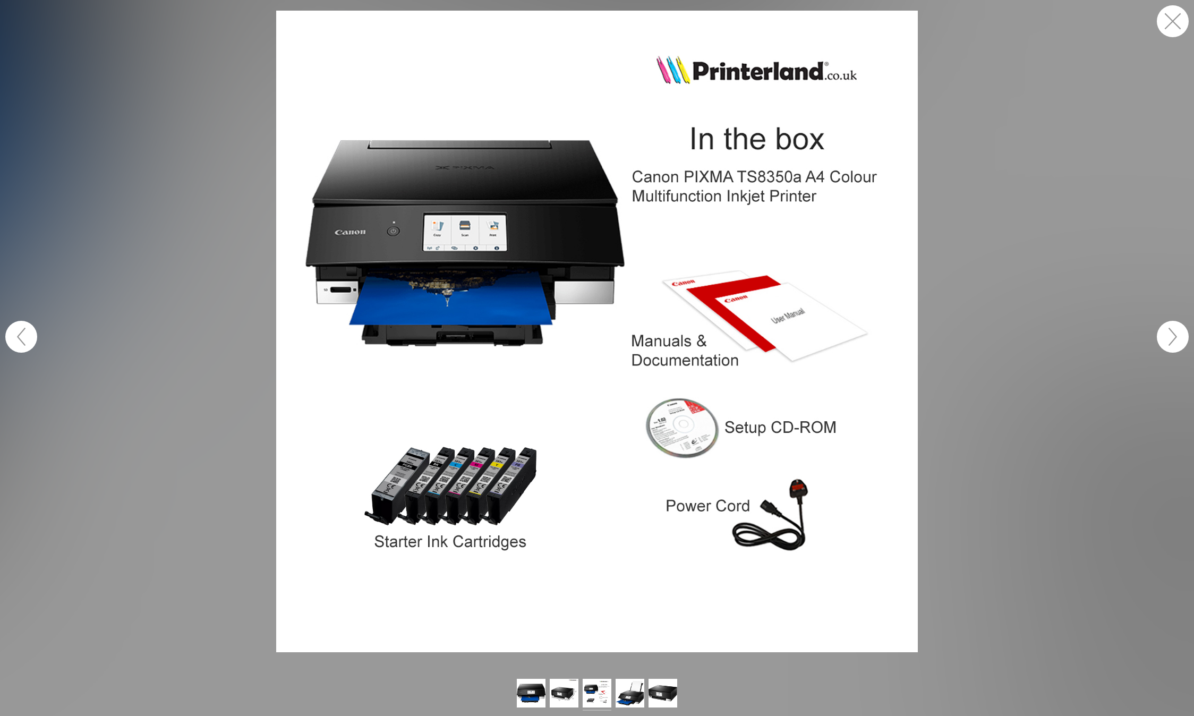
click at [1181, 25] on button "button" at bounding box center [1173, 21] width 32 height 32
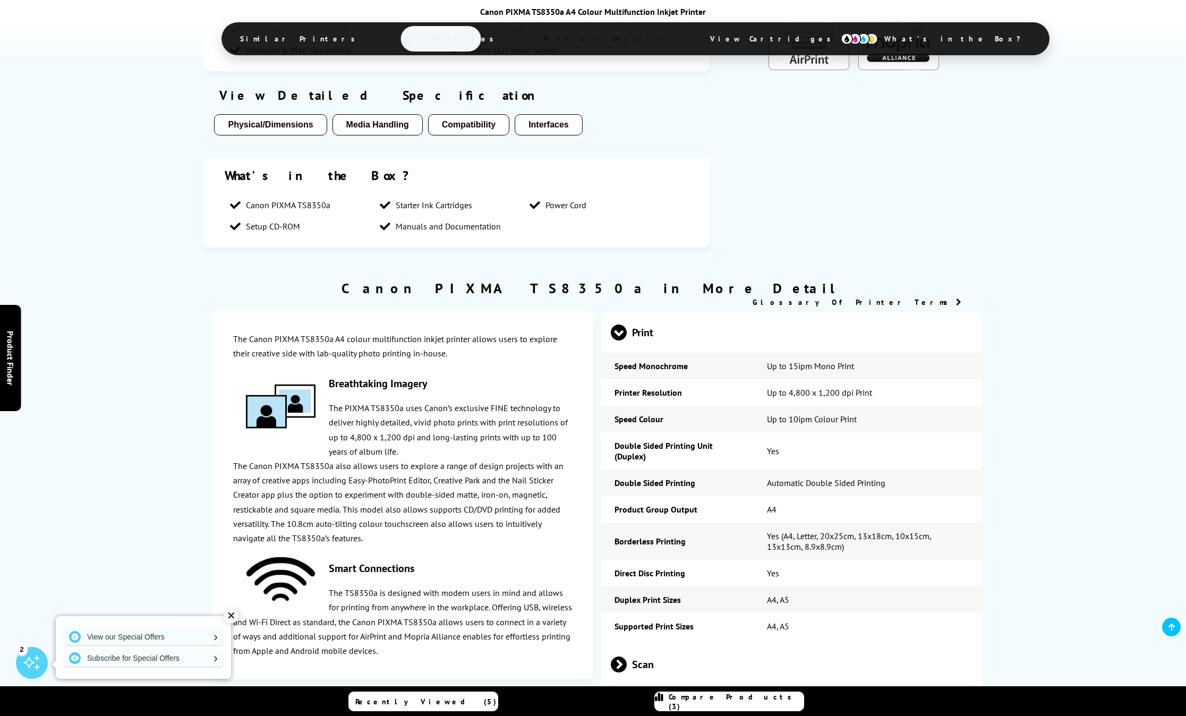
scroll to position [1576, 0]
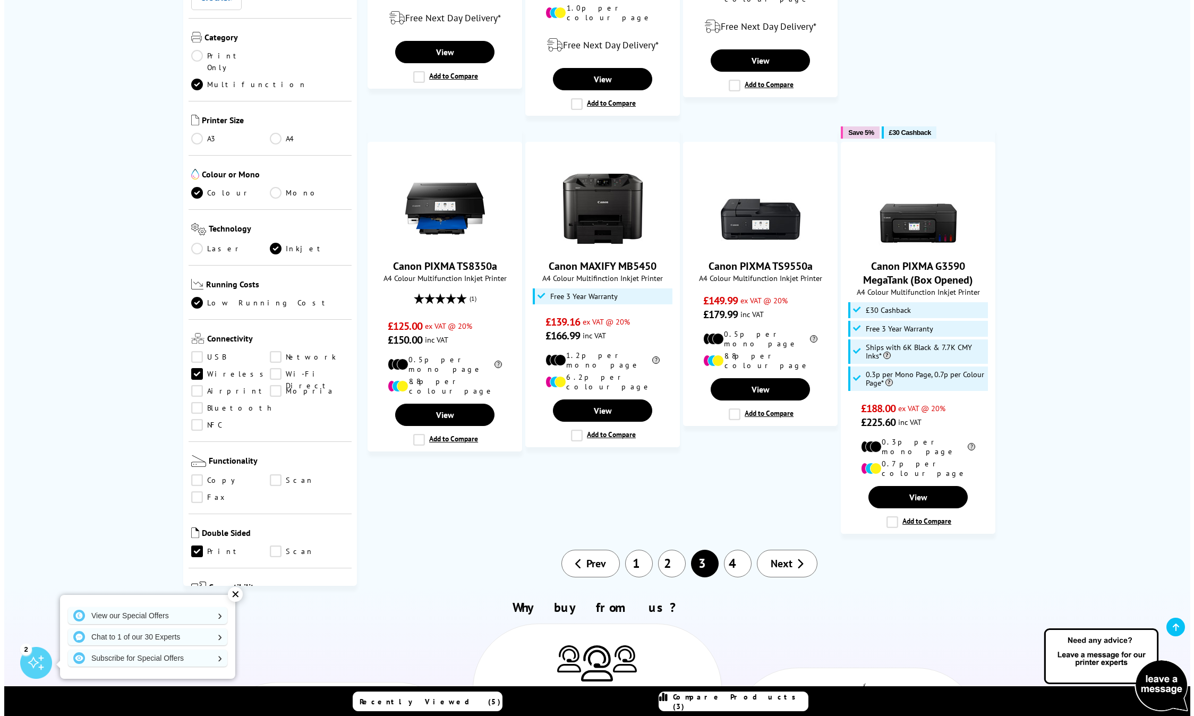
scroll to position [1044, 0]
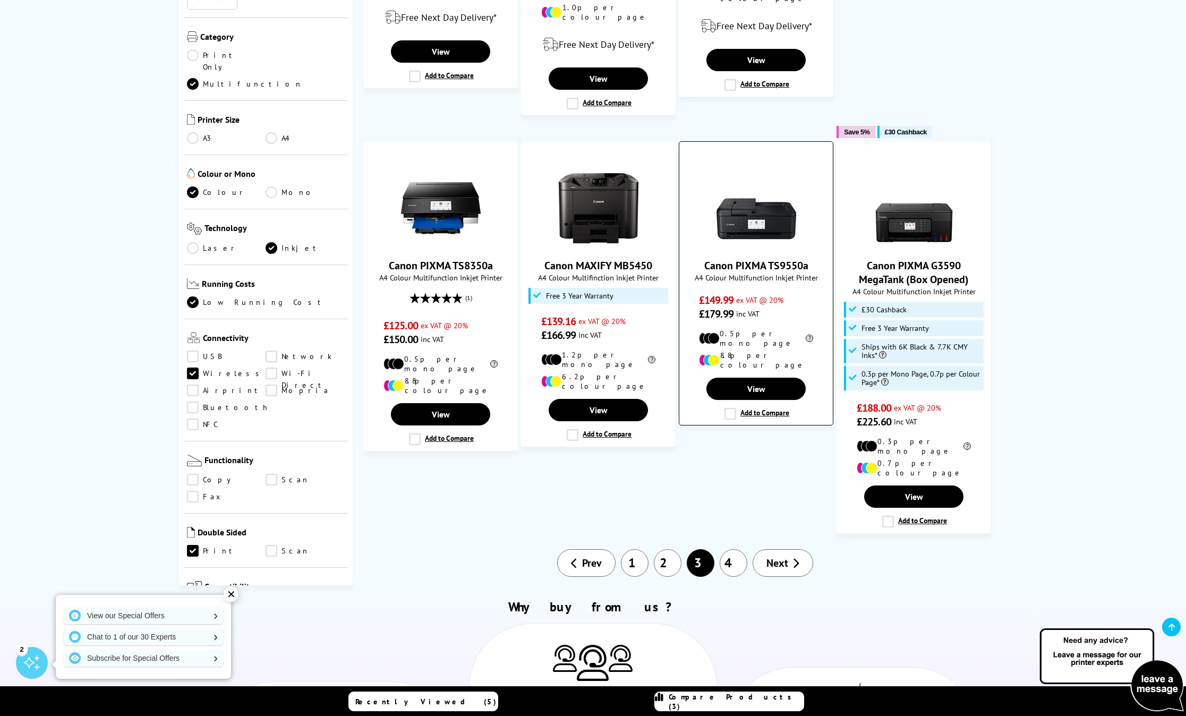
click at [732, 408] on label "Add to Compare" at bounding box center [757, 414] width 65 height 12
click at [0, 0] on input "Add to Compare" at bounding box center [0, 0] width 0 height 0
click at [732, 704] on span "Compare Products (4)" at bounding box center [736, 701] width 135 height 19
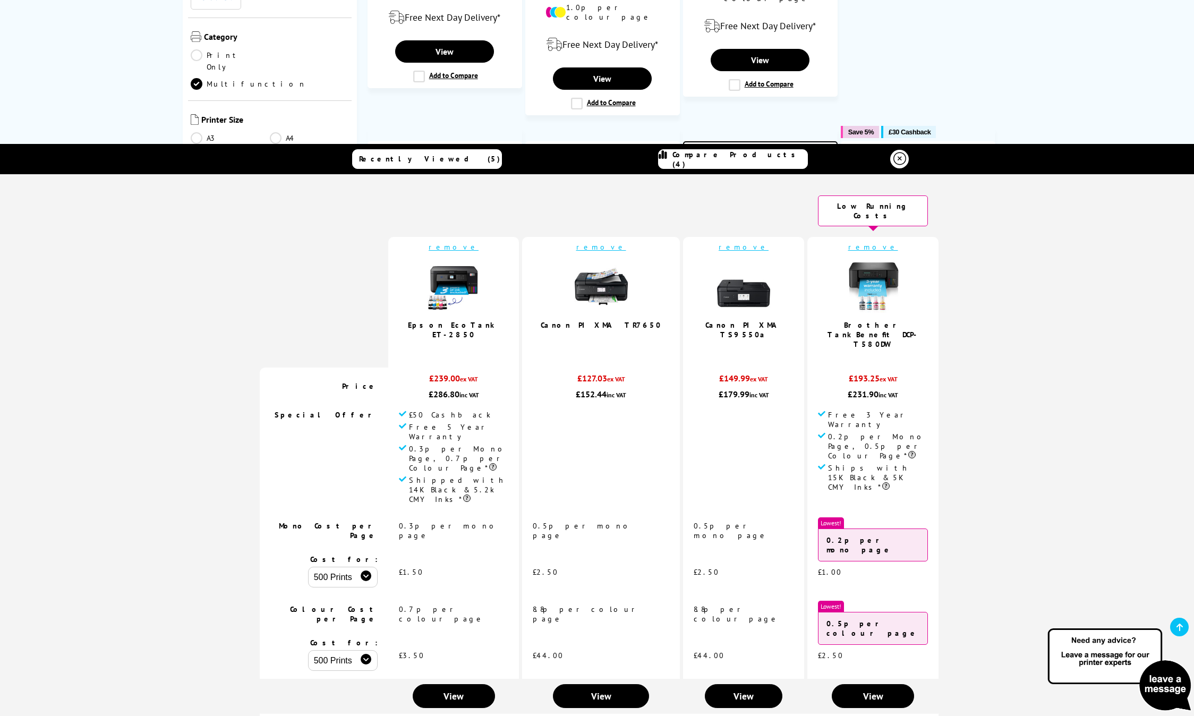
click at [474, 242] on link "remove" at bounding box center [454, 247] width 50 height 10
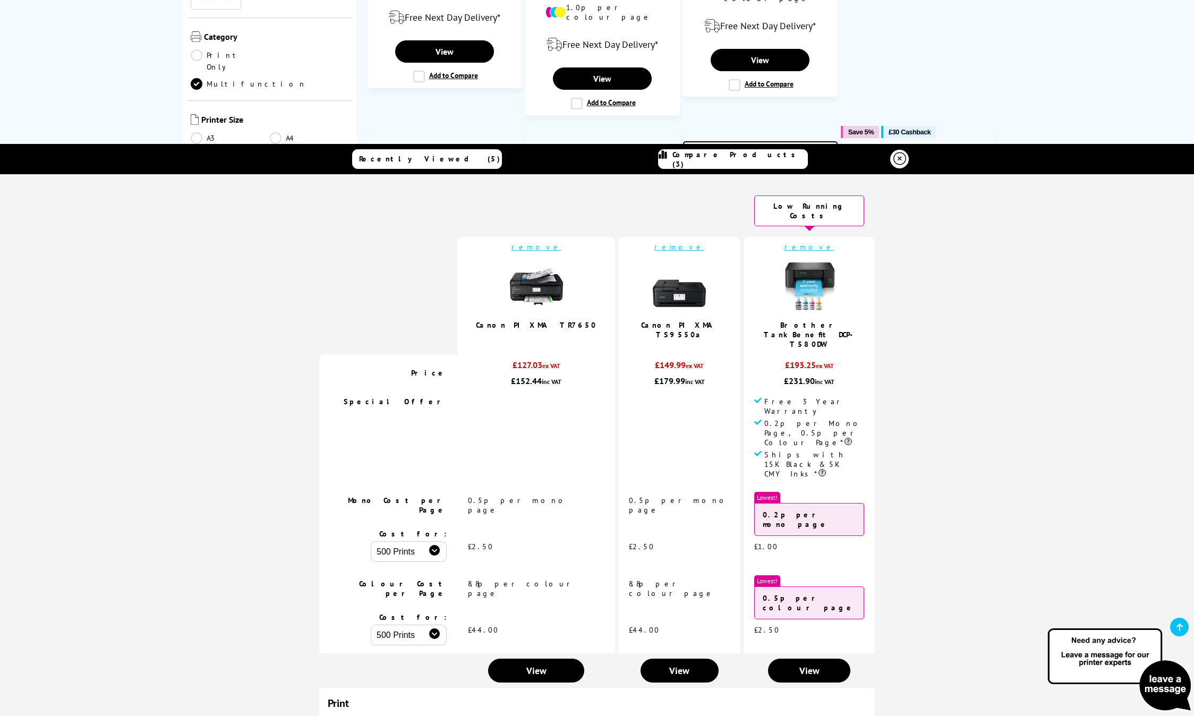
click at [788, 242] on link "remove" at bounding box center [810, 247] width 50 height 10
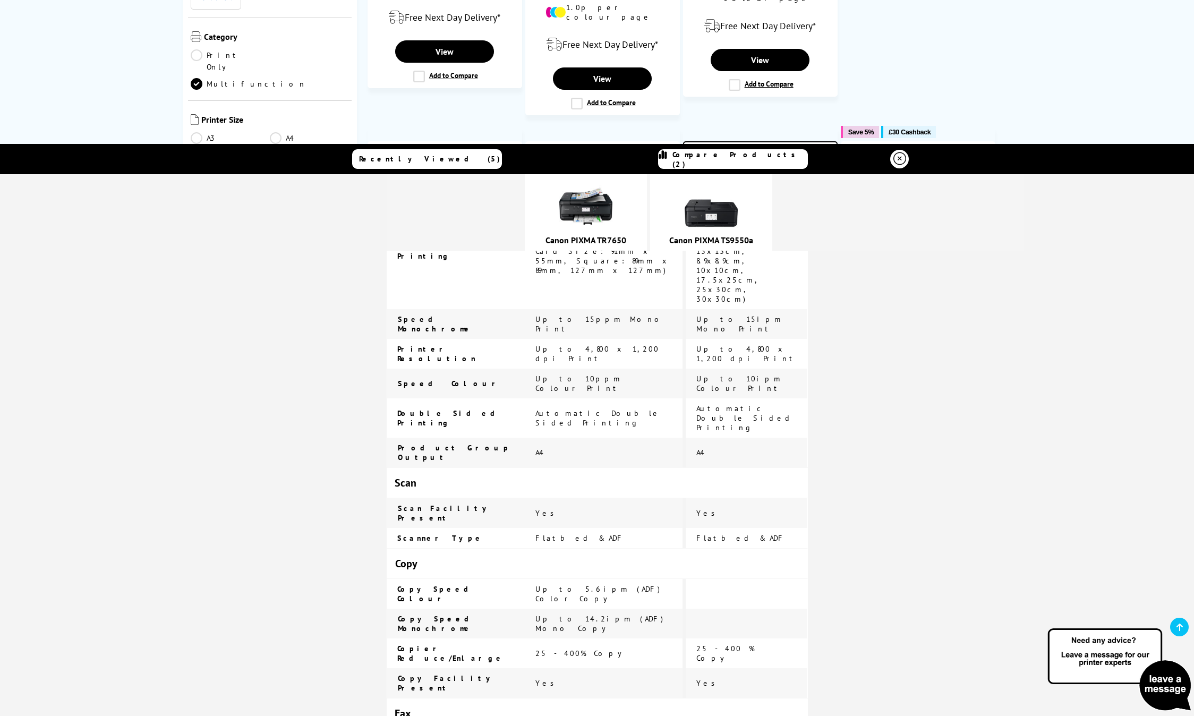
scroll to position [0, 0]
